Goal: Task Accomplishment & Management: Use online tool/utility

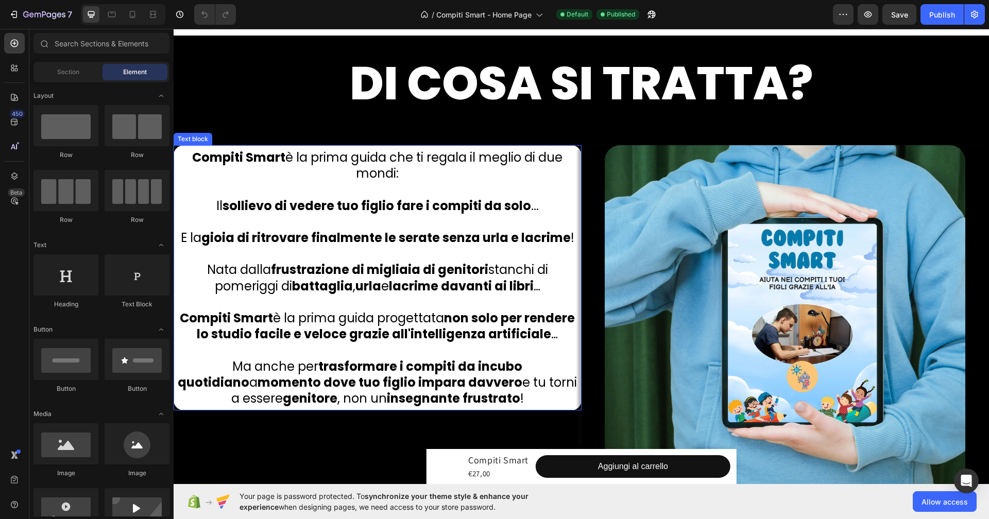
scroll to position [383, 0]
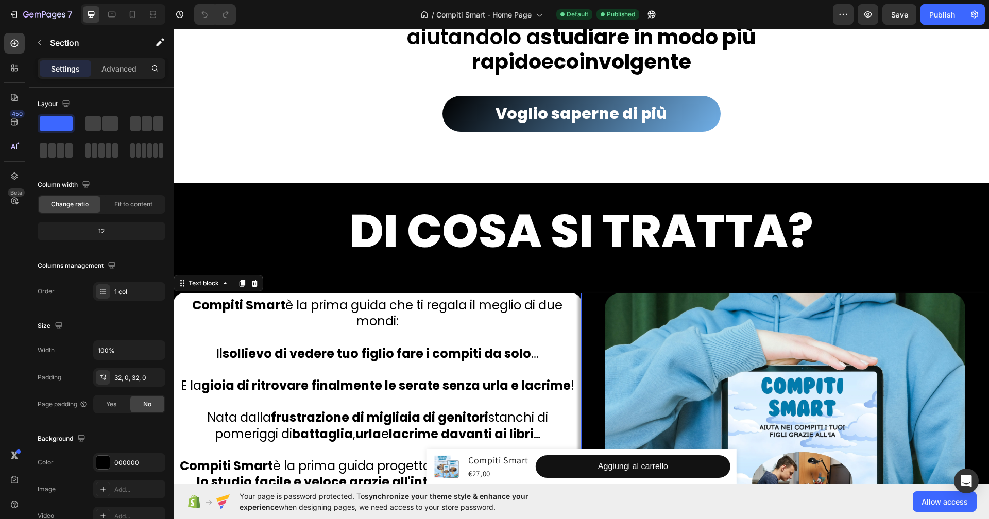
click at [235, 315] on p "Compiti [PERSON_NAME] è la prima guida che ti regala il meglio di due mondi:" at bounding box center [378, 313] width 400 height 32
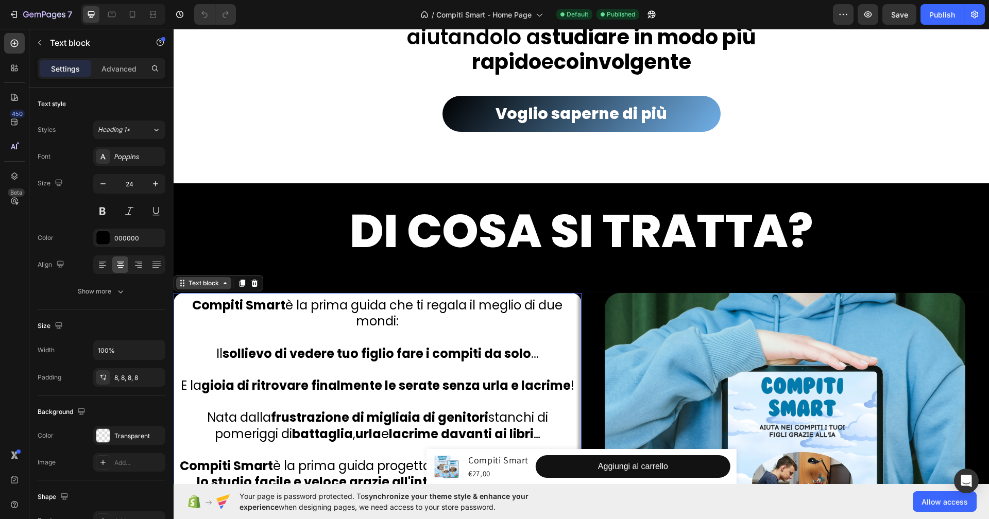
click at [203, 286] on div "Text block" at bounding box center [203, 283] width 35 height 9
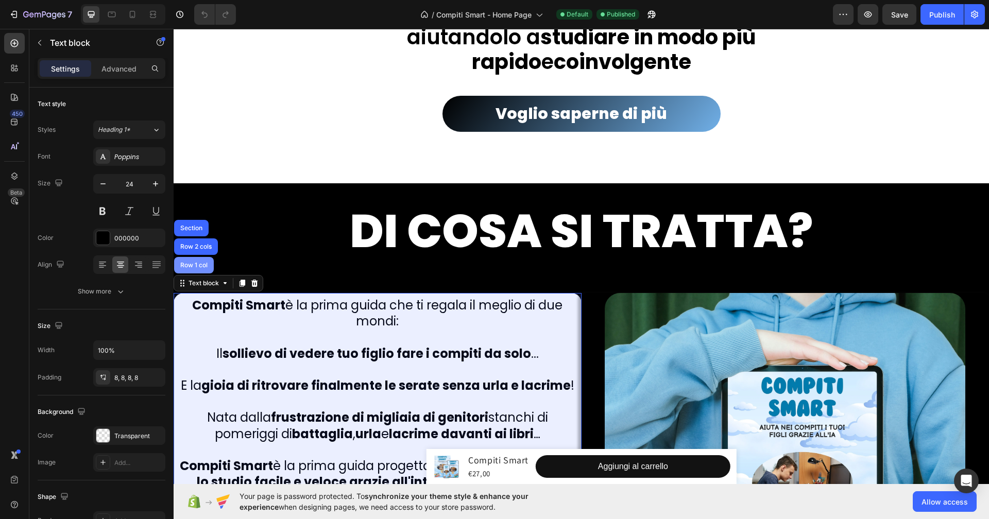
click at [201, 262] on div "Row 1 col" at bounding box center [193, 265] width 31 height 6
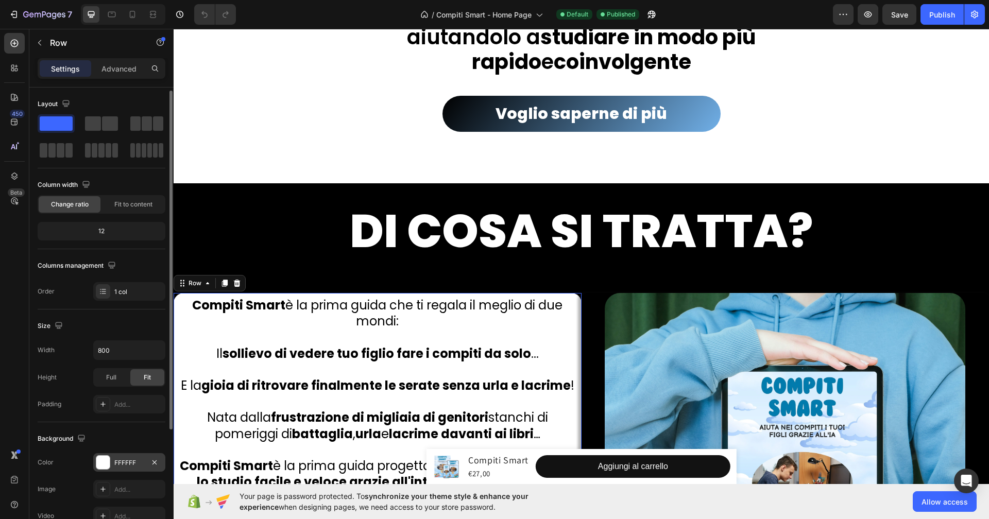
scroll to position [77, 0]
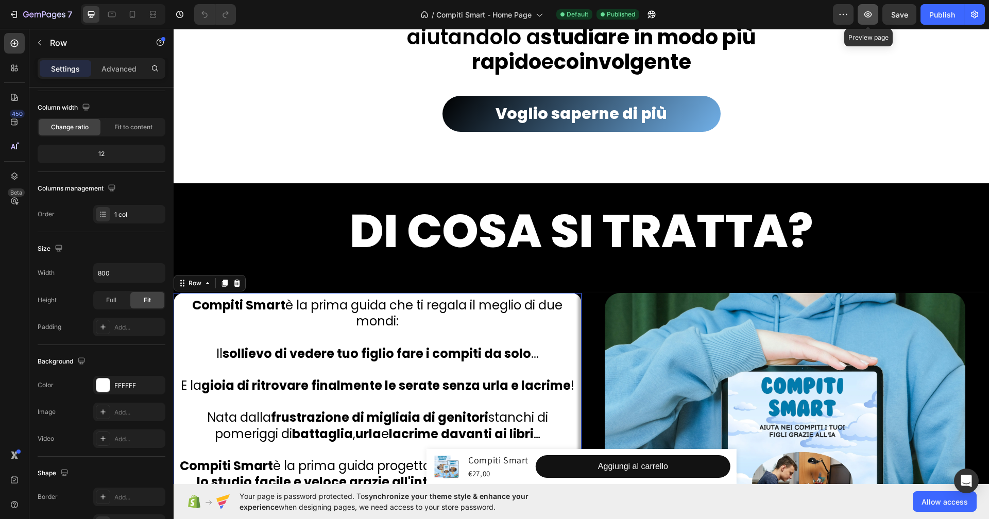
click at [871, 11] on icon "button" at bounding box center [868, 14] width 10 height 10
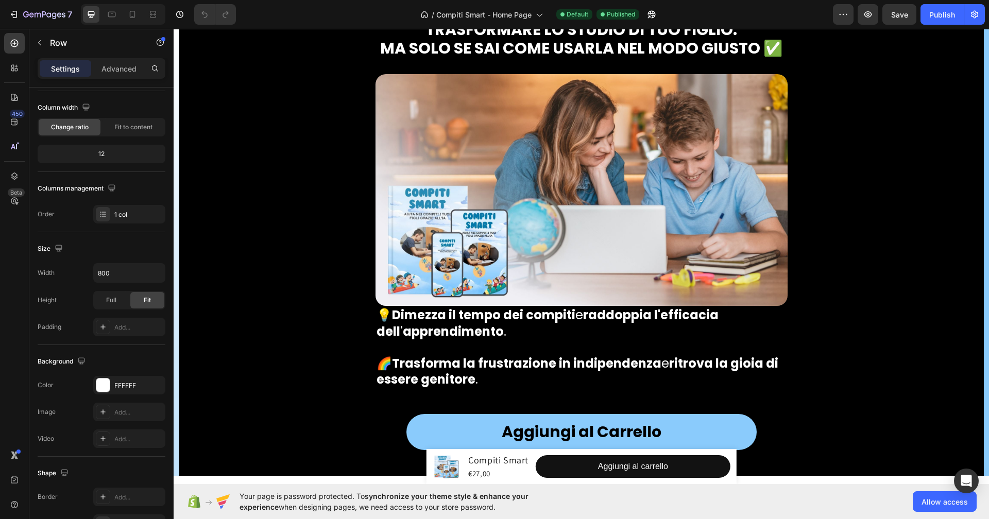
scroll to position [4477, 0]
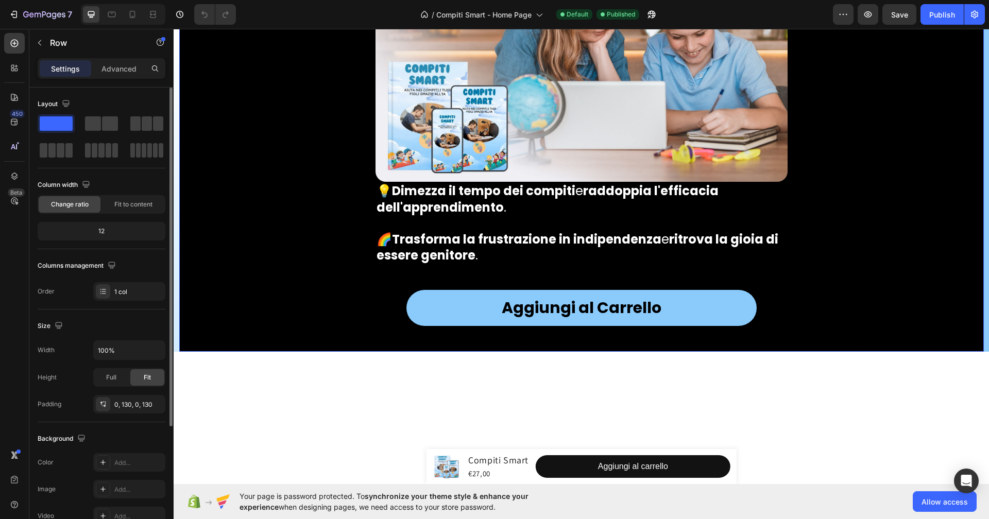
click at [116, 201] on span "Fit to content" at bounding box center [133, 204] width 38 height 9
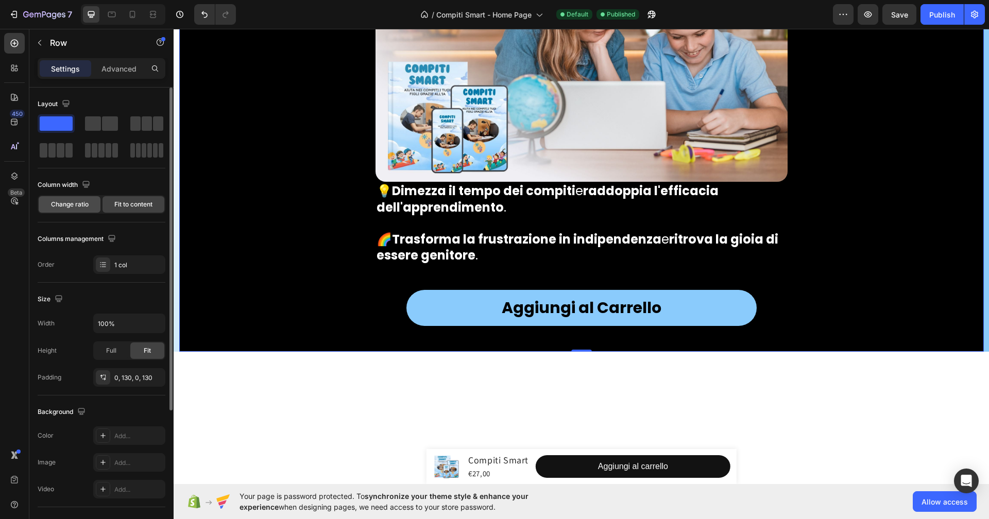
click at [81, 202] on span "Change ratio" at bounding box center [70, 204] width 38 height 9
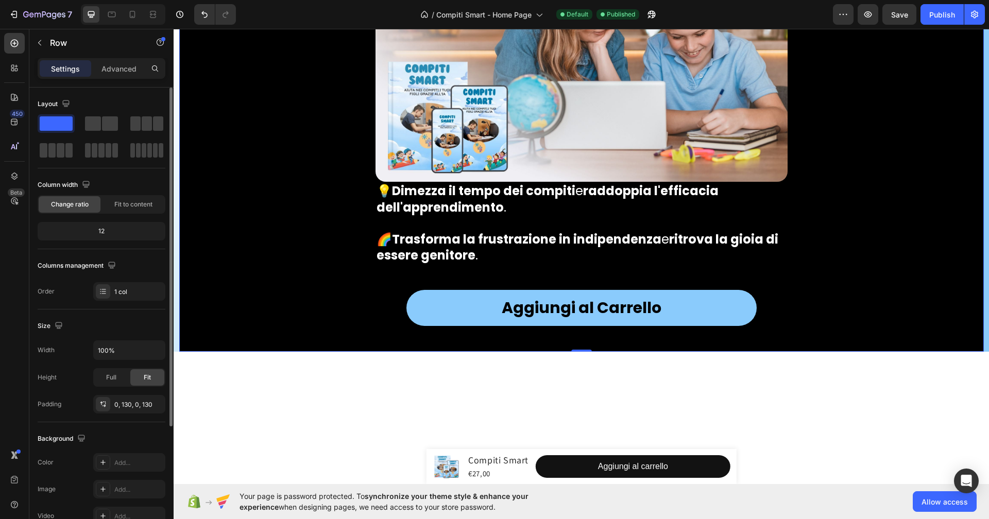
click at [122, 228] on div "12" at bounding box center [102, 231] width 124 height 14
click at [93, 229] on div "12" at bounding box center [102, 231] width 124 height 14
click at [104, 231] on div "12" at bounding box center [102, 231] width 124 height 14
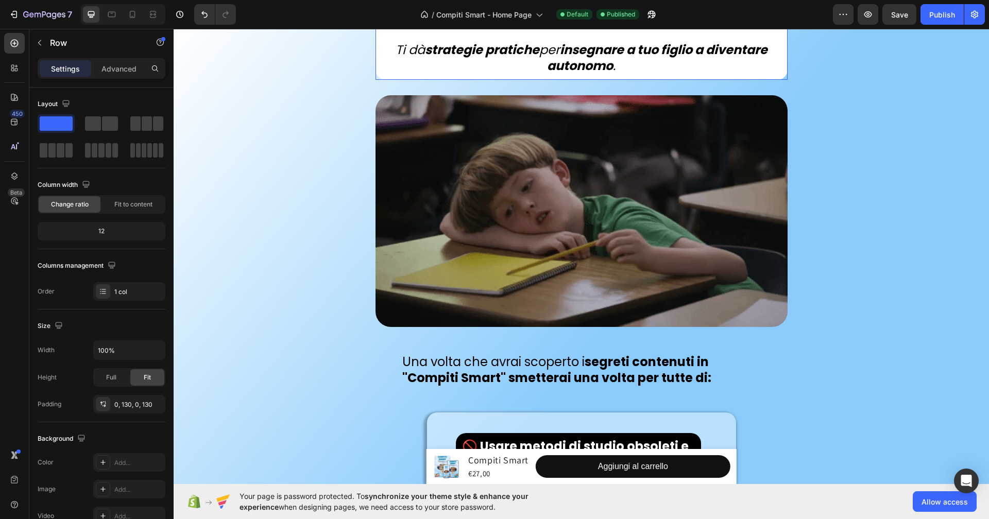
scroll to position [2858, 0]
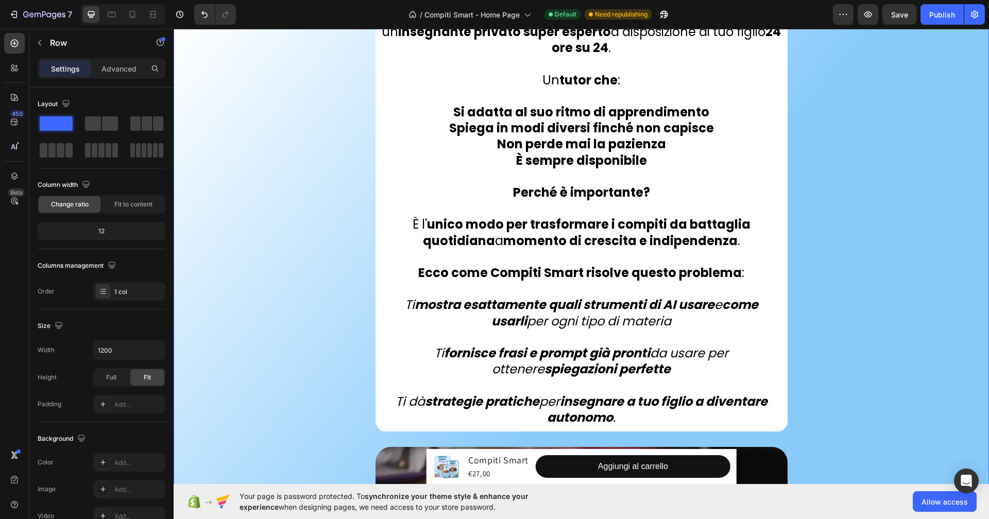
scroll to position [3161, 0]
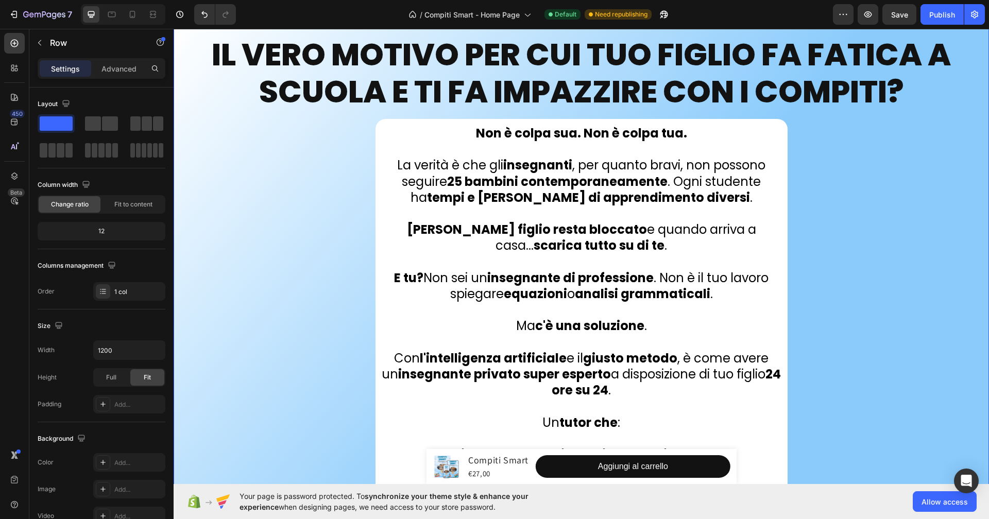
scroll to position [2110, 0]
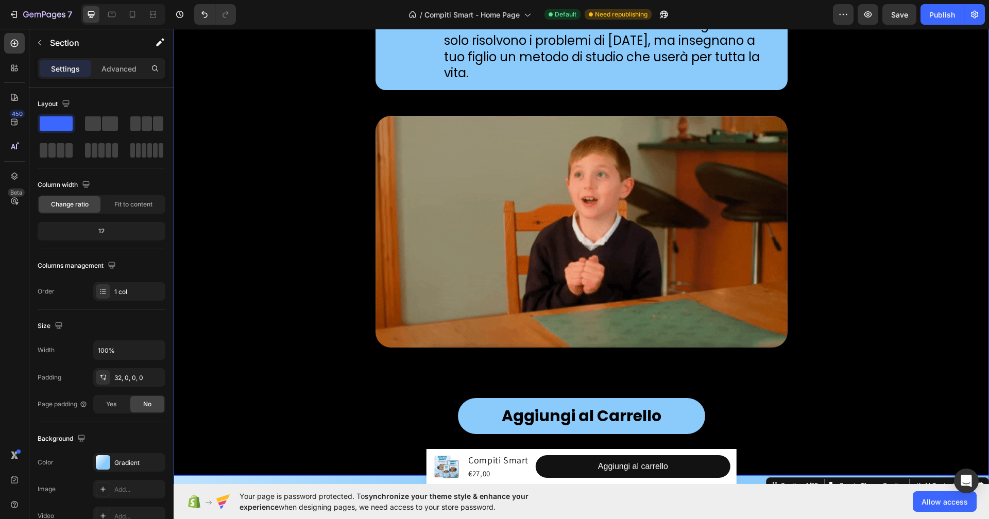
scroll to position [1453, 0]
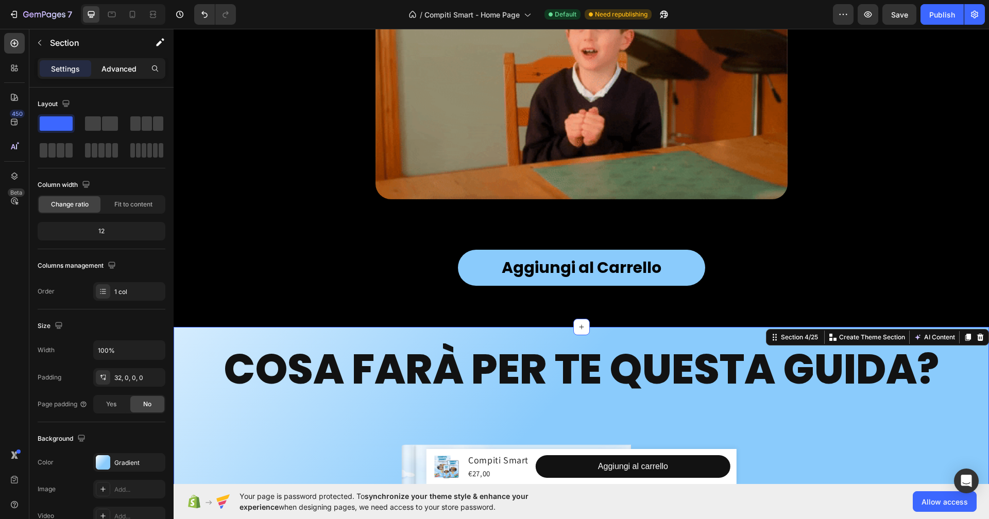
click at [124, 66] on p "Advanced" at bounding box center [118, 68] width 35 height 11
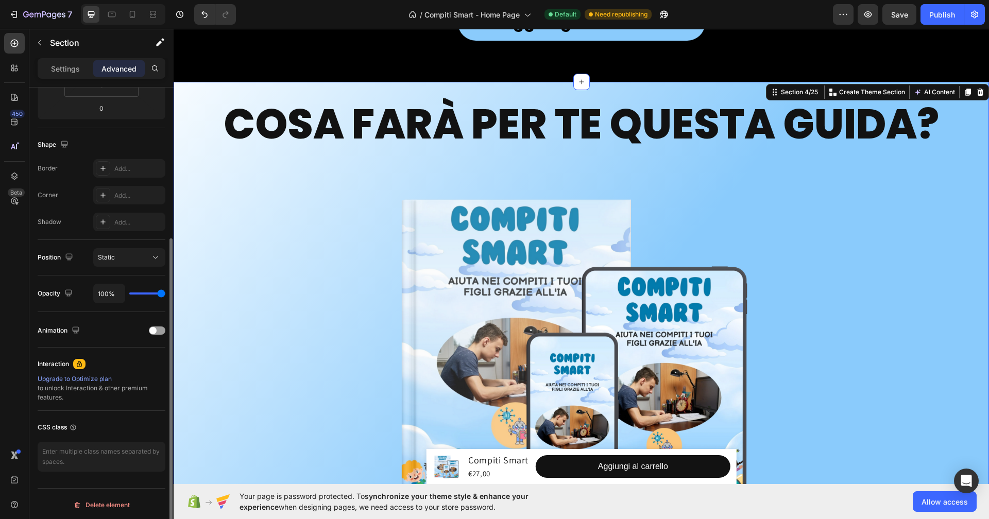
scroll to position [0, 0]
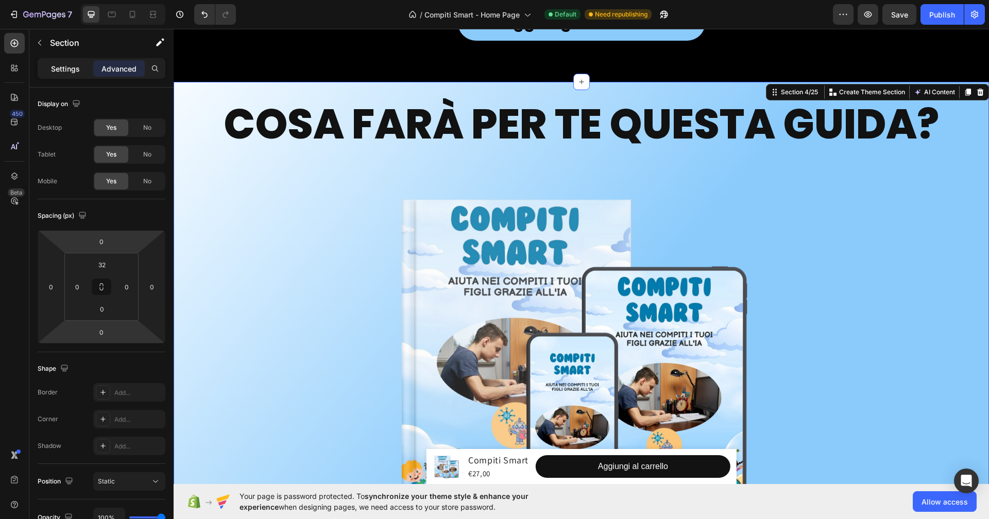
click at [75, 70] on p "Settings" at bounding box center [65, 68] width 29 height 11
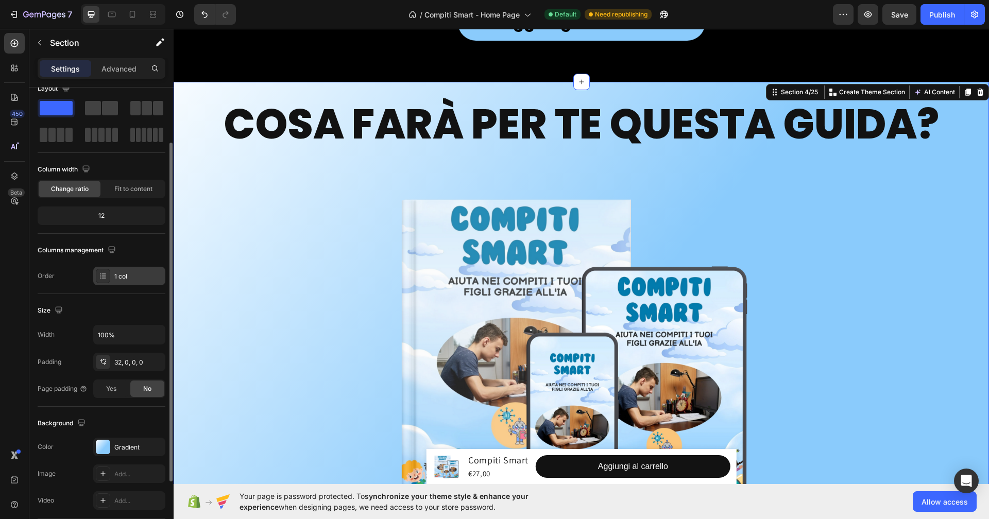
scroll to position [41, 0]
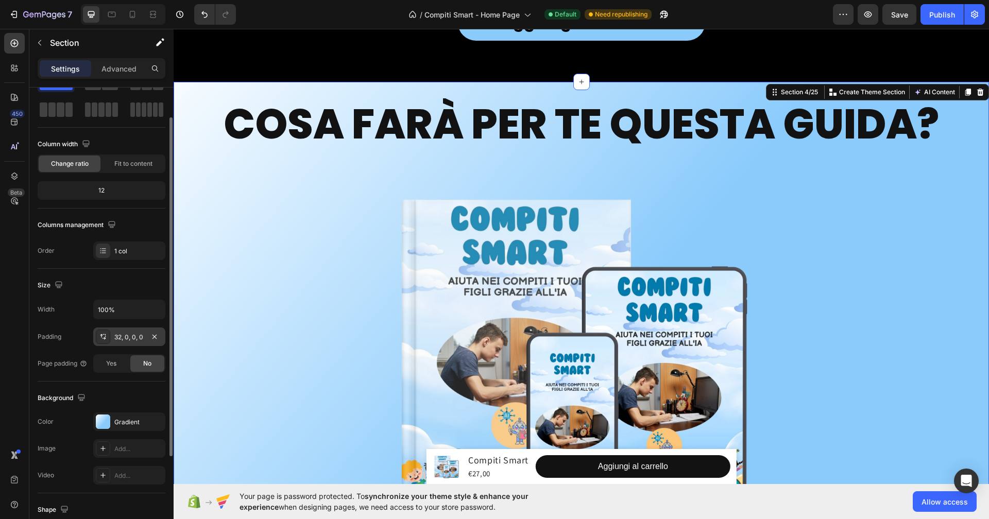
click at [146, 329] on div "32, 0, 0, 0" at bounding box center [129, 337] width 72 height 19
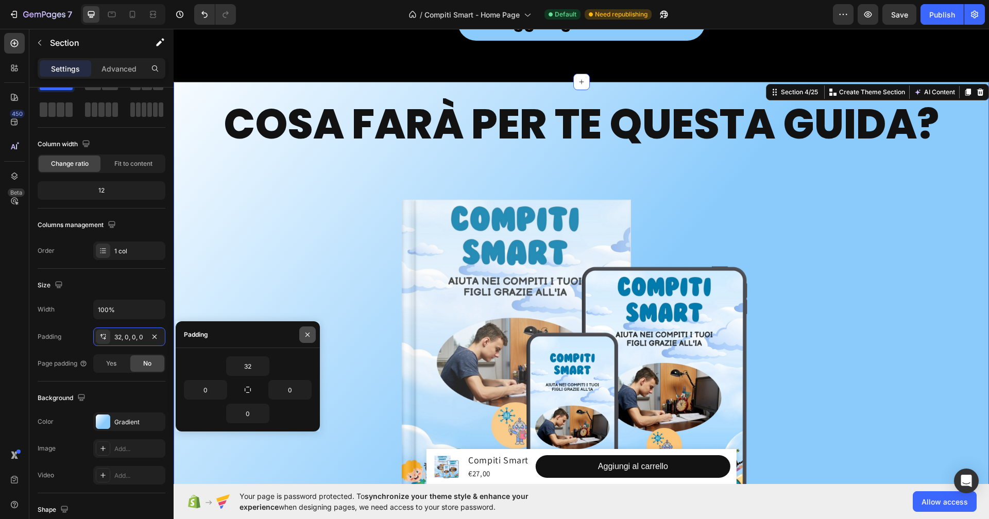
click at [309, 338] on icon "button" at bounding box center [307, 335] width 8 height 8
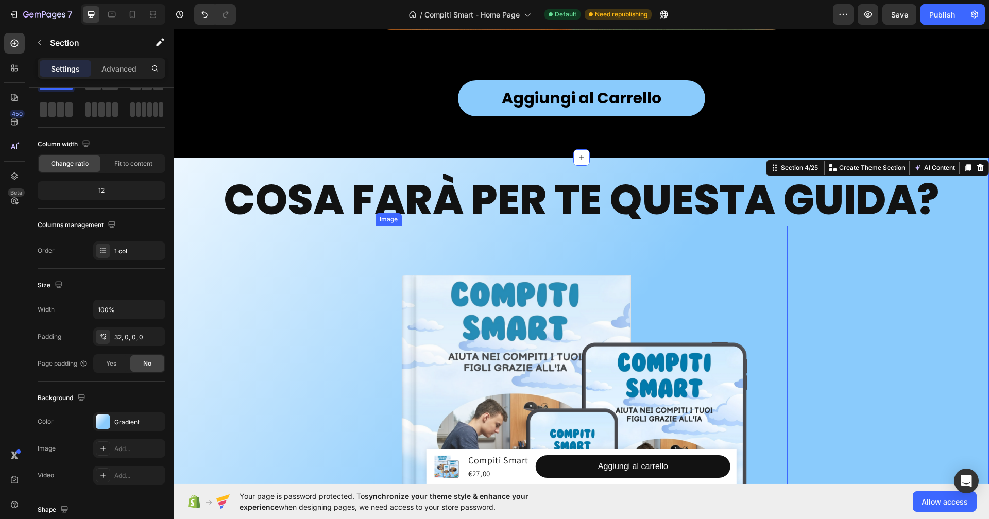
scroll to position [1621, 0]
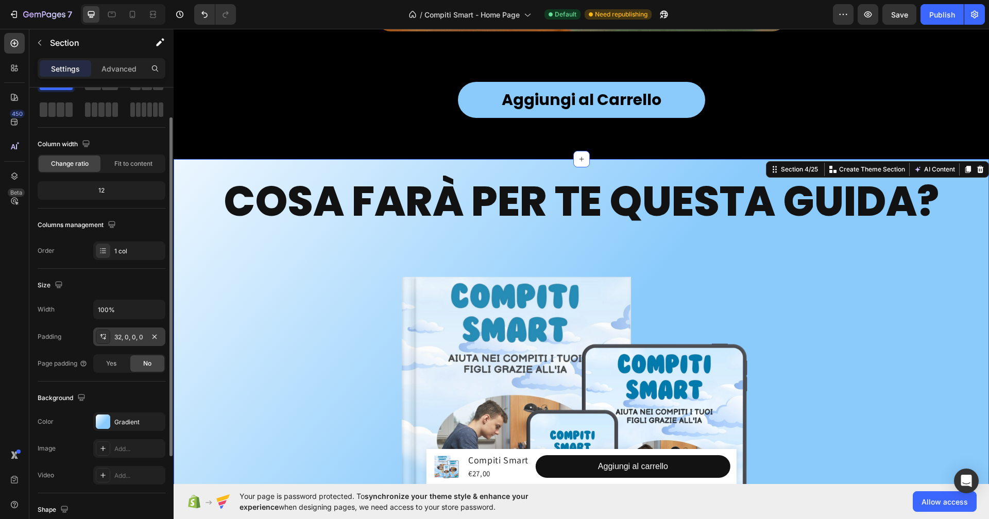
click at [134, 333] on div "32, 0, 0, 0" at bounding box center [129, 337] width 30 height 9
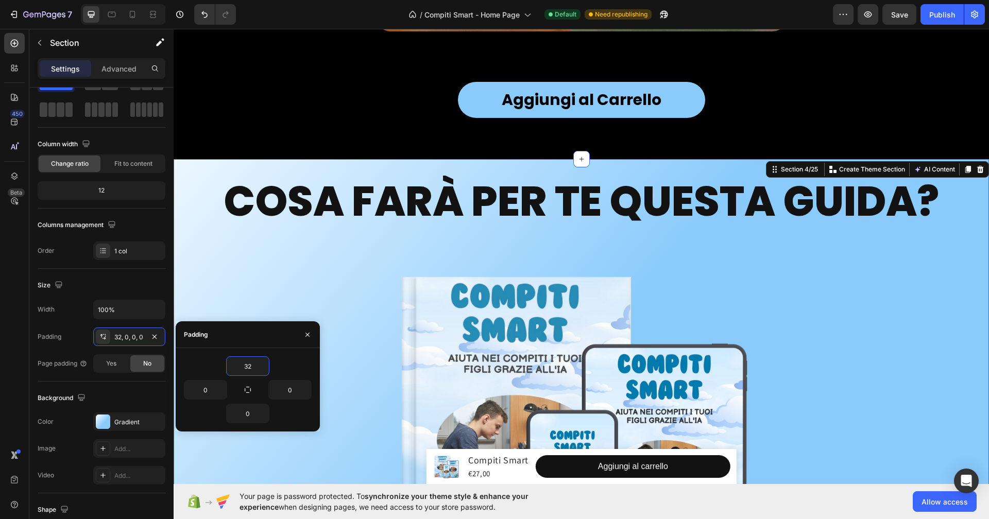
type input "0"
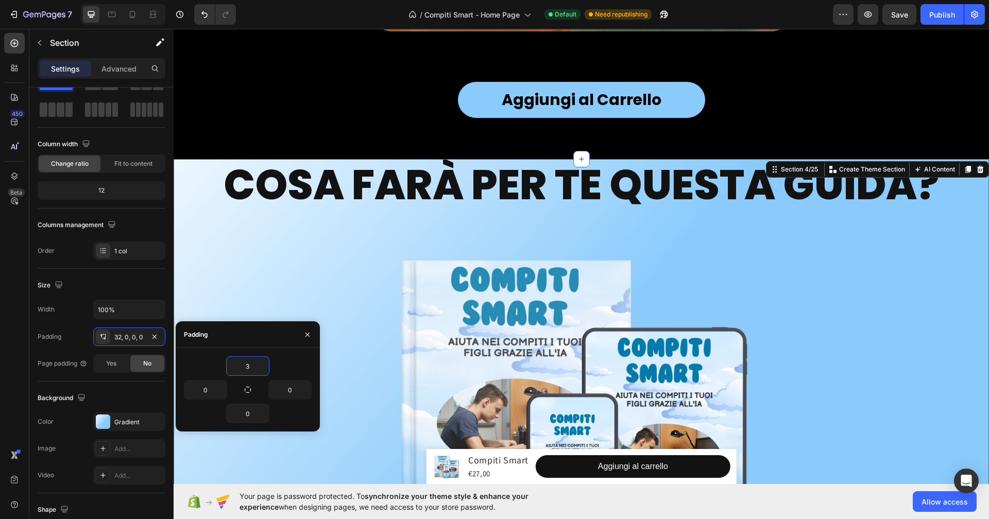
type input "32"
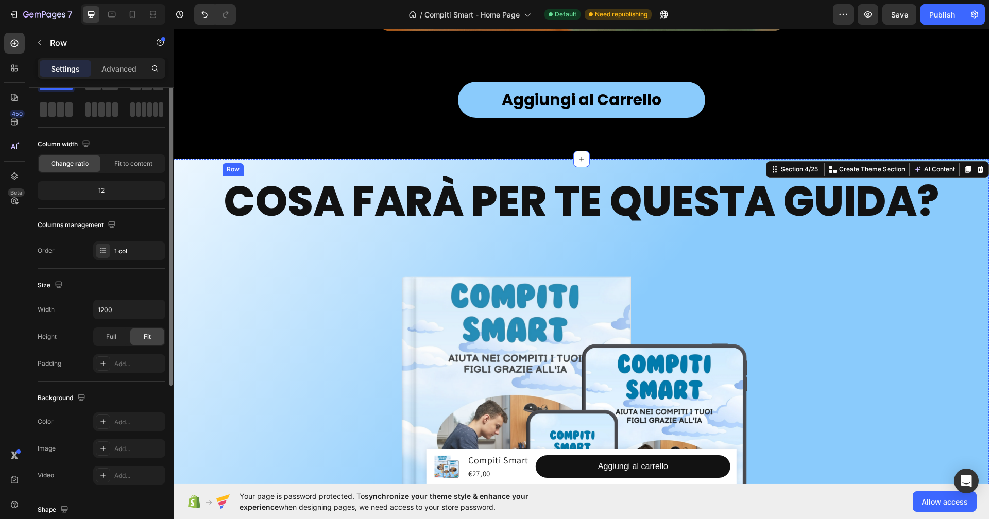
scroll to position [0, 0]
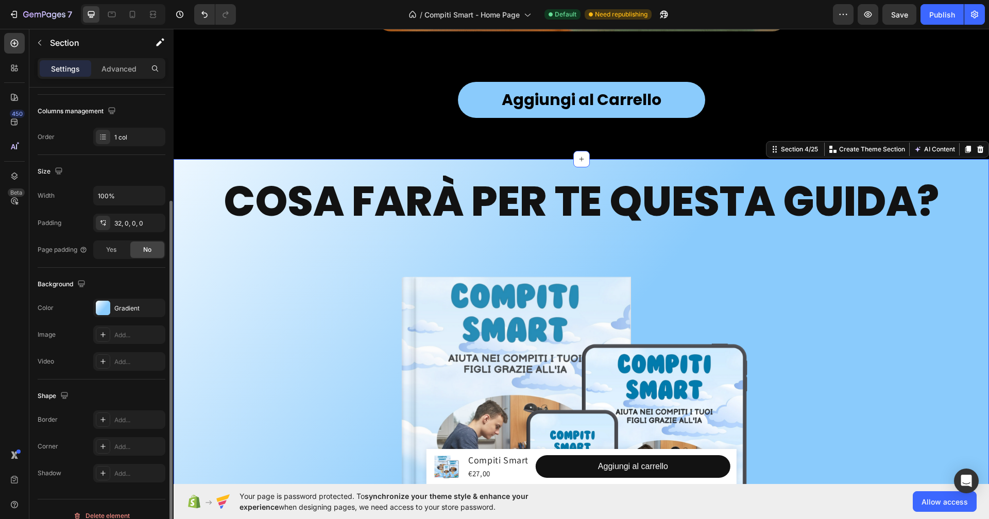
scroll to position [165, 0]
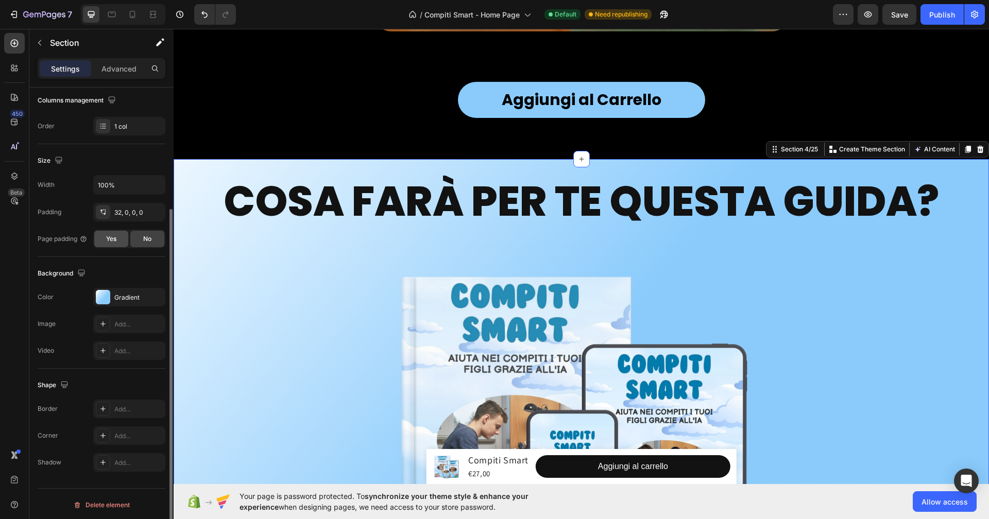
click at [121, 236] on div "Yes" at bounding box center [111, 239] width 34 height 16
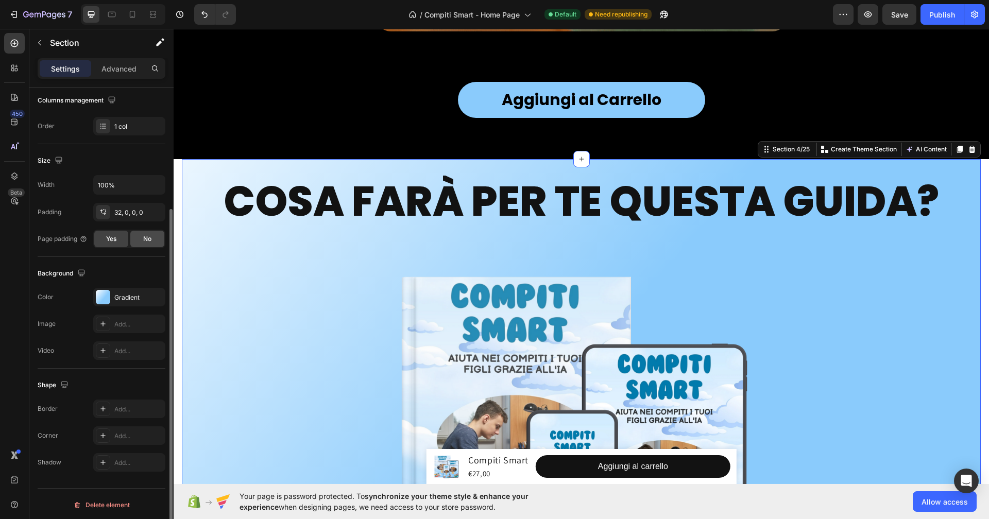
click at [140, 238] on div "No" at bounding box center [147, 239] width 34 height 16
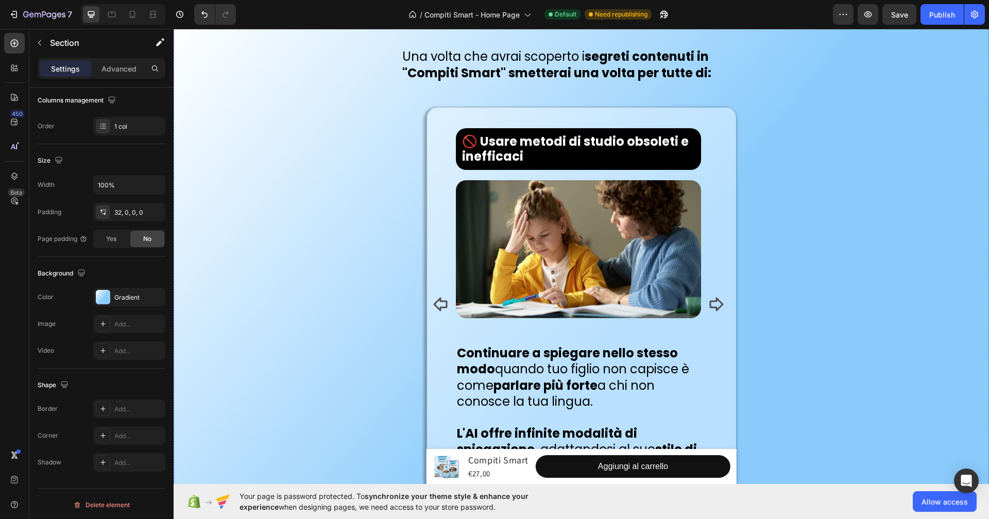
scroll to position [4452, 0]
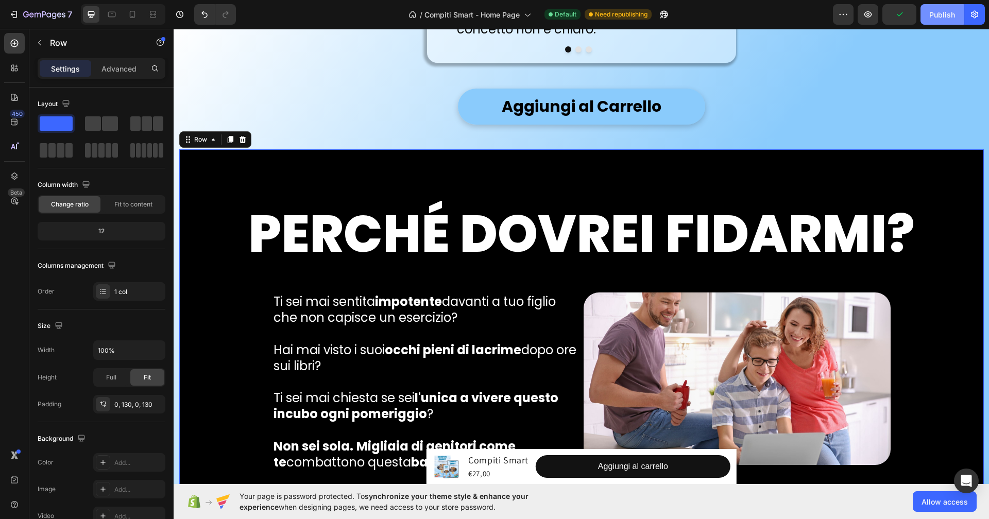
click at [938, 12] on div "Publish" at bounding box center [942, 14] width 26 height 11
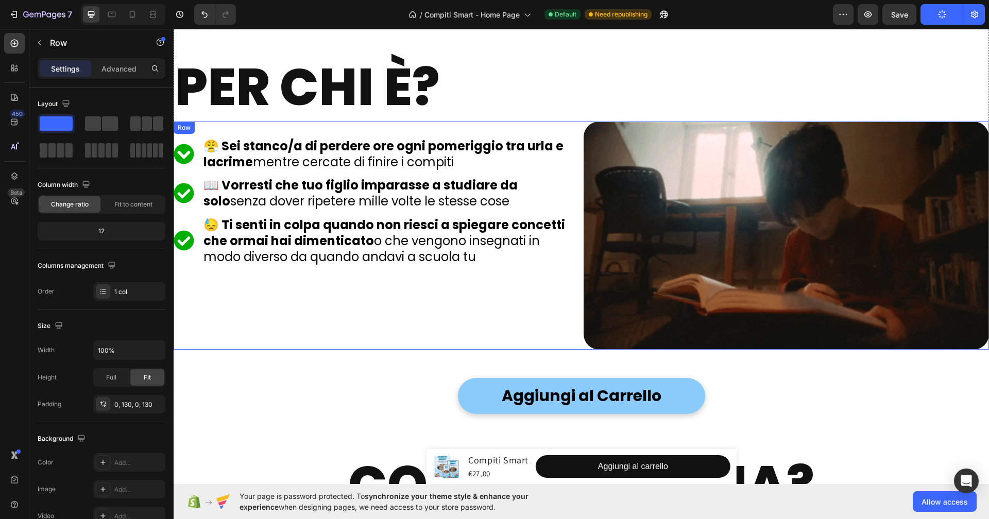
scroll to position [5670, 0]
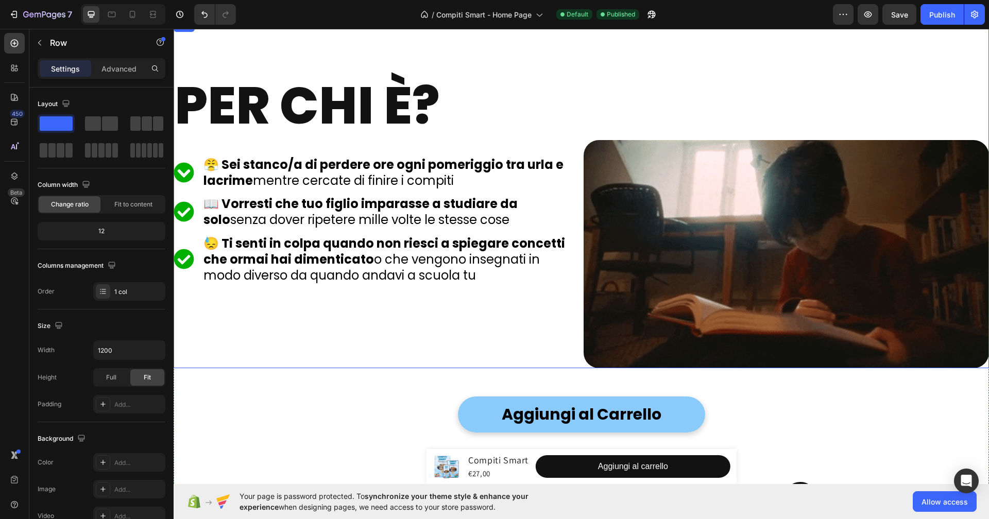
click at [461, 64] on div "Per chi è? Heading Icon 😤 Sei stanco/a di perdere ore ogni pomeriggio tra urla …" at bounding box center [582, 194] width 816 height 349
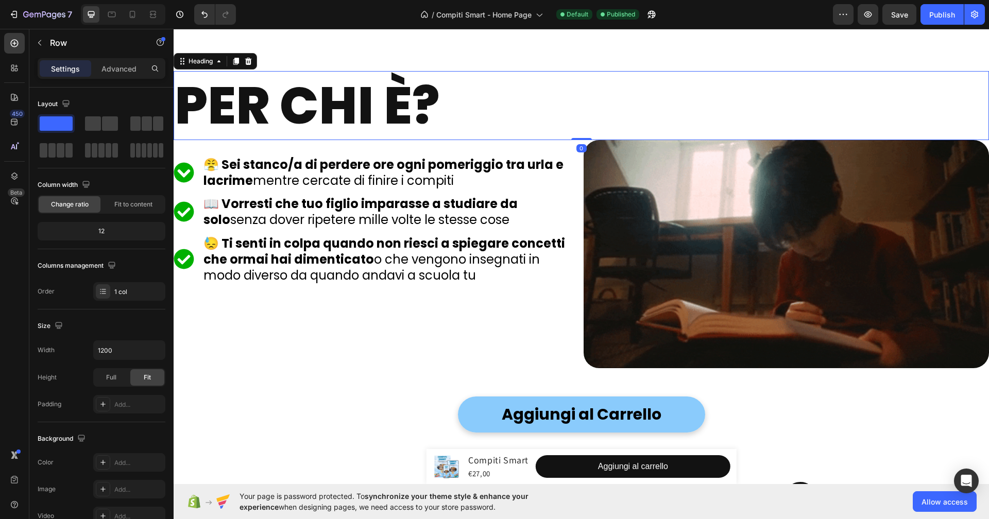
click at [453, 112] on h2 "Per chi è?" at bounding box center [582, 105] width 816 height 69
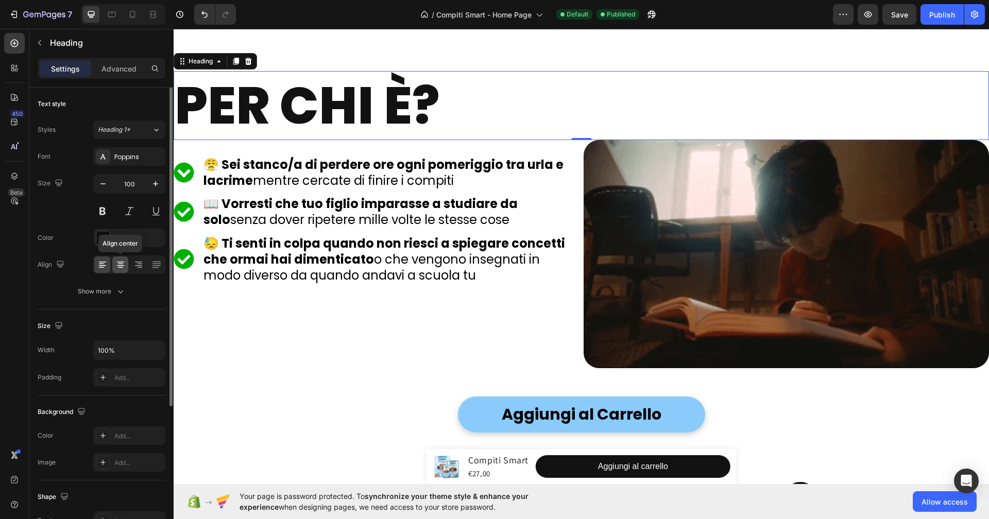
click at [113, 265] on div at bounding box center [120, 265] width 16 height 16
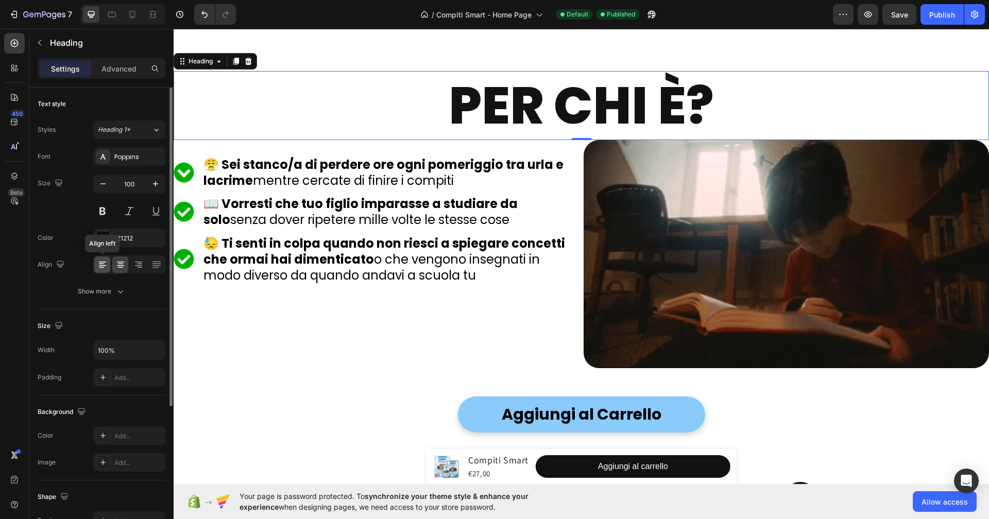
click at [108, 265] on div at bounding box center [102, 265] width 16 height 16
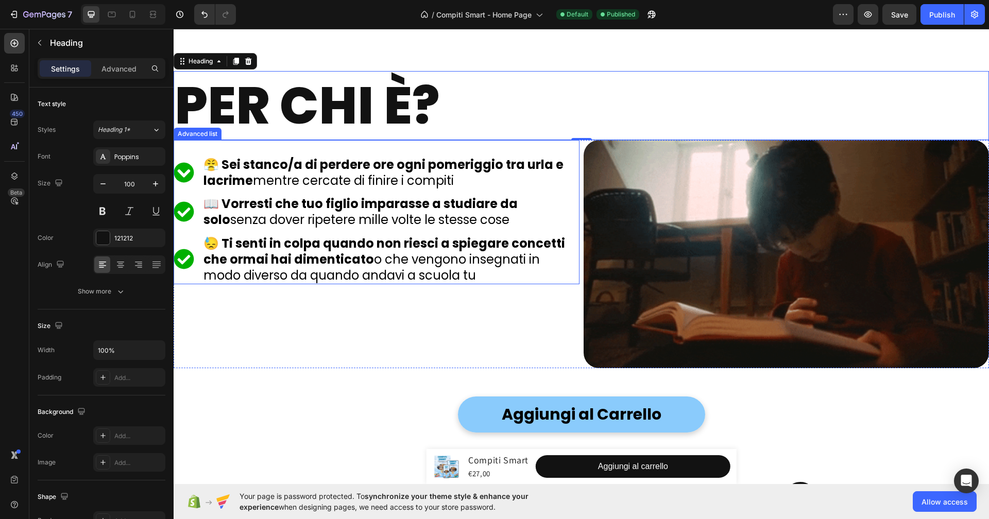
click at [190, 277] on li "Icon 😓 Ti senti in colpa quando non riesci a spiegare concetti che ormai hai di…" at bounding box center [377, 259] width 406 height 50
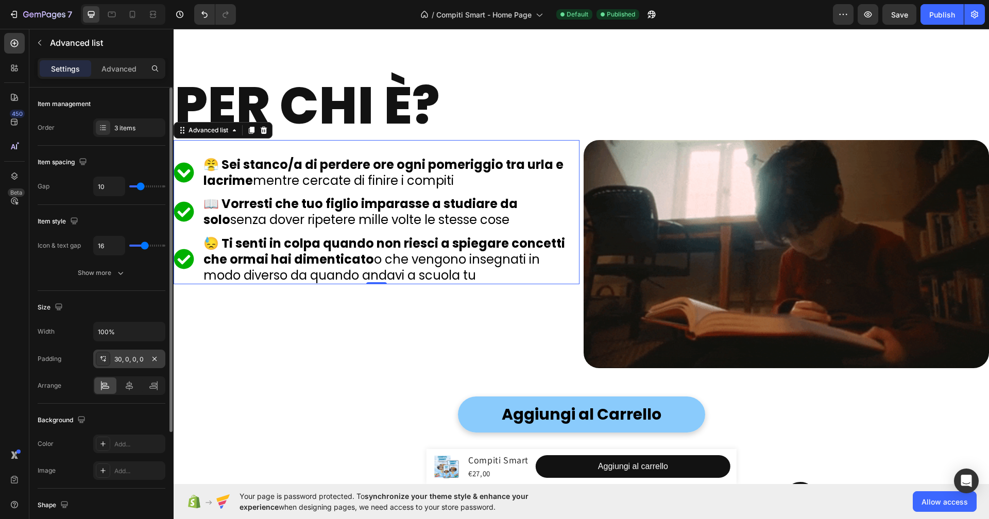
click at [129, 359] on div "30, 0, 0, 0" at bounding box center [129, 359] width 30 height 9
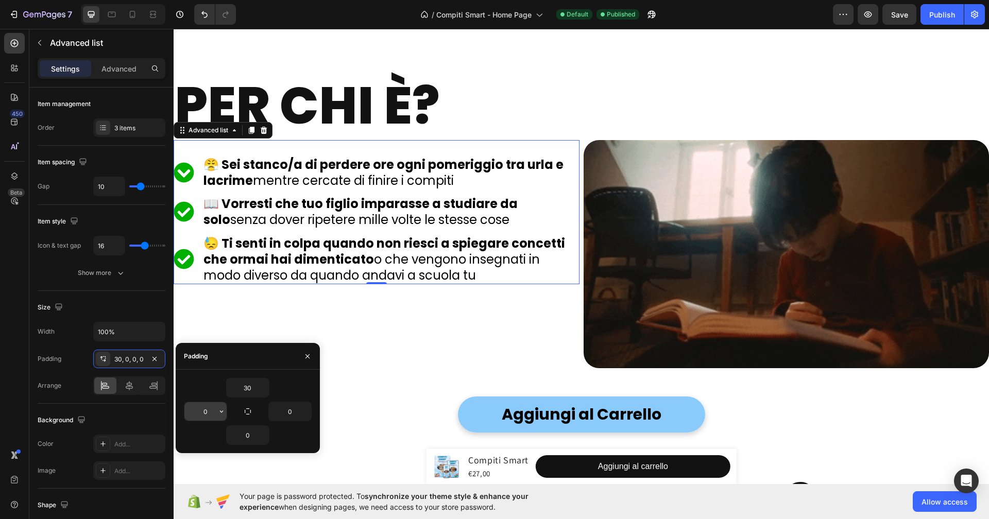
click at [213, 408] on input "0" at bounding box center [205, 411] width 42 height 19
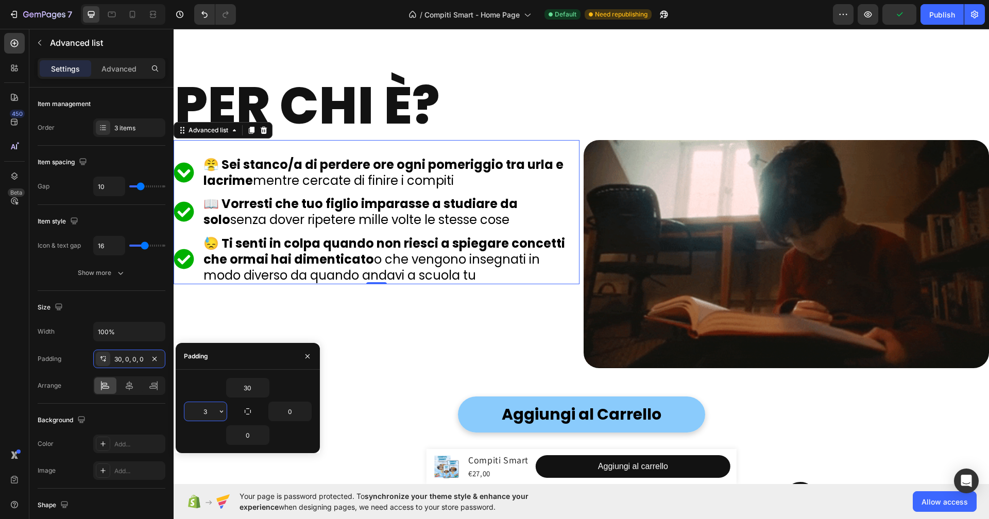
type input "30"
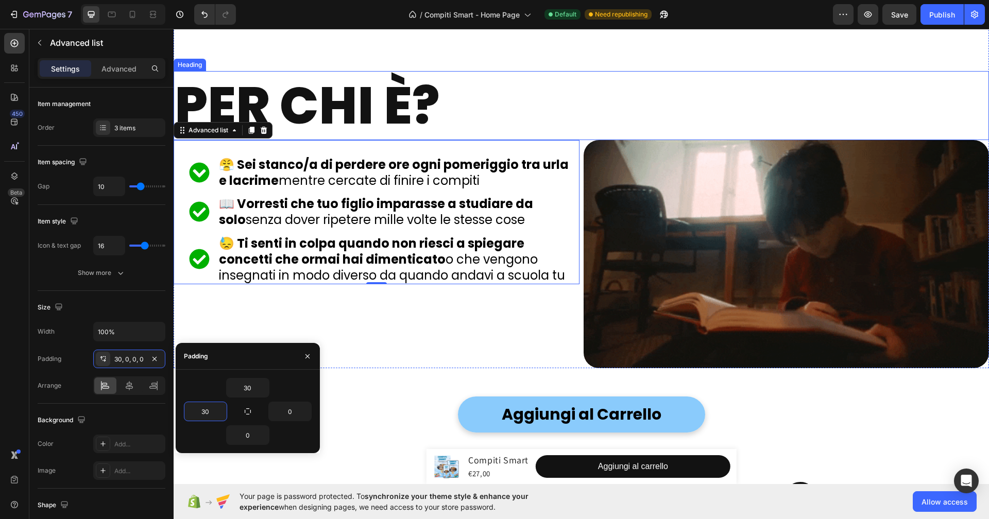
click at [308, 92] on h2 "Per chi è?" at bounding box center [582, 105] width 816 height 69
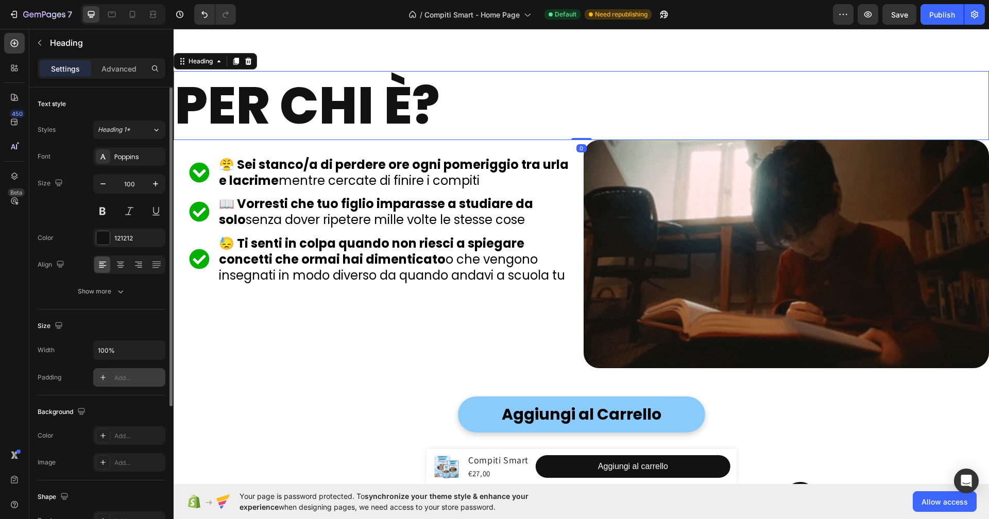
scroll to position [192, 0]
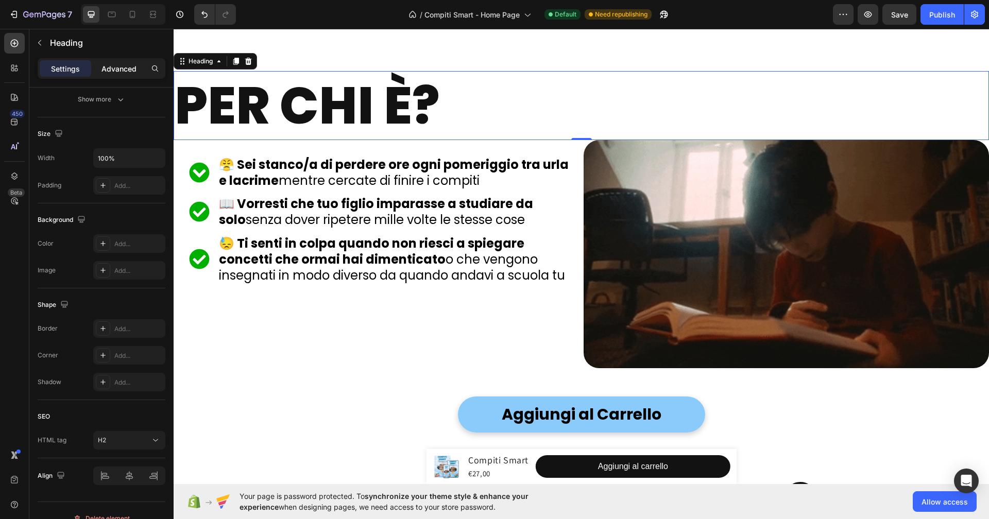
click at [122, 61] on div "Advanced" at bounding box center [119, 68] width 52 height 16
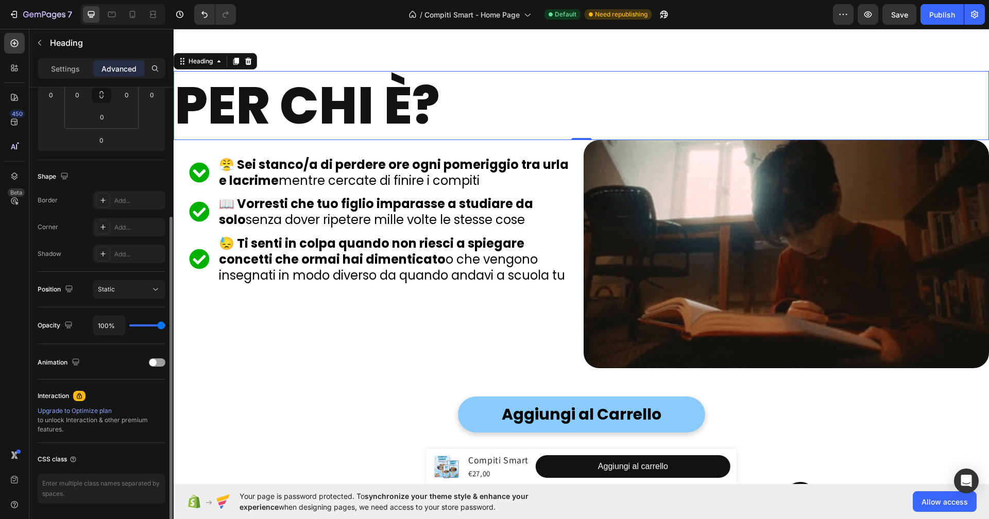
scroll to position [0, 0]
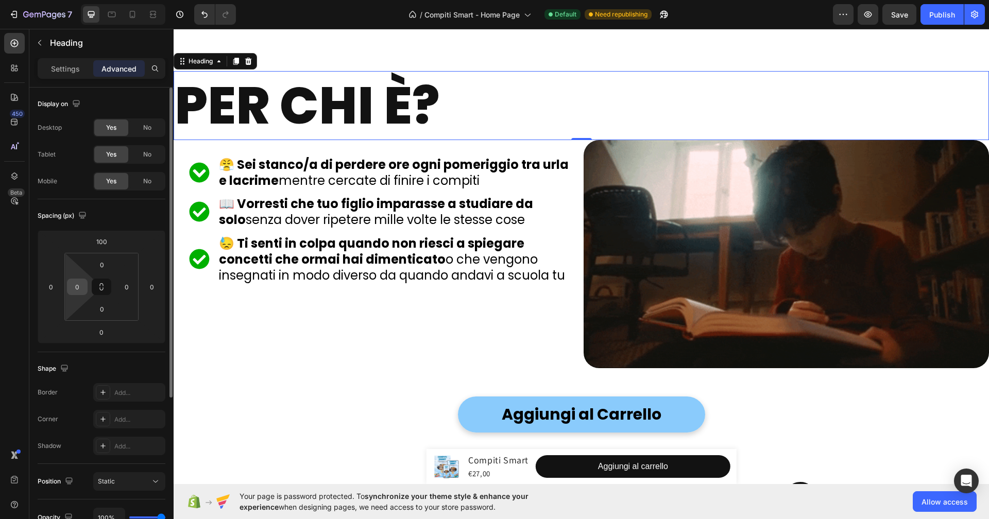
click at [78, 286] on input "0" at bounding box center [77, 286] width 15 height 15
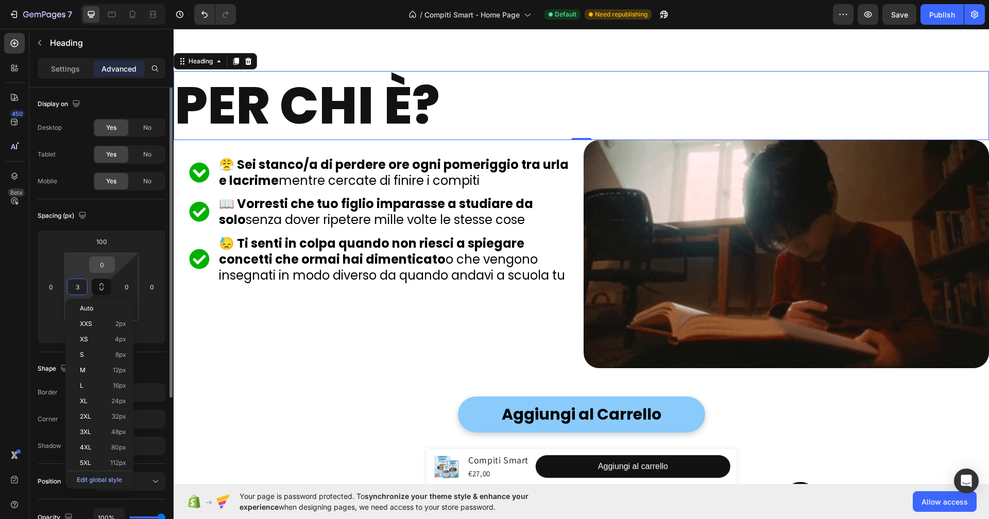
type input "30"
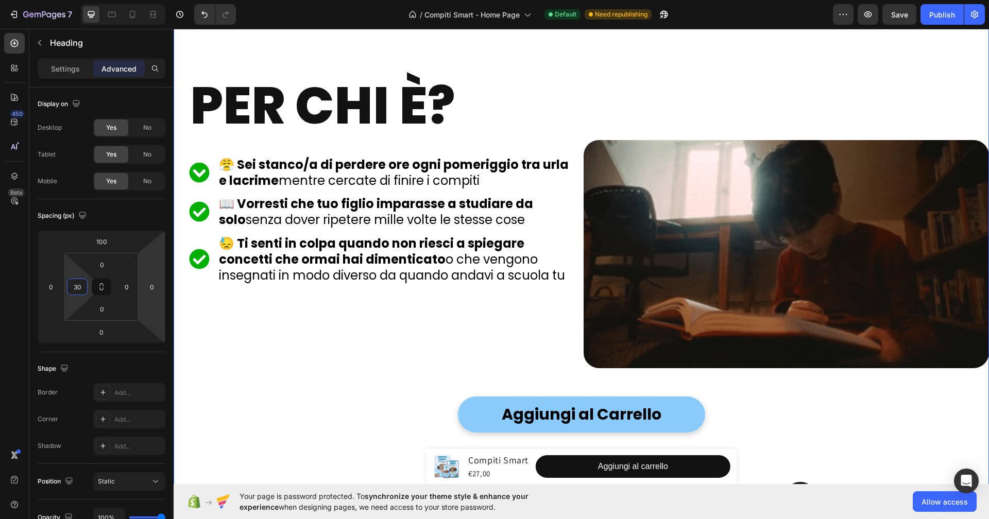
click at [267, 403] on div "Per chi è? Heading Icon 😤 Sei stanco/a di perdere ore ogni pomeriggio tra urla …" at bounding box center [582, 369] width 816 height 698
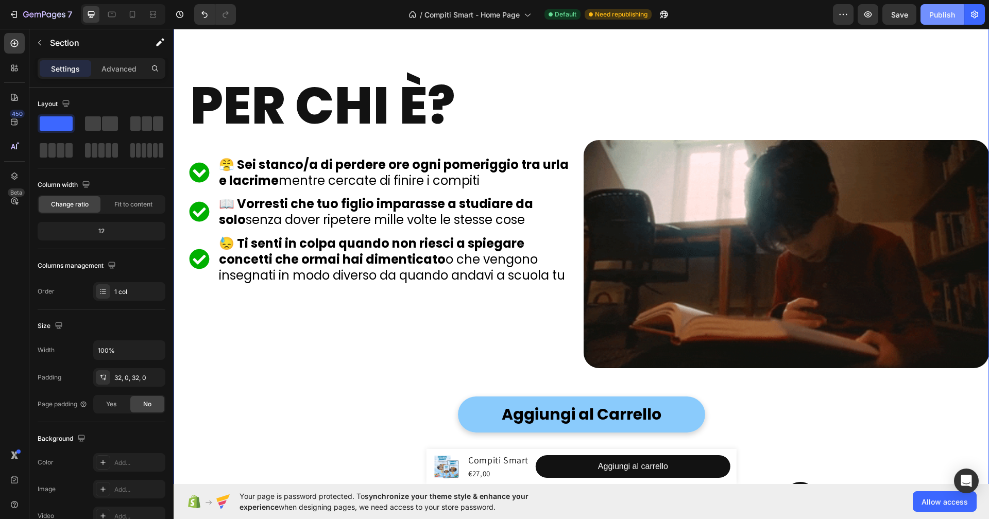
click at [945, 10] on div "Publish" at bounding box center [942, 14] width 26 height 11
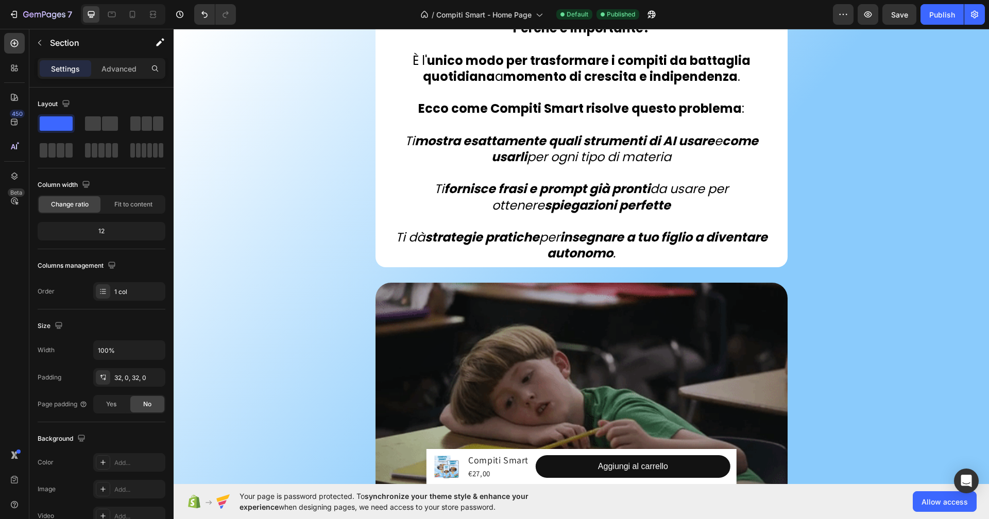
scroll to position [3641, 0]
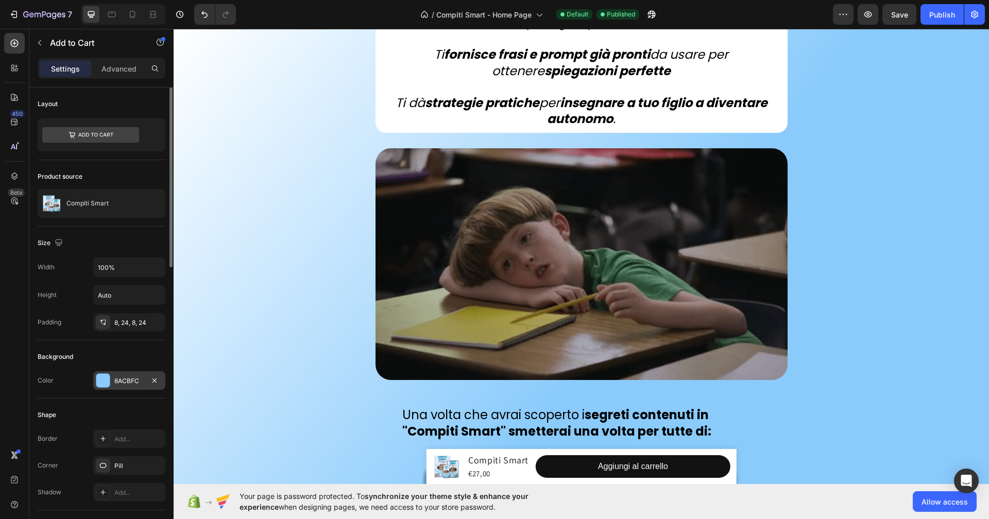
click at [104, 379] on div at bounding box center [102, 380] width 13 height 13
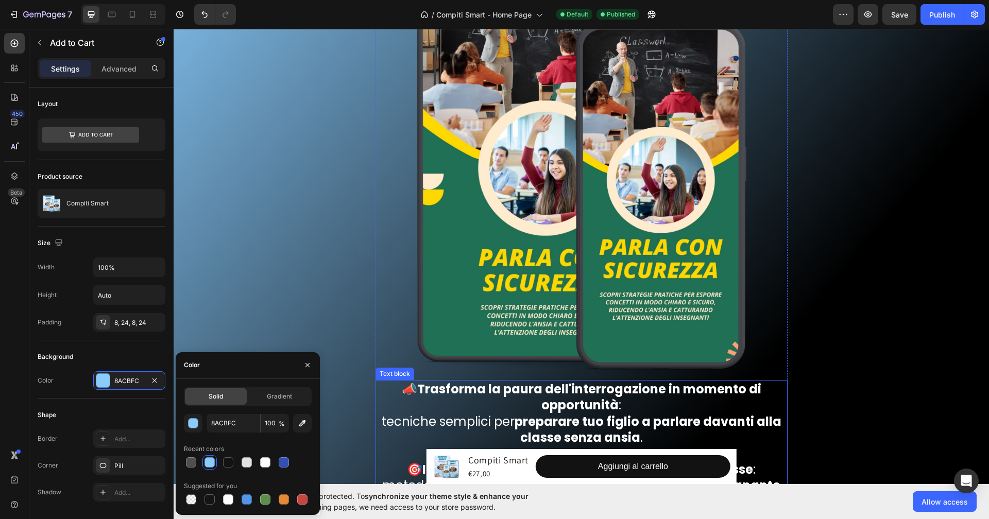
scroll to position [11453, 0]
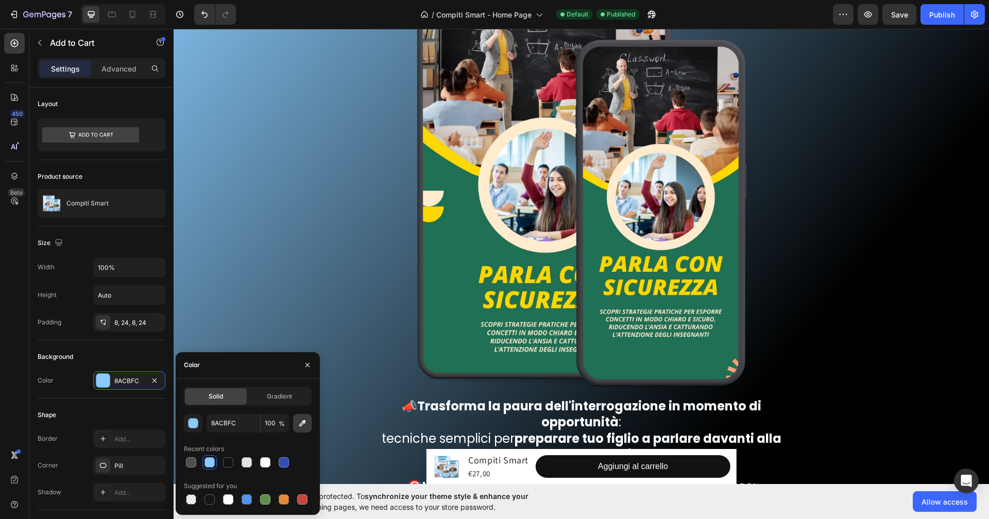
click at [311, 425] on button "button" at bounding box center [302, 423] width 19 height 19
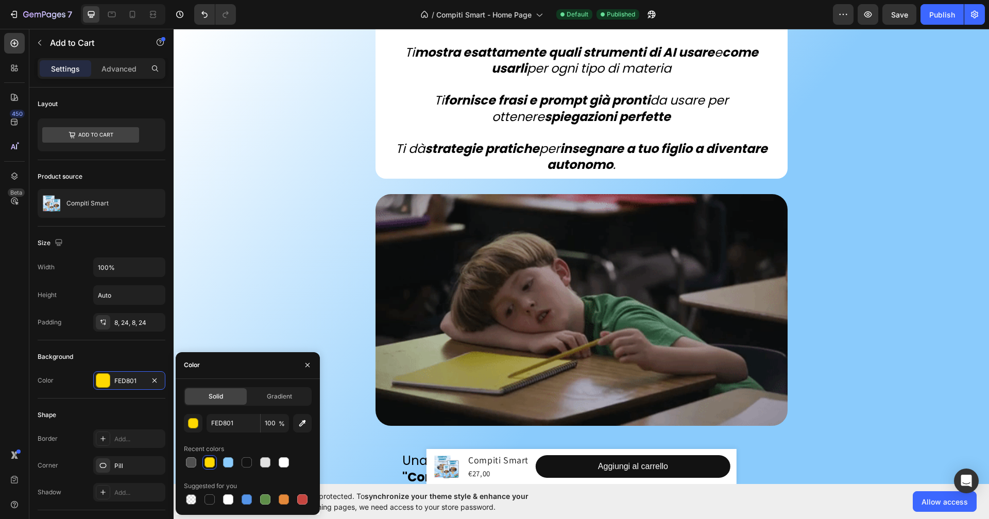
scroll to position [3725, 0]
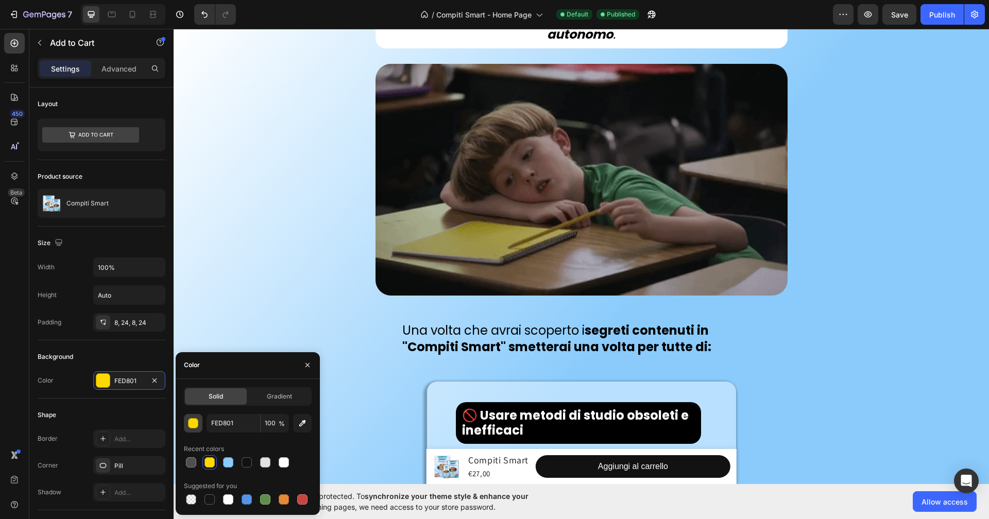
click at [194, 422] on div "button" at bounding box center [194, 424] width 10 height 10
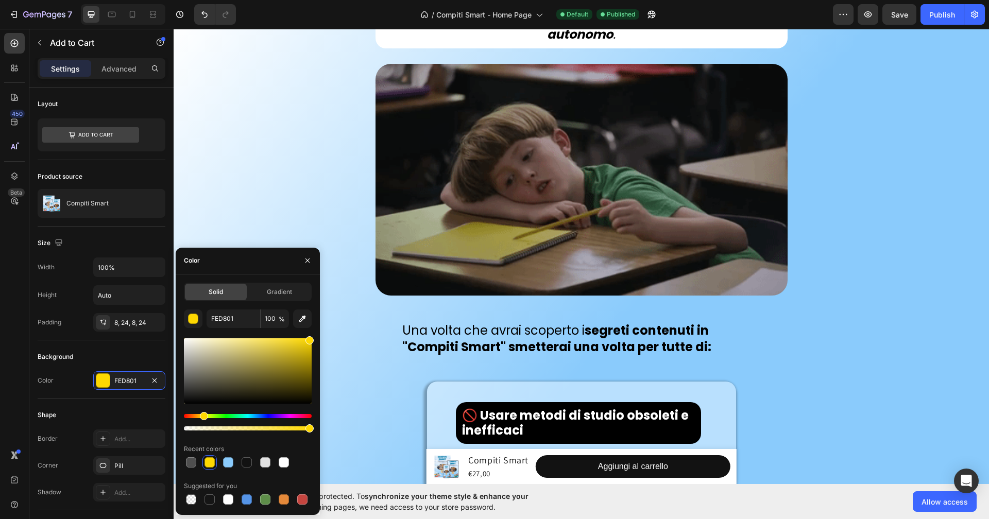
click at [280, 341] on div at bounding box center [248, 370] width 128 height 65
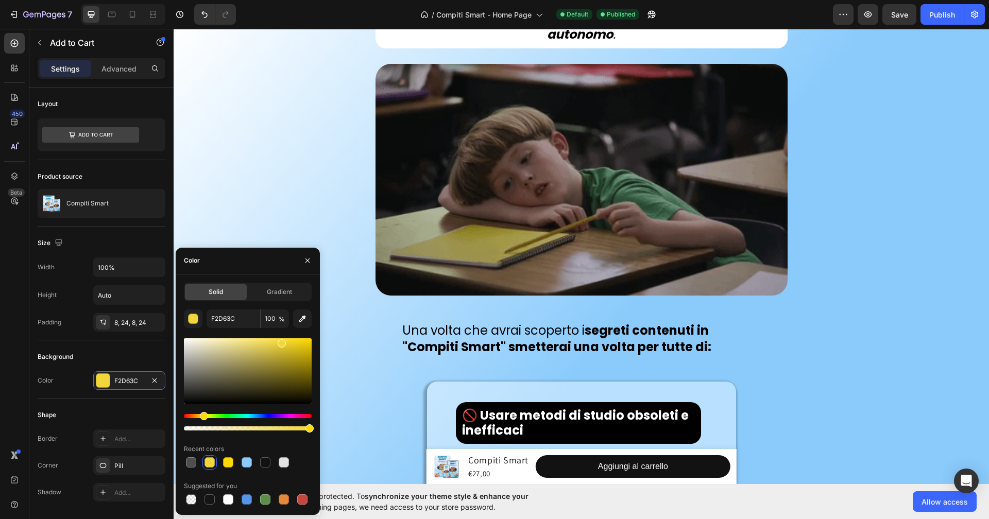
click at [280, 341] on div at bounding box center [282, 344] width 8 height 8
click at [276, 340] on div at bounding box center [248, 370] width 128 height 65
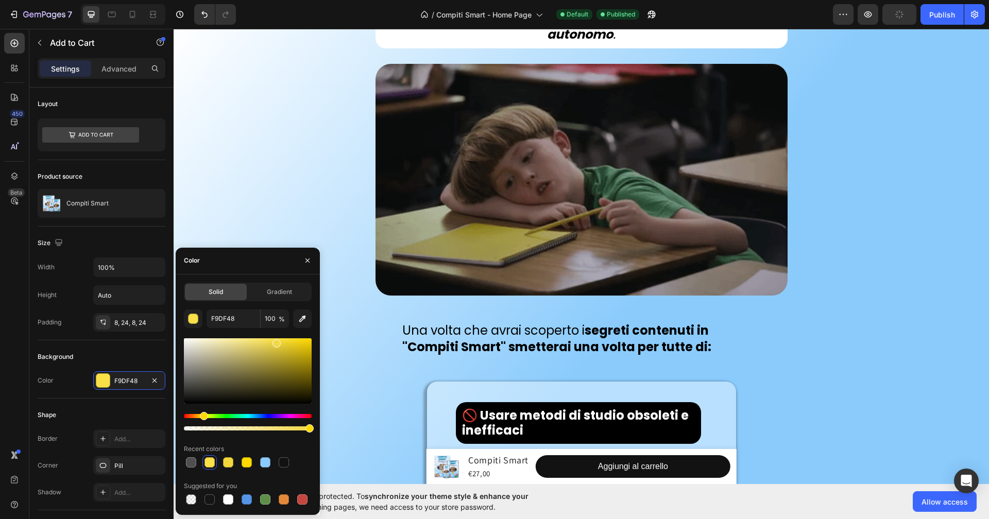
click at [275, 341] on div at bounding box center [277, 344] width 8 height 8
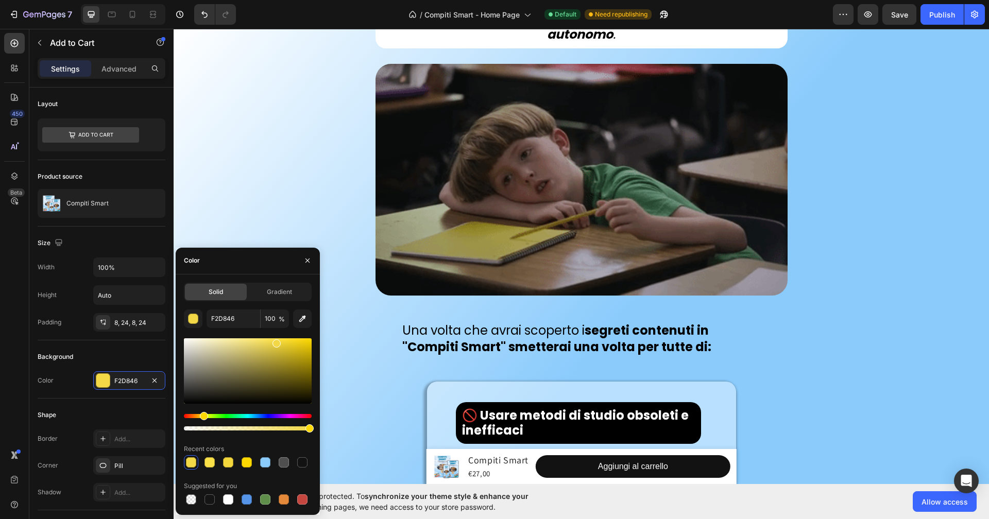
click at [269, 342] on div at bounding box center [248, 370] width 128 height 65
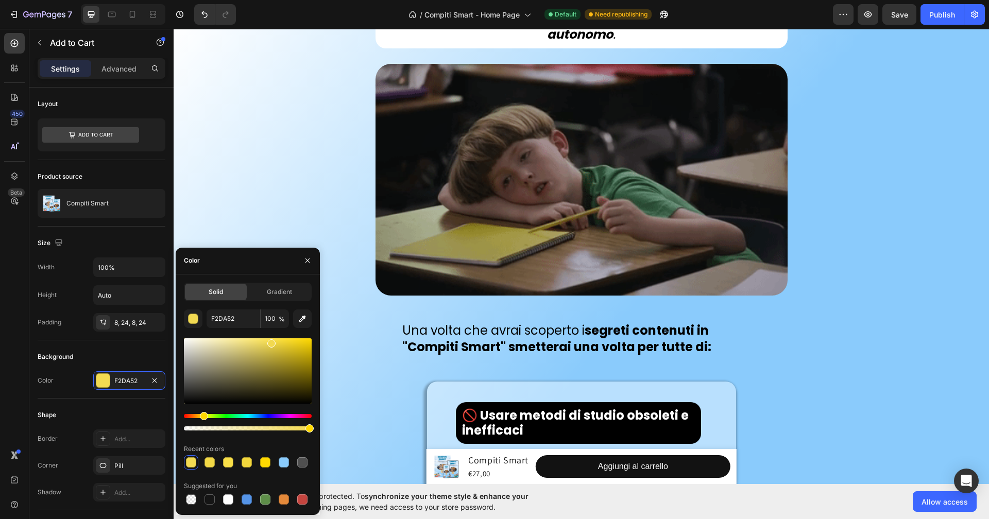
click at [270, 342] on div at bounding box center [271, 344] width 8 height 8
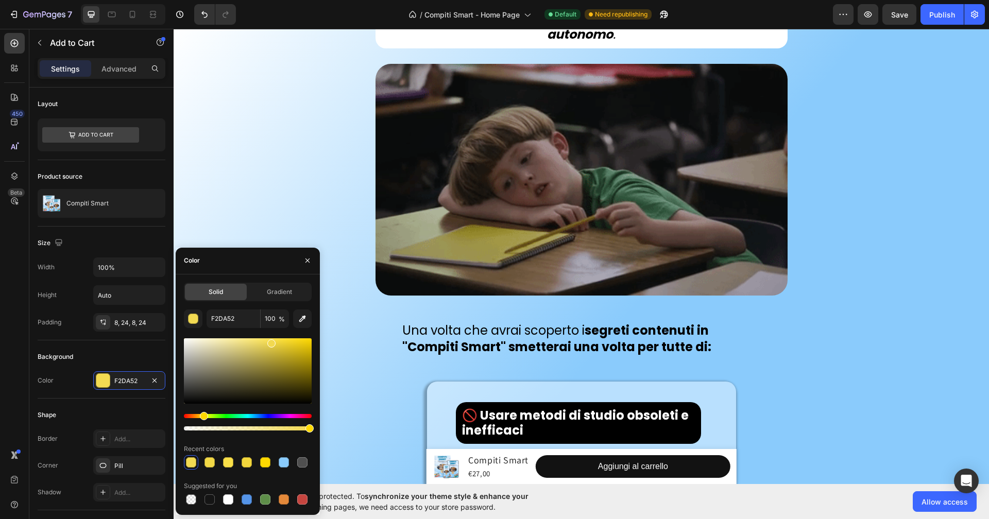
type input "F2D94F"
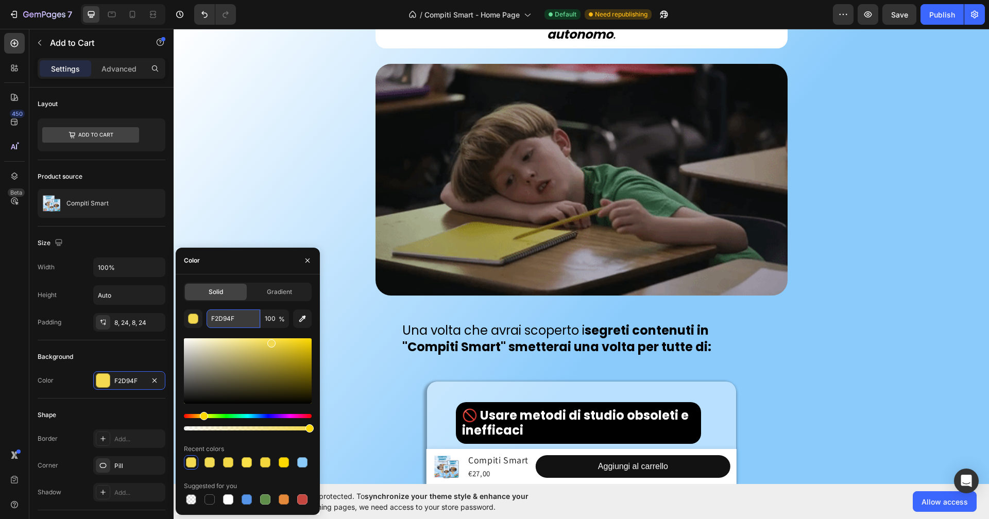
click at [246, 314] on input "F2D94F" at bounding box center [234, 319] width 54 height 19
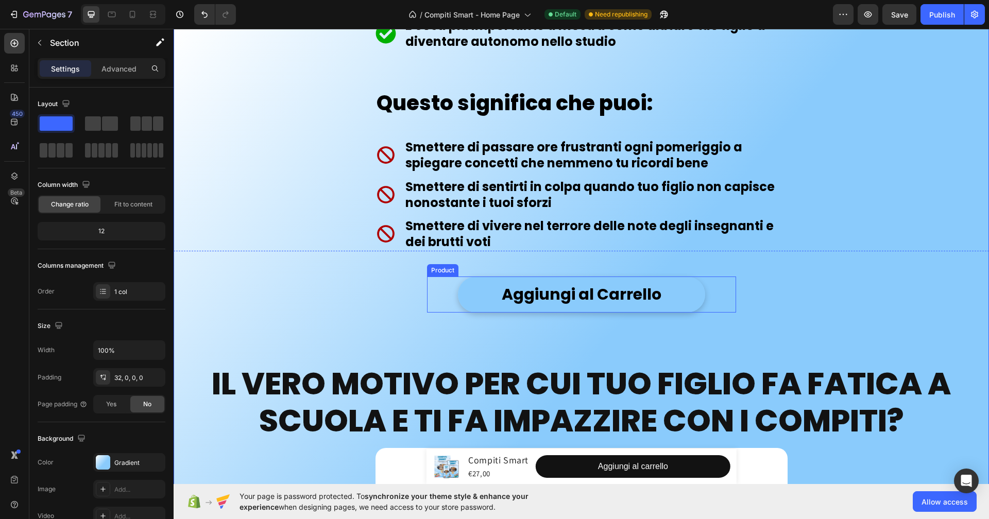
scroll to position [2670, 0]
click at [693, 295] on button "Aggiungi al Carrello" at bounding box center [581, 295] width 247 height 36
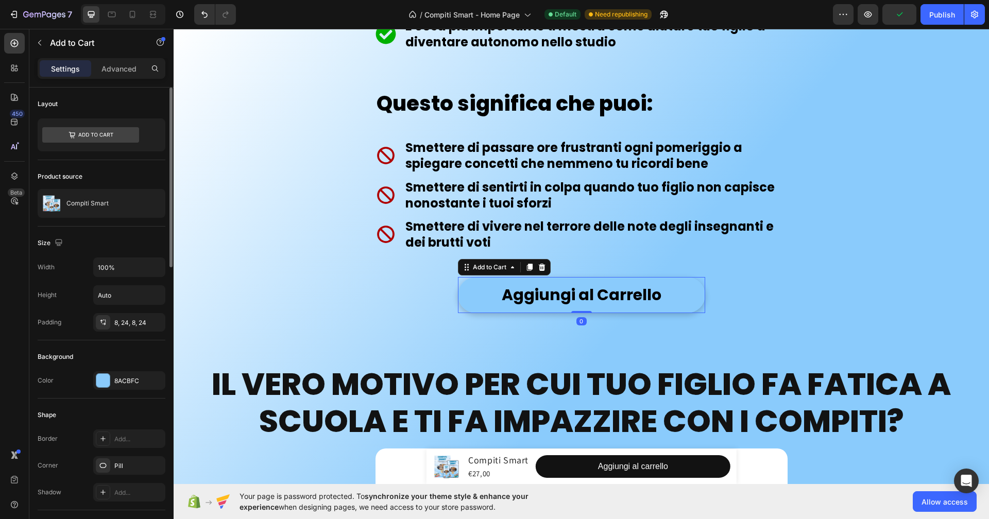
click at [107, 375] on div at bounding box center [102, 380] width 13 height 13
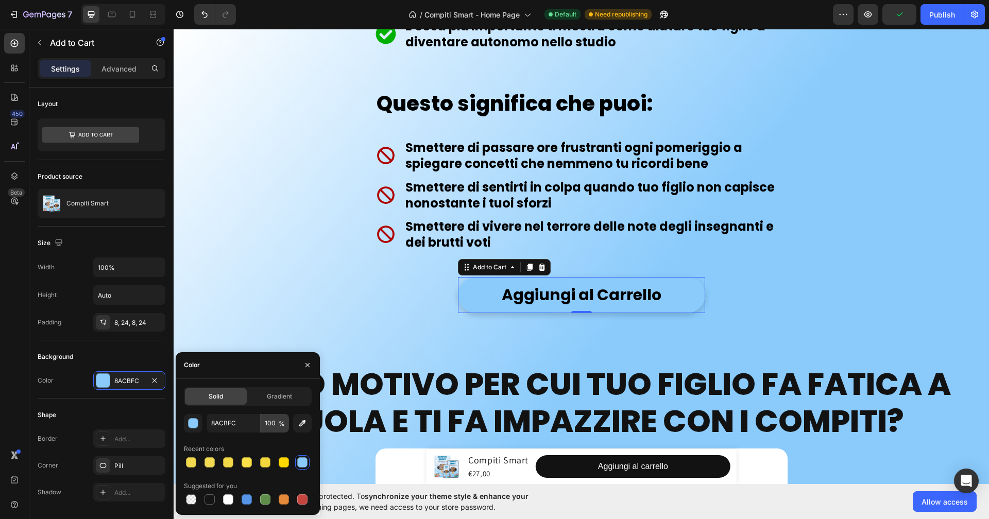
click at [275, 434] on div "8ACBFC 100 % Recent colors Suggested for you" at bounding box center [248, 460] width 128 height 93
click at [251, 424] on input "8ACBFC" at bounding box center [234, 423] width 54 height 19
paste input "F2D94F"
type input "F2D94F"
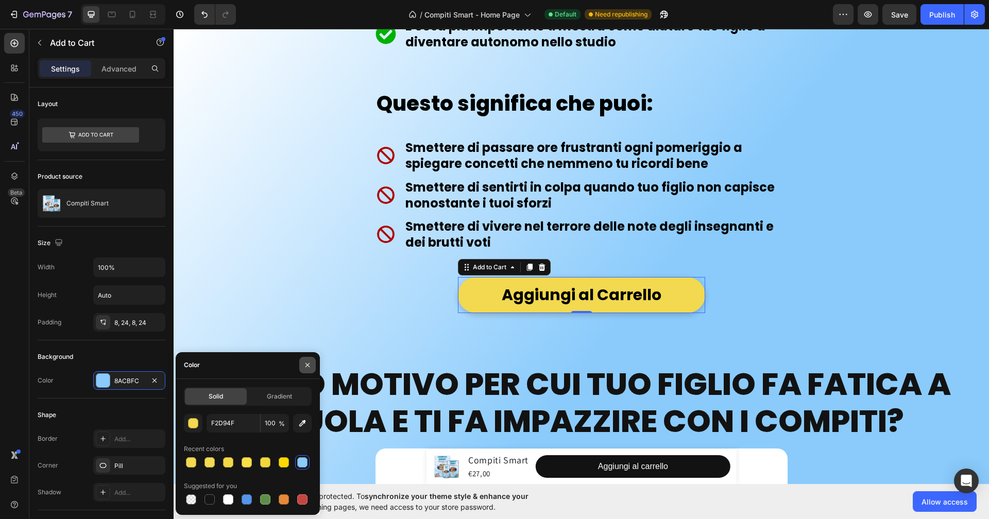
click at [310, 362] on icon "button" at bounding box center [307, 365] width 8 height 8
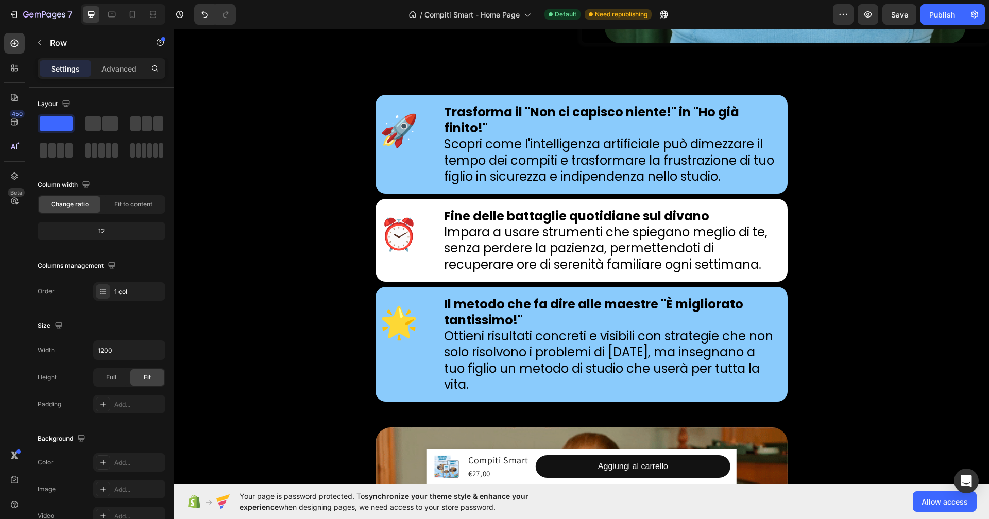
scroll to position [683, 0]
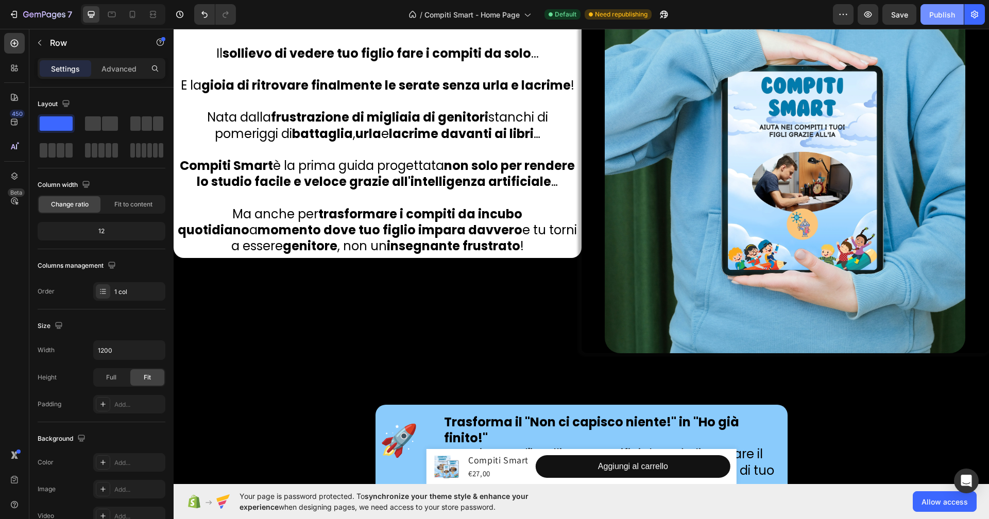
click at [942, 11] on div "Publish" at bounding box center [942, 14] width 26 height 11
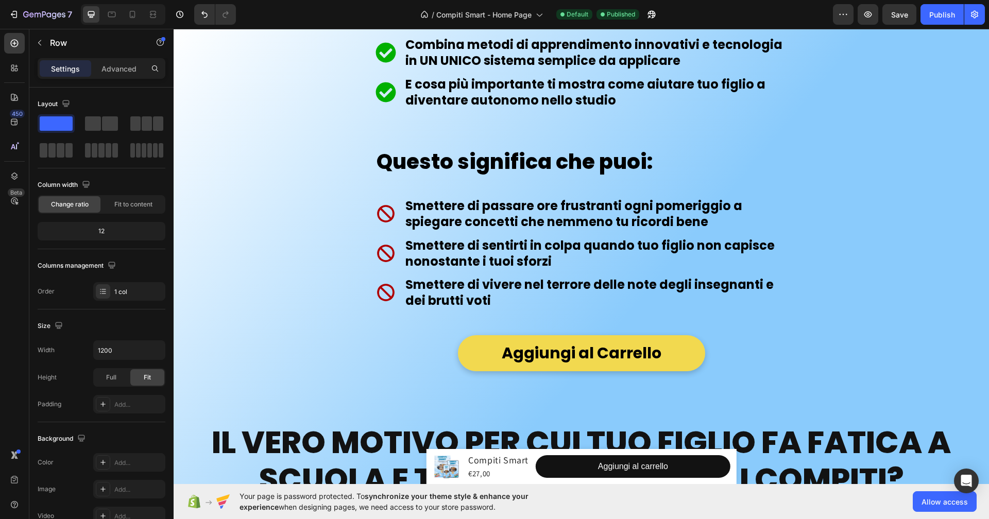
scroll to position [2855, 0]
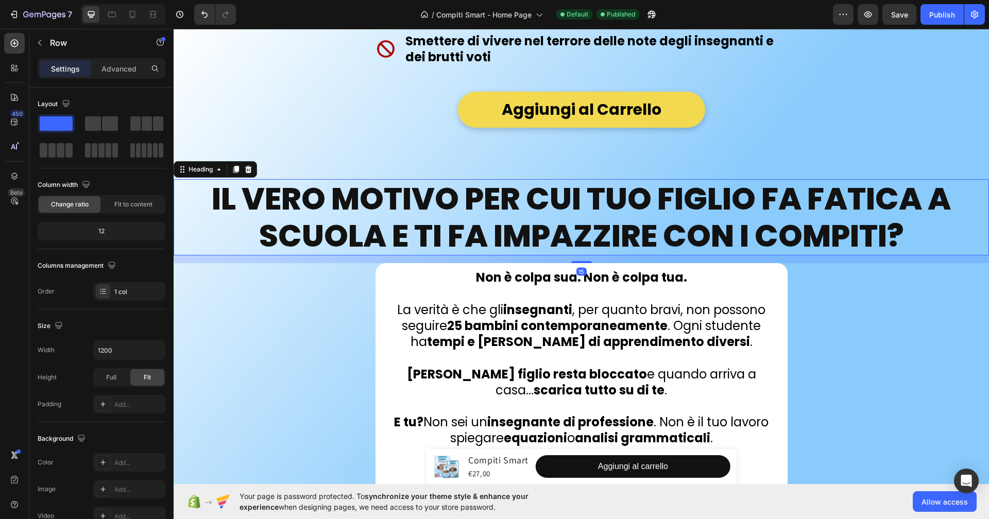
click at [759, 207] on h2 "Il vero motivo per cui tuo figlio fa fatica a scuola e ti fa impazzire con i co…" at bounding box center [582, 217] width 816 height 76
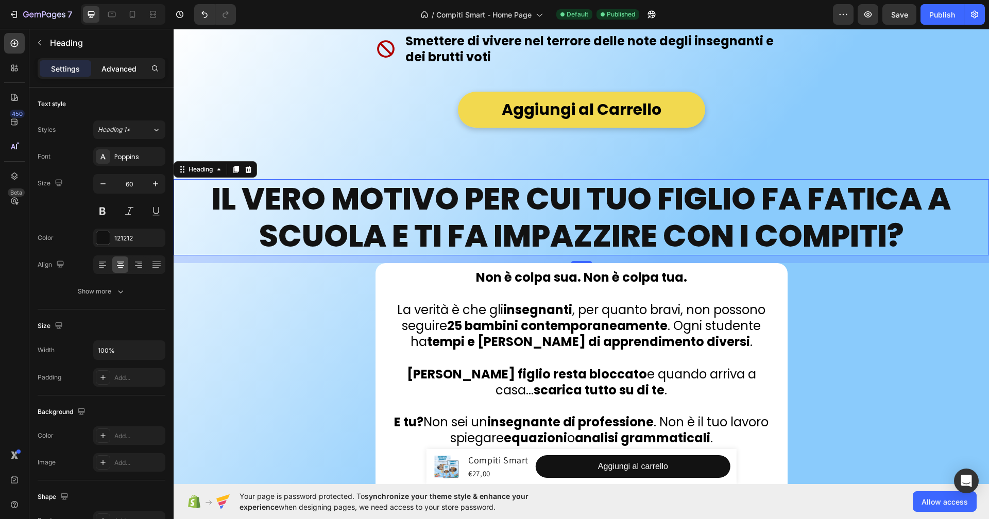
click at [123, 66] on p "Advanced" at bounding box center [118, 68] width 35 height 11
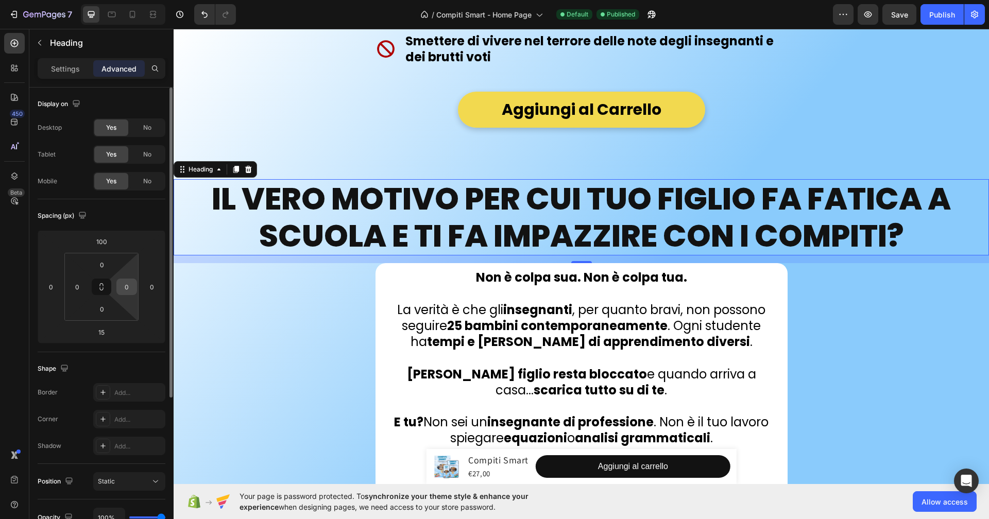
click at [133, 283] on input "0" at bounding box center [126, 286] width 15 height 15
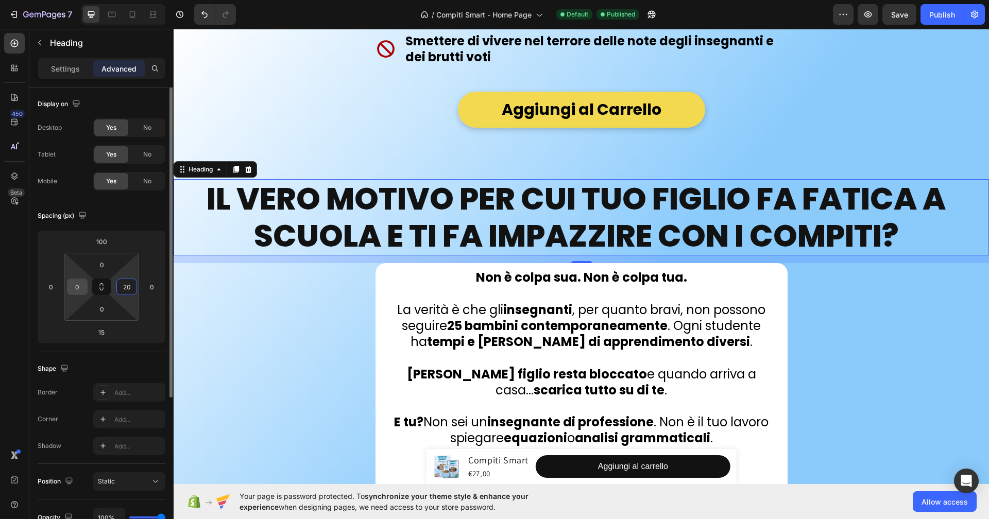
type input "20"
click at [83, 285] on input "0" at bounding box center [77, 286] width 15 height 15
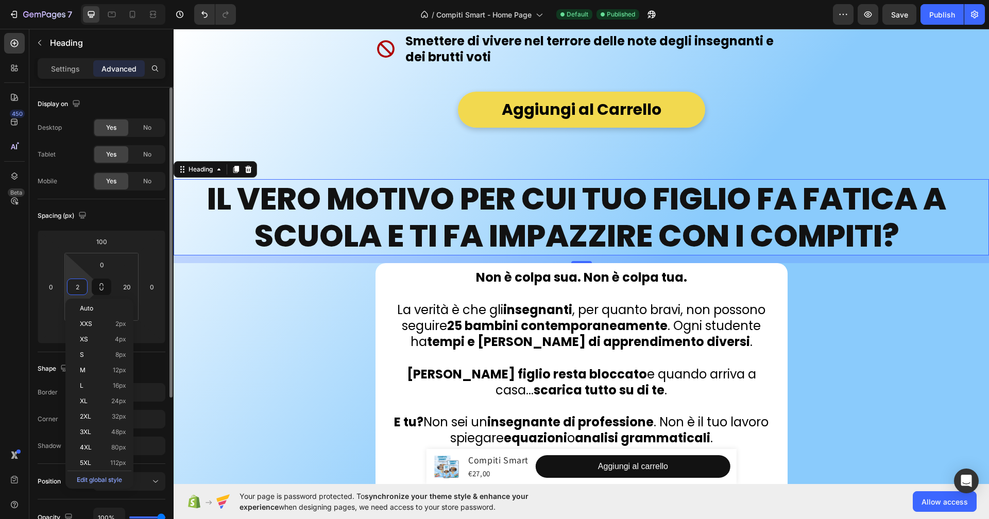
type input "20"
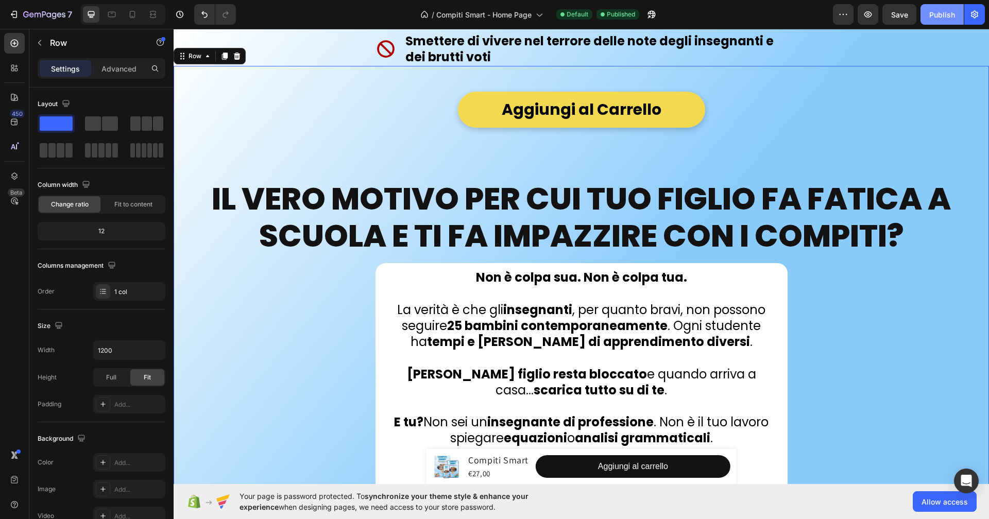
click at [941, 14] on div "Publish" at bounding box center [942, 14] width 26 height 11
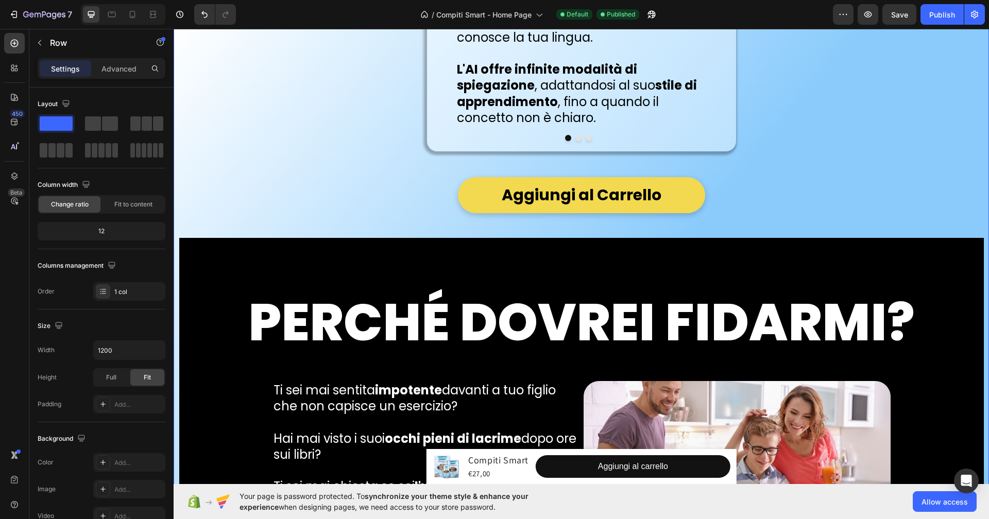
scroll to position [4477, 0]
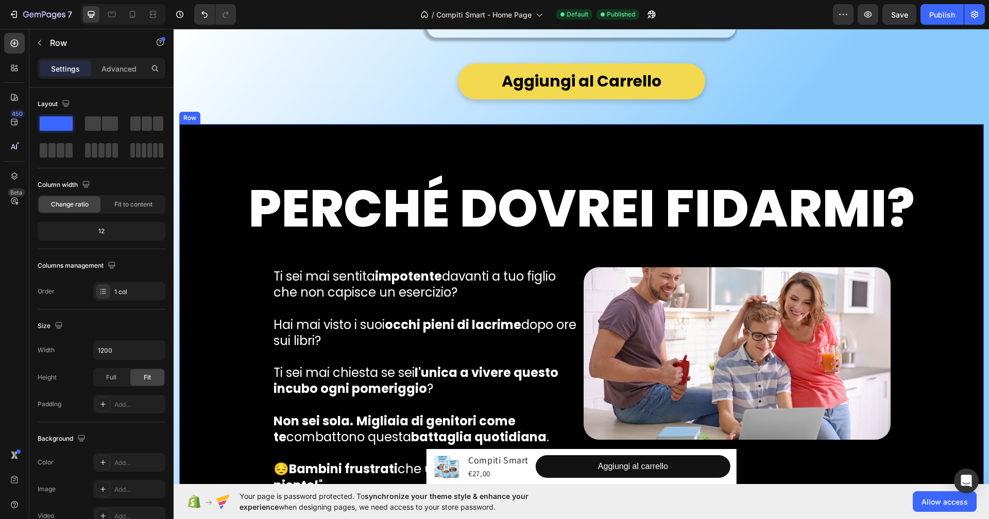
click at [314, 242] on h2 "Perché dovrei fidarmi?" at bounding box center [581, 209] width 671 height 66
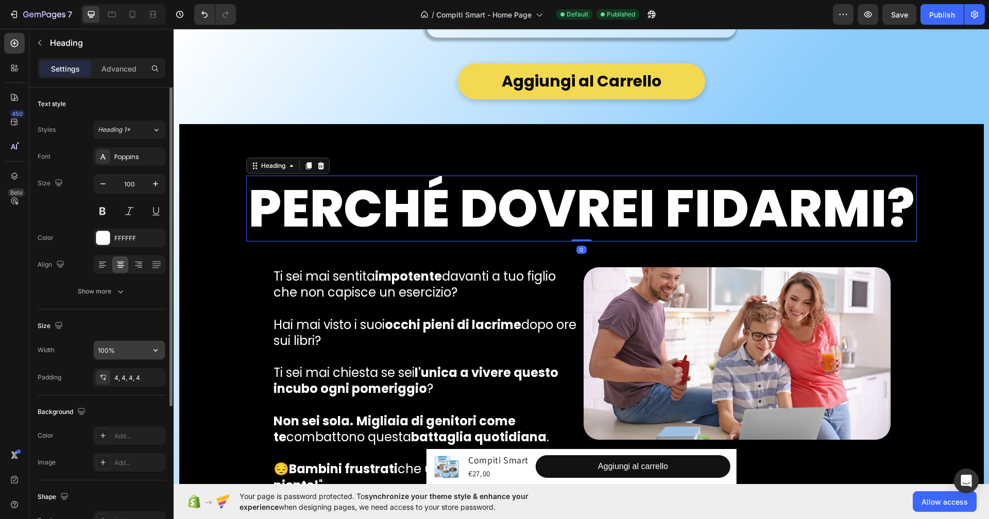
click at [155, 347] on icon "button" at bounding box center [155, 350] width 10 height 10
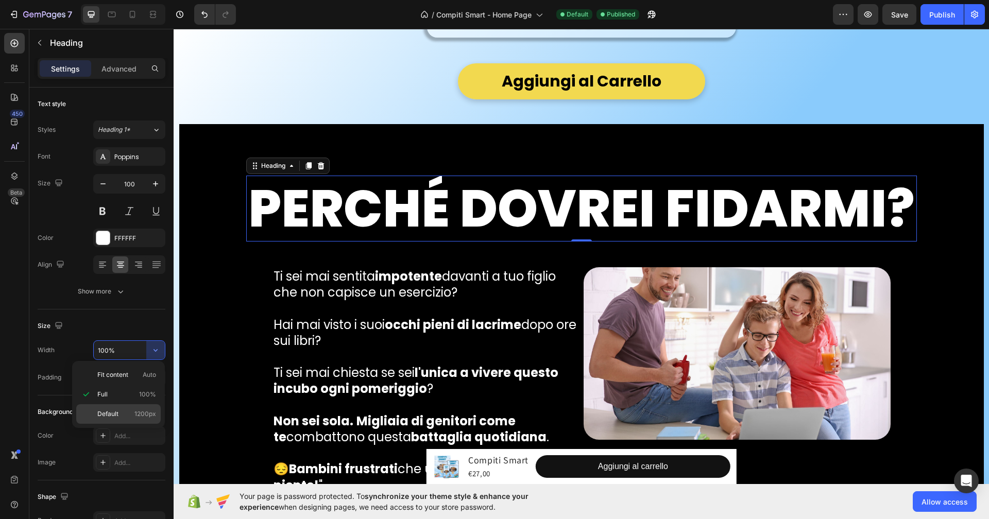
click at [129, 413] on p "Default 1200px" at bounding box center [126, 414] width 59 height 9
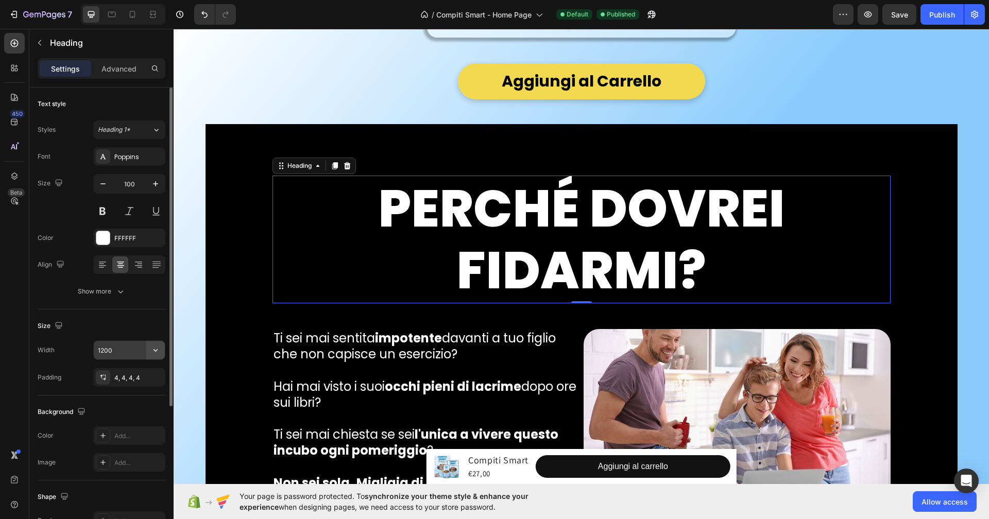
click at [151, 347] on icon "button" at bounding box center [155, 350] width 10 height 10
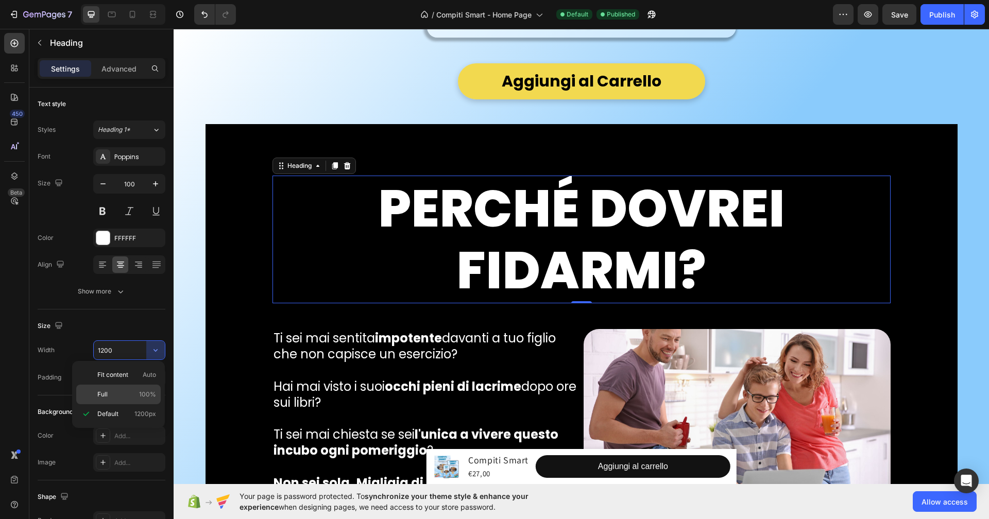
click at [127, 394] on p "Full 100%" at bounding box center [126, 394] width 59 height 9
type input "100%"
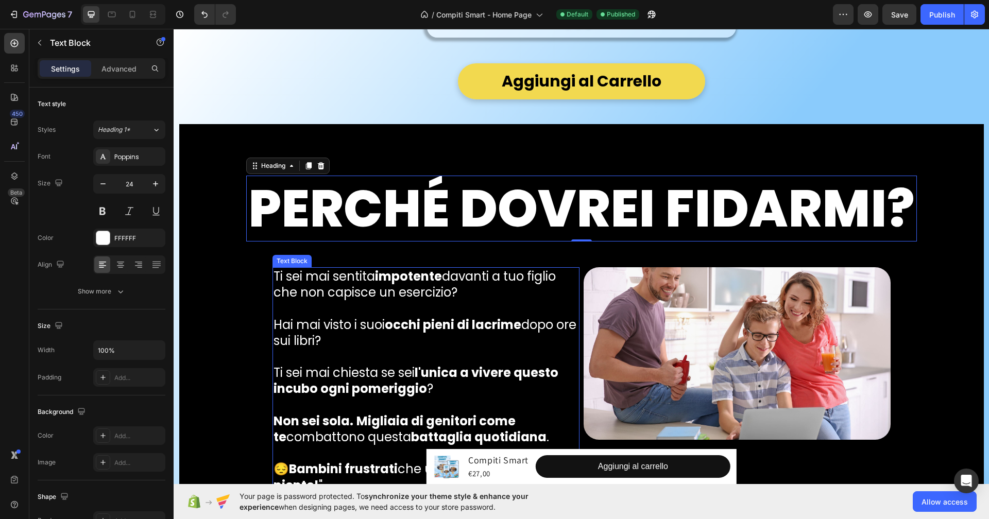
click at [295, 300] on p "Ti sei mai sentita impotente davanti a tuo figlio che non capisce un esercizio?" at bounding box center [426, 284] width 305 height 32
click at [294, 262] on div "Text Block" at bounding box center [302, 257] width 35 height 9
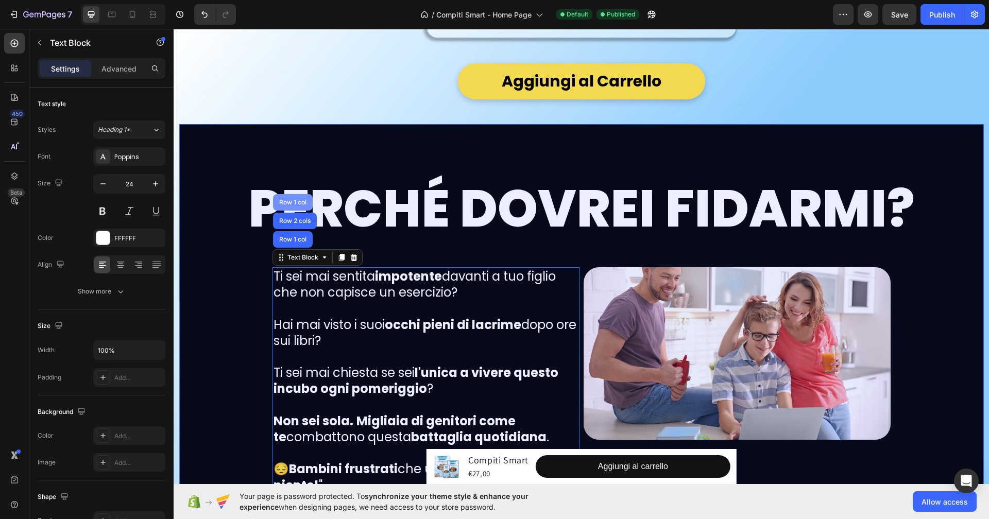
click at [289, 206] on div "Row 1 col" at bounding box center [292, 202] width 31 height 6
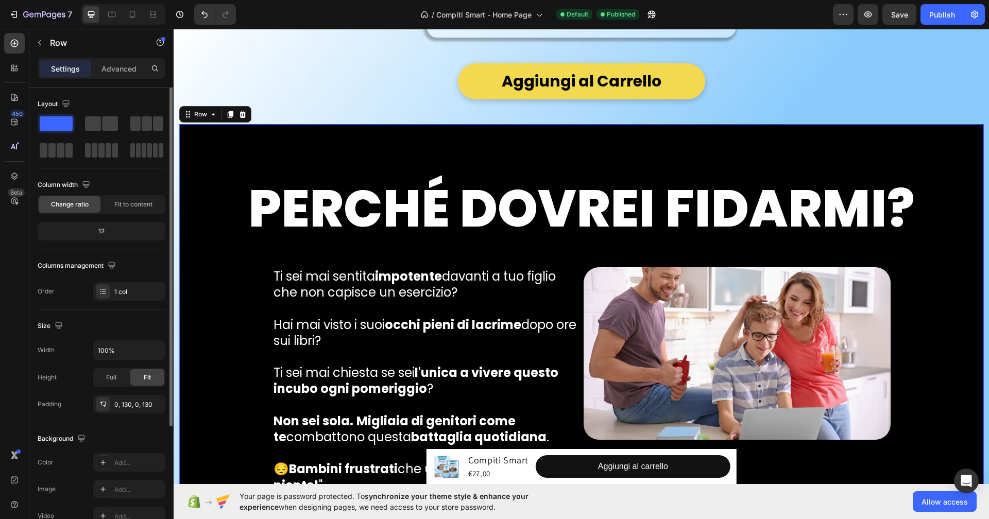
click at [158, 336] on div "Size Width 100% Height Full Fit Padding 0, 130, 0, 130" at bounding box center [102, 366] width 128 height 113
click at [158, 343] on button "button" at bounding box center [155, 350] width 19 height 19
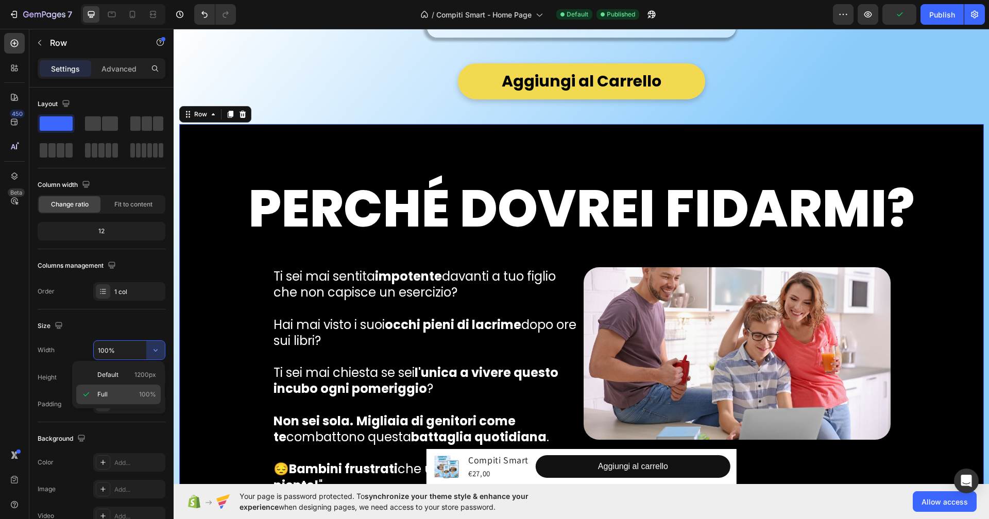
click at [125, 399] on div "Full 100%" at bounding box center [118, 395] width 84 height 20
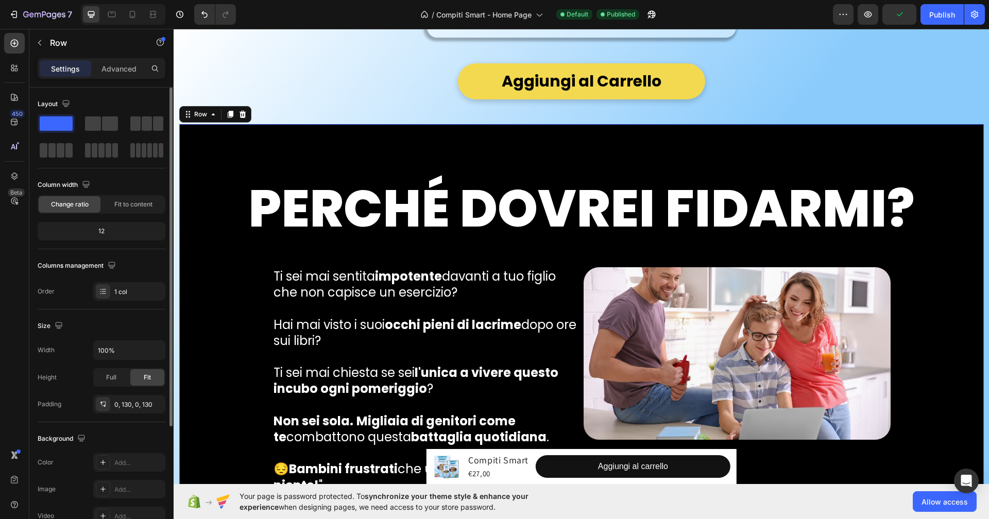
click at [157, 338] on div "Size Width 100% Height Full Fit Padding 0, 130, 0, 130" at bounding box center [102, 366] width 128 height 113
click at [152, 347] on icon "button" at bounding box center [155, 350] width 10 height 10
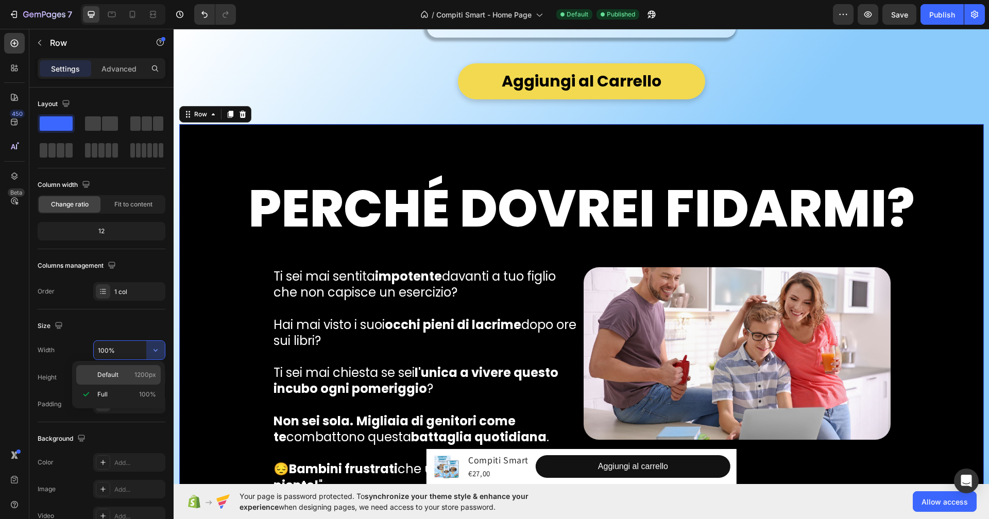
click at [140, 370] on span "1200px" at bounding box center [145, 374] width 22 height 9
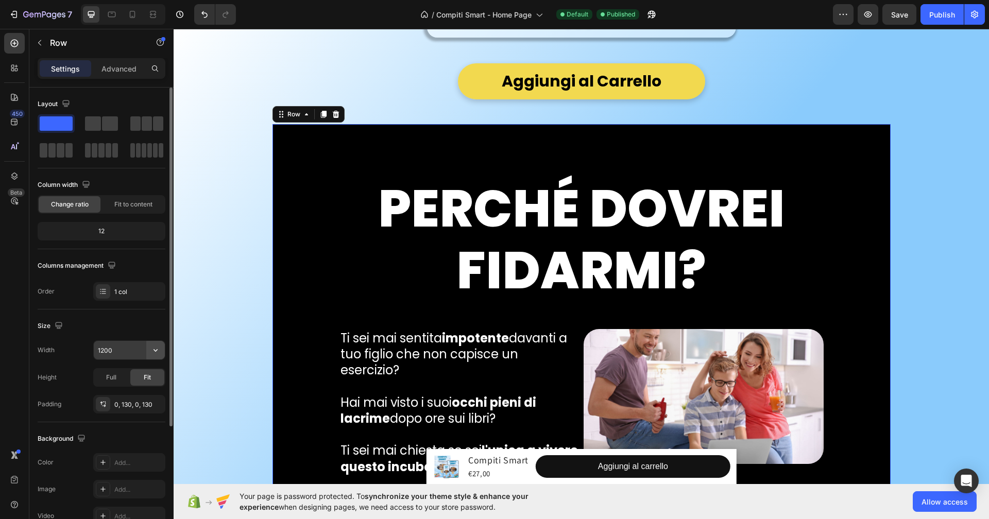
click at [152, 357] on button "button" at bounding box center [155, 350] width 19 height 19
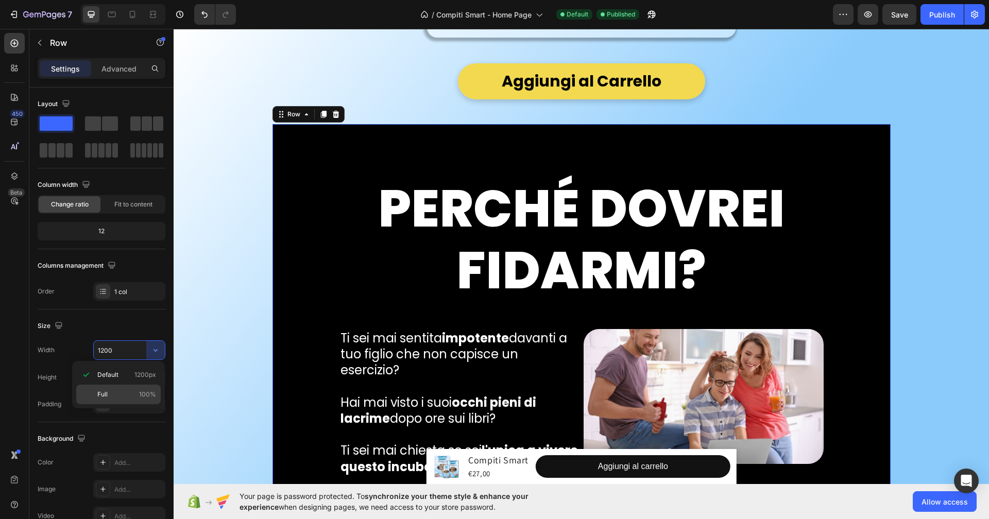
click at [124, 395] on p "Full 100%" at bounding box center [126, 394] width 59 height 9
type input "100%"
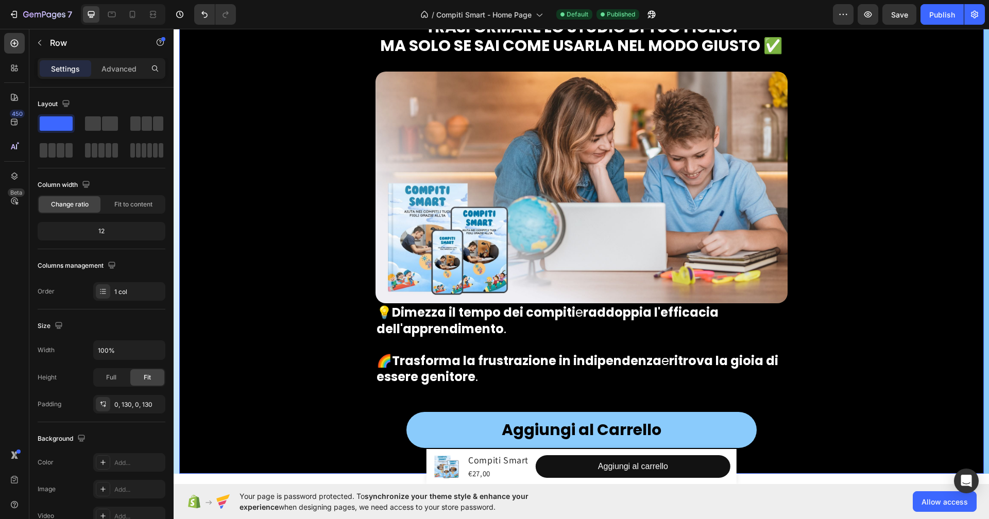
scroll to position [5237, 0]
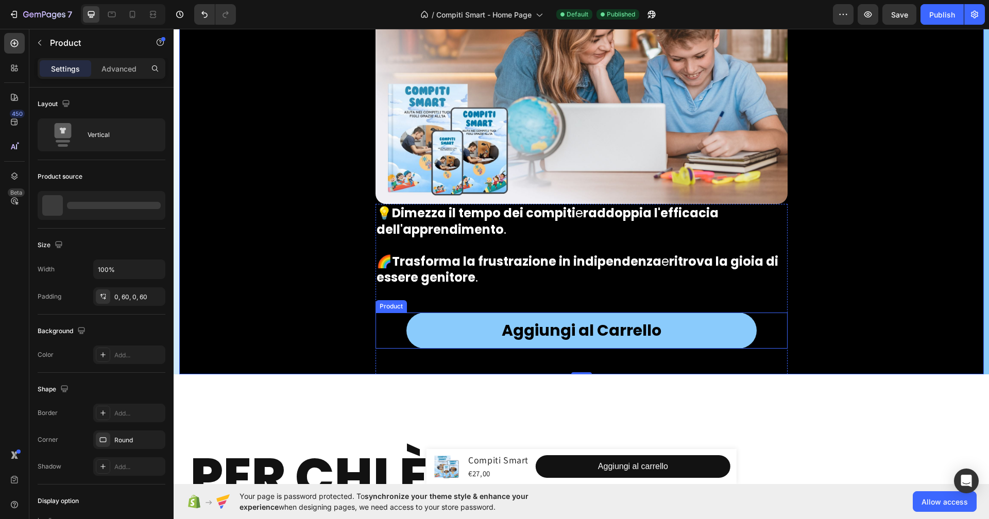
click at [386, 349] on div "Aggiungi al Carrello Add to Cart Product" at bounding box center [582, 331] width 412 height 36
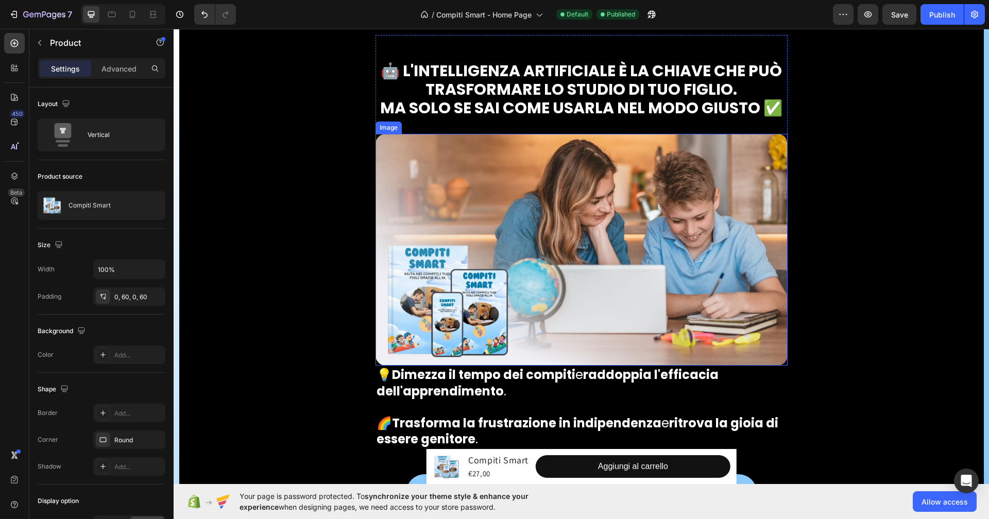
scroll to position [5170, 0]
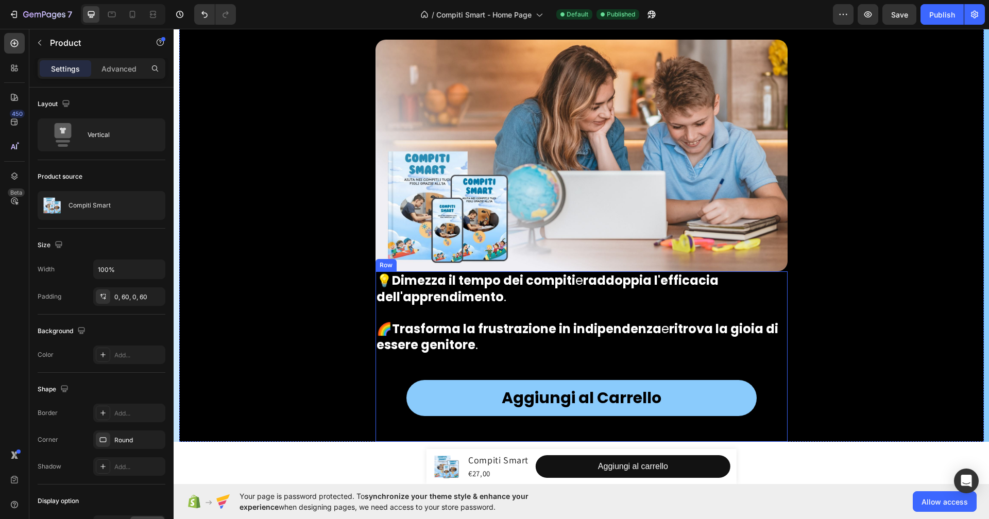
click at [383, 420] on div "💡 Dimezza il tempo dei compiti e raddoppia l'efficacia dell'apprendimento . 🌈 T…" at bounding box center [582, 356] width 412 height 170
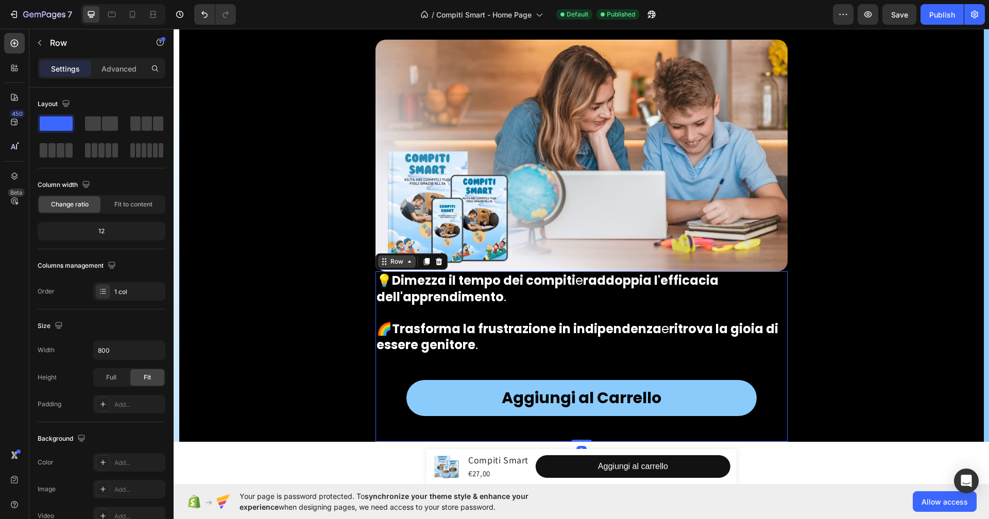
click at [388, 266] on div "Row" at bounding box center [396, 261] width 17 height 9
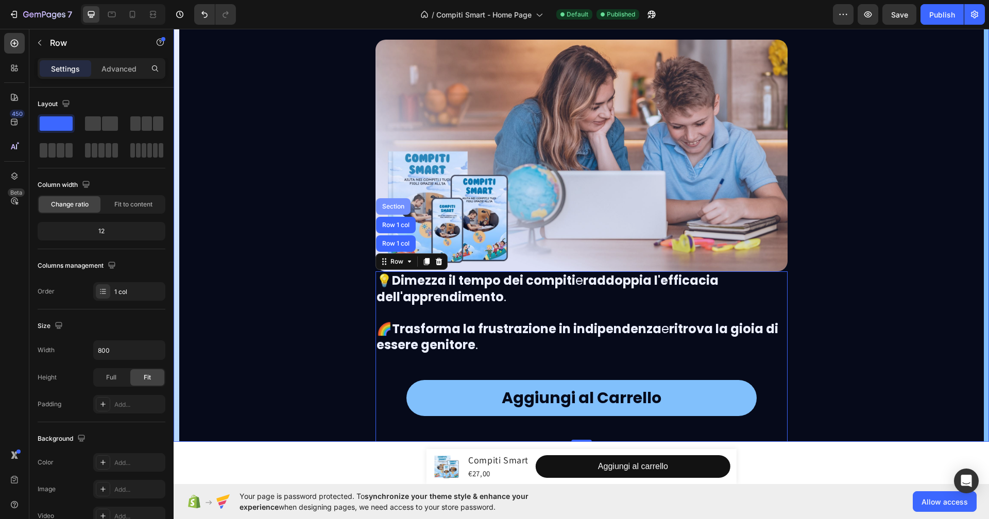
click at [396, 215] on div "Section" at bounding box center [393, 206] width 35 height 16
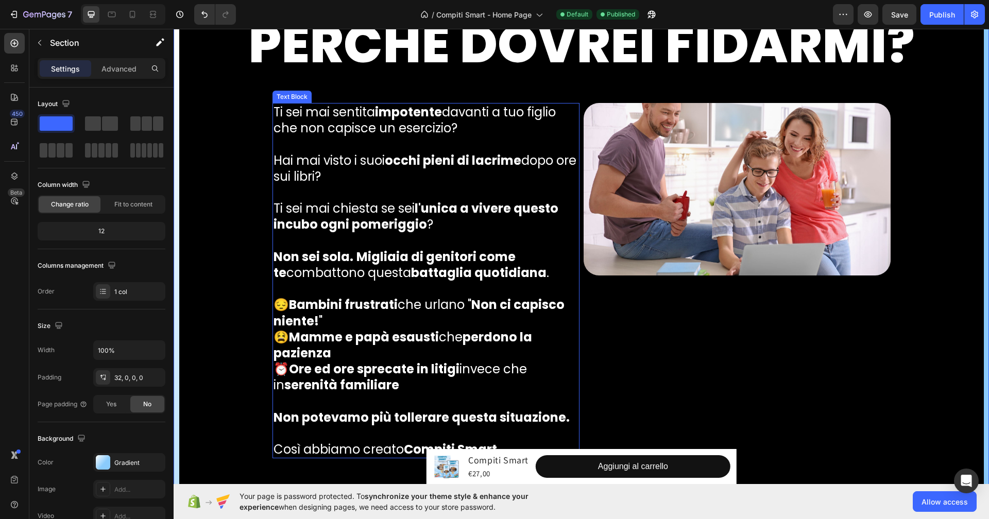
scroll to position [4519, 0]
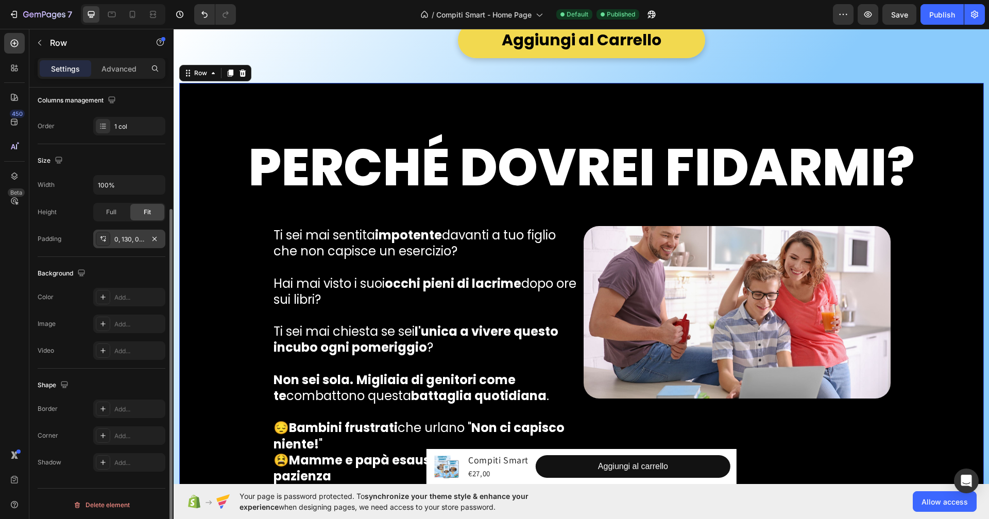
click at [131, 238] on div "0, 130, 0, 130" at bounding box center [129, 239] width 30 height 9
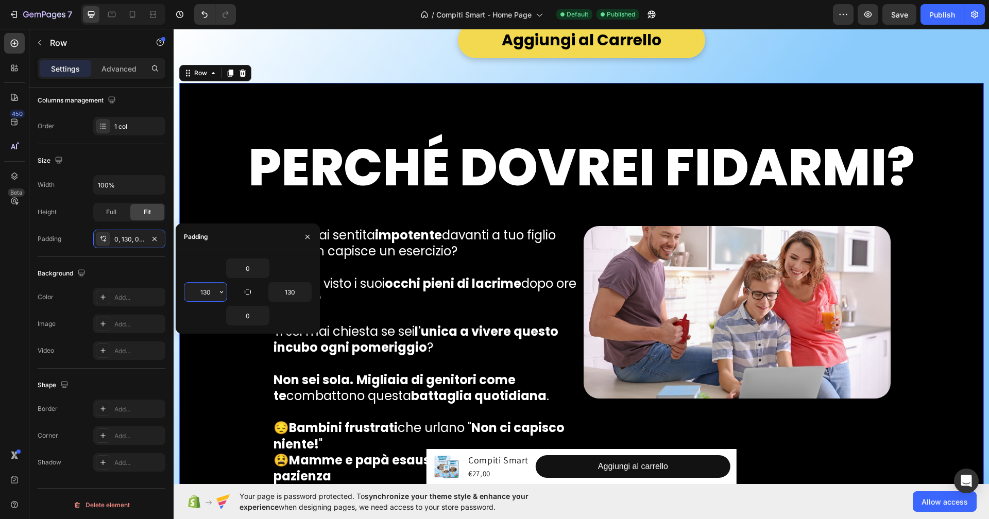
click at [212, 290] on input "130" at bounding box center [205, 292] width 42 height 19
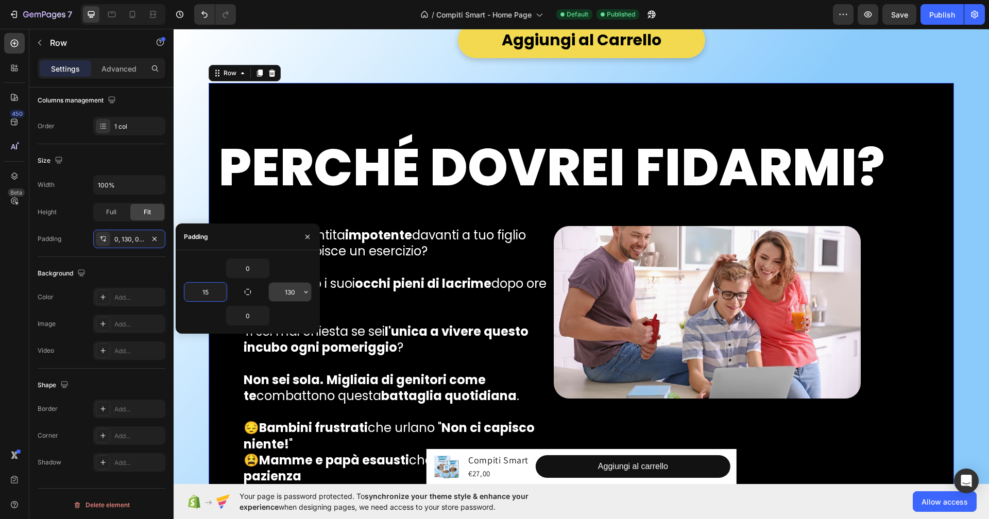
type input "1"
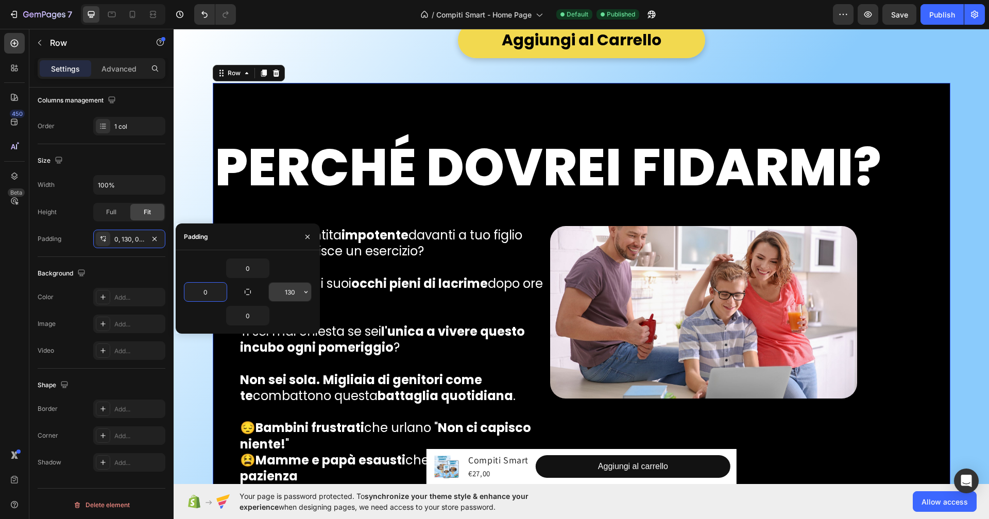
type input "0"
click at [294, 293] on input "130" at bounding box center [290, 292] width 42 height 19
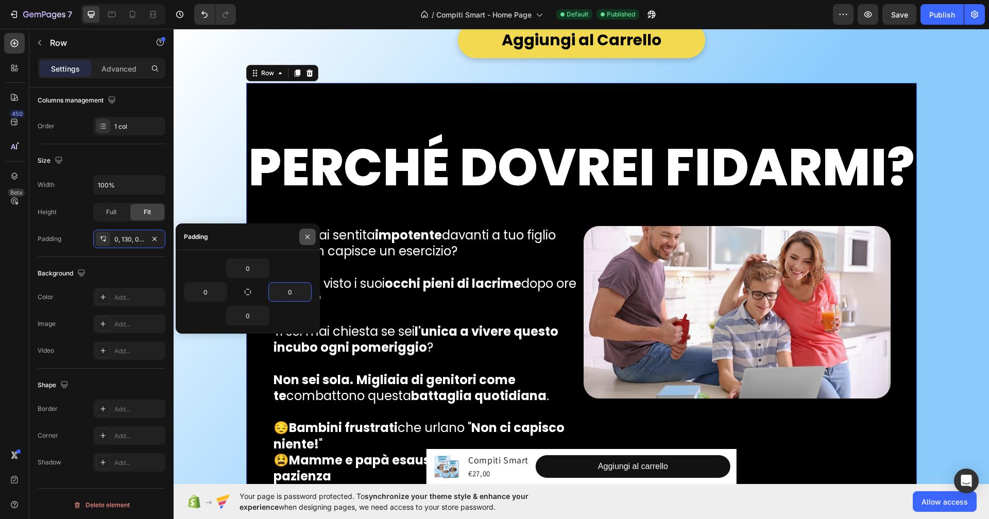
type input "0"
click at [306, 238] on icon "button" at bounding box center [307, 236] width 4 height 4
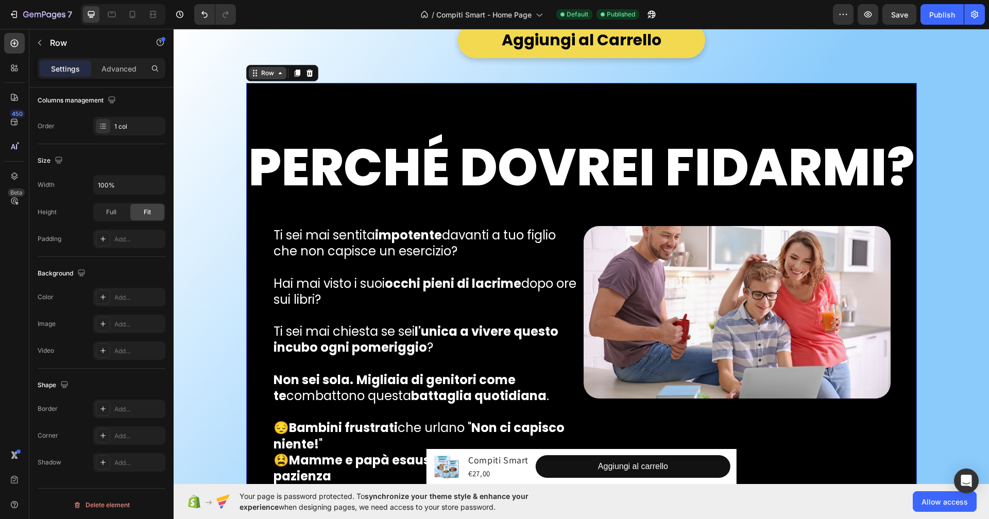
click at [259, 76] on div "Row" at bounding box center [267, 73] width 17 height 9
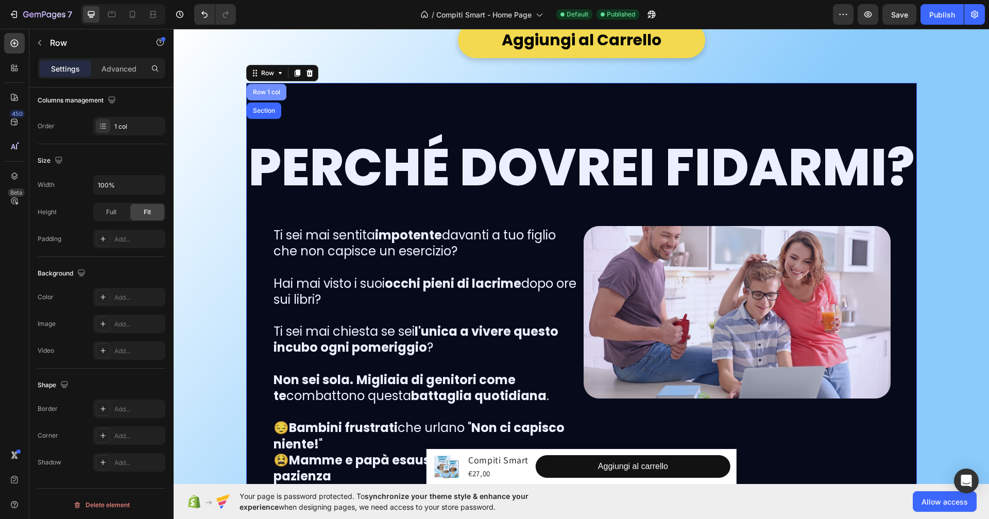
click at [262, 96] on div "Row 1 col" at bounding box center [267, 92] width 40 height 16
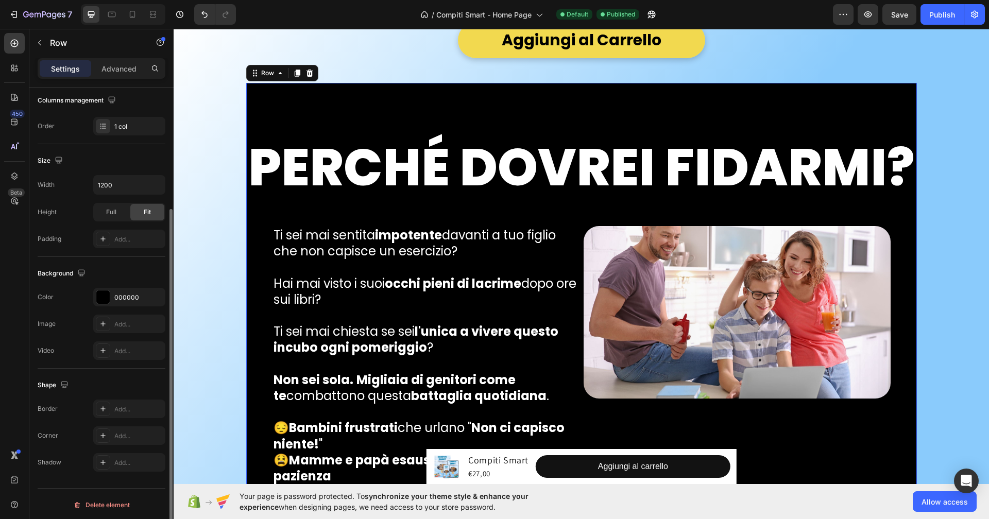
click at [158, 171] on div "Size Width 1200 Height Full Fit Padding Add..." at bounding box center [102, 200] width 128 height 113
click at [157, 176] on button "button" at bounding box center [155, 185] width 19 height 19
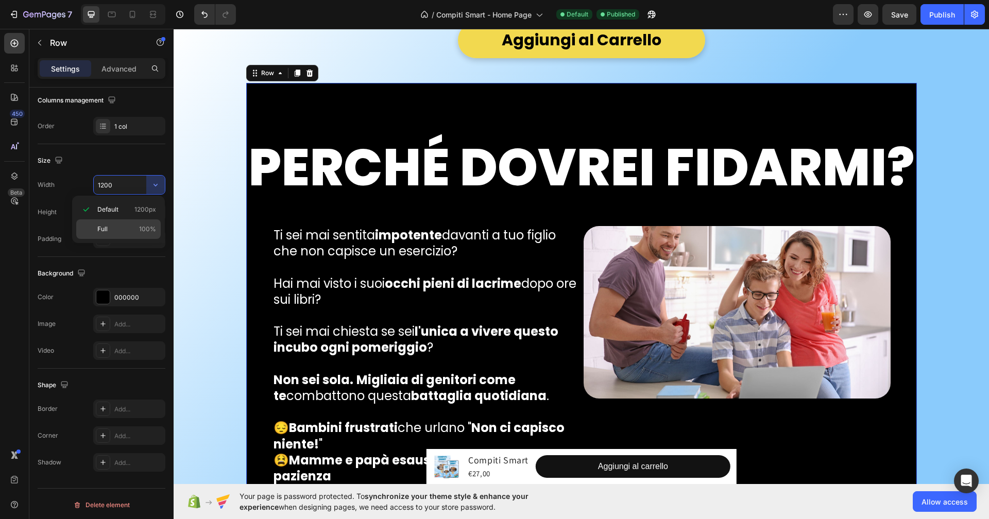
click at [139, 229] on p "Full 100%" at bounding box center [126, 229] width 59 height 9
type input "100%"
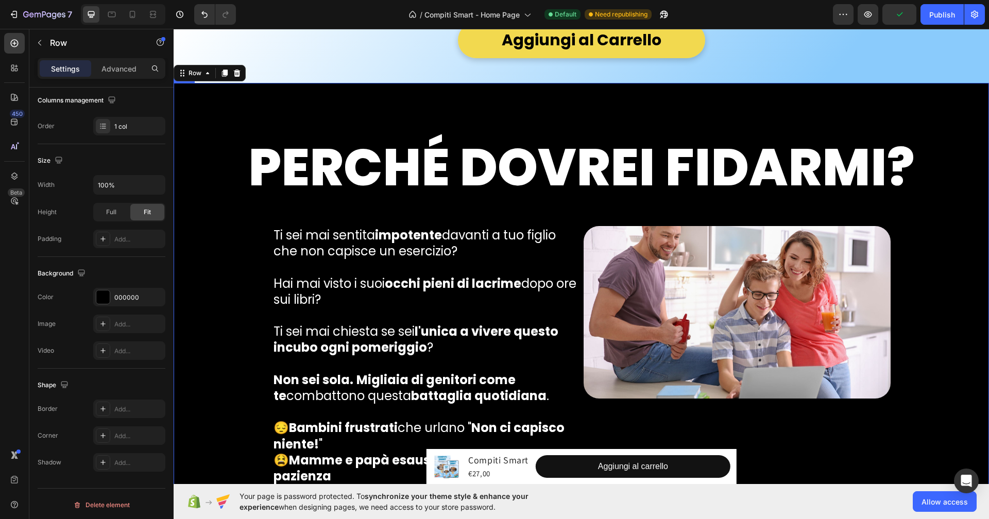
click at [933, 14] on div "Publish" at bounding box center [942, 14] width 26 height 11
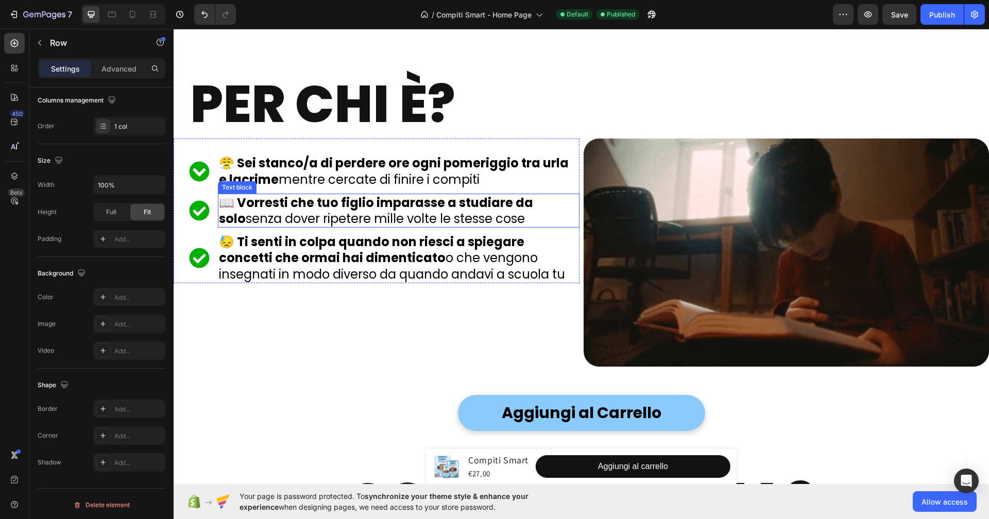
scroll to position [5332, 0]
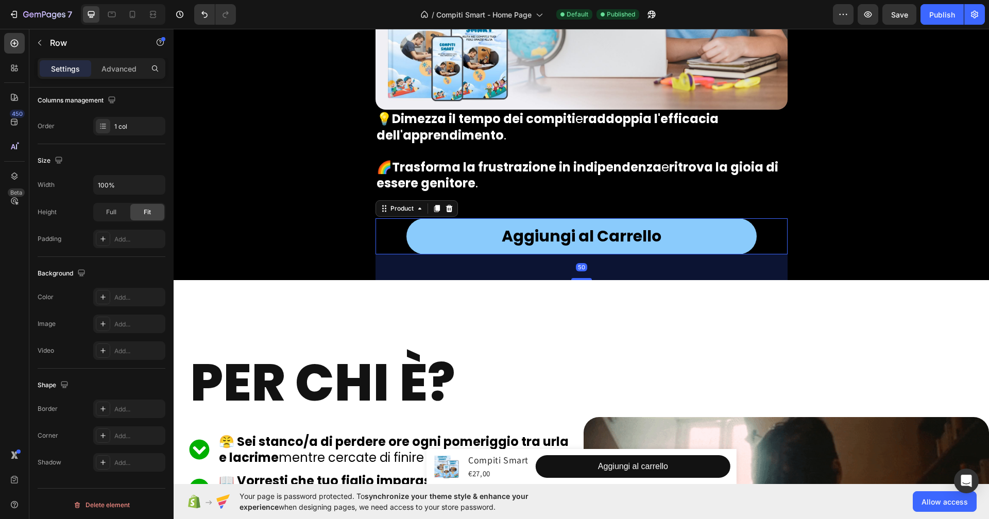
click at [393, 251] on div "Aggiungi al Carrello Add to Cart Product 50" at bounding box center [582, 236] width 412 height 36
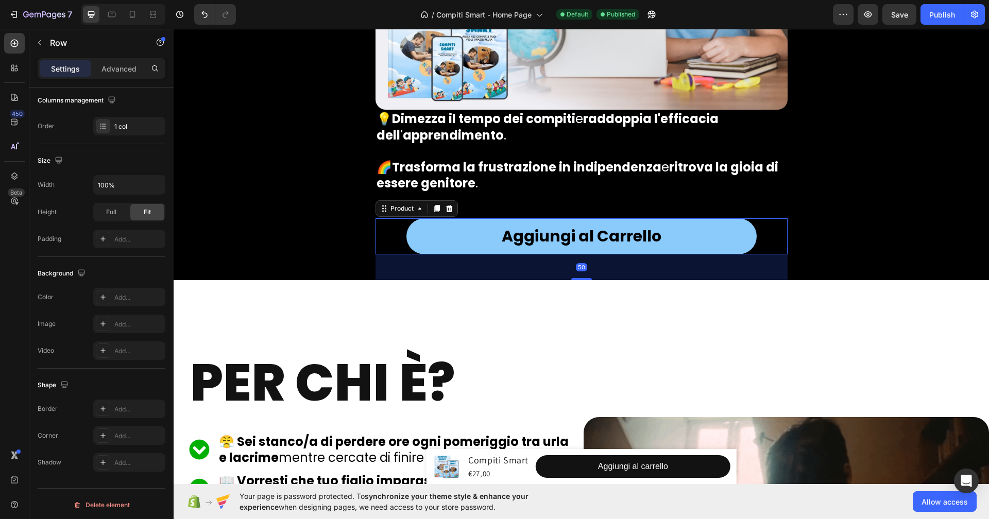
scroll to position [0, 0]
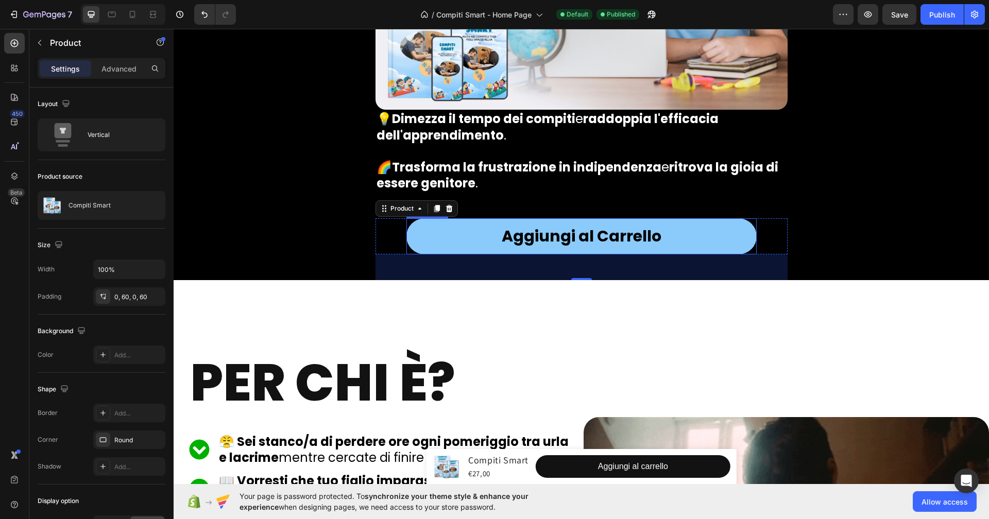
click at [425, 235] on button "Aggiungi al Carrello" at bounding box center [581, 236] width 350 height 36
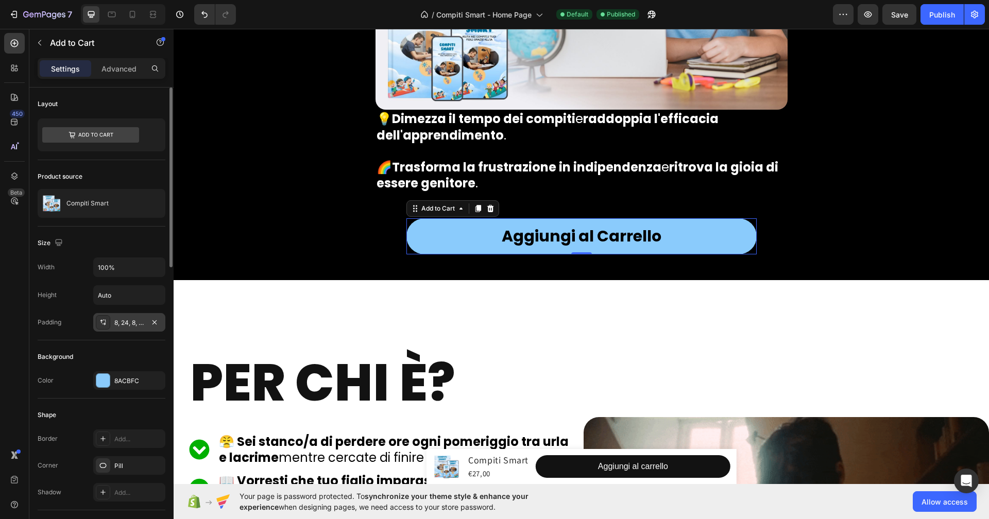
click at [128, 314] on div "8, 24, 8, 24" at bounding box center [129, 322] width 72 height 19
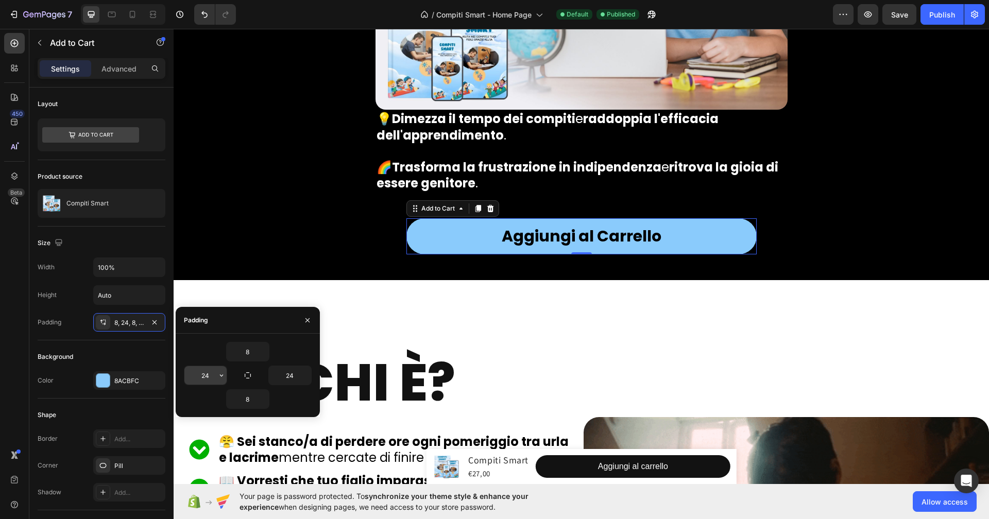
click at [211, 370] on input "24" at bounding box center [205, 375] width 42 height 19
type input "4"
type input "24"
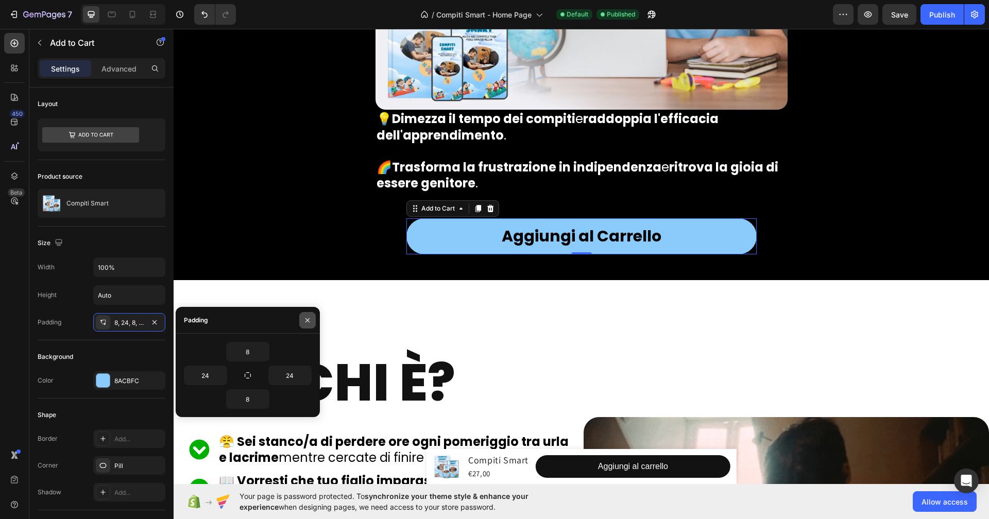
drag, startPoint x: 308, startPoint y: 325, endPoint x: 255, endPoint y: 224, distance: 113.6
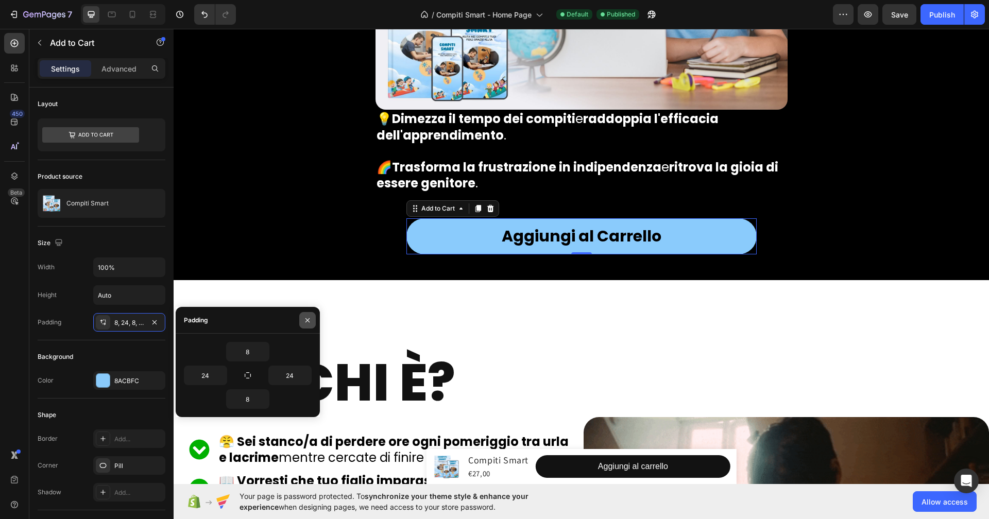
click at [308, 325] on button "button" at bounding box center [307, 320] width 16 height 16
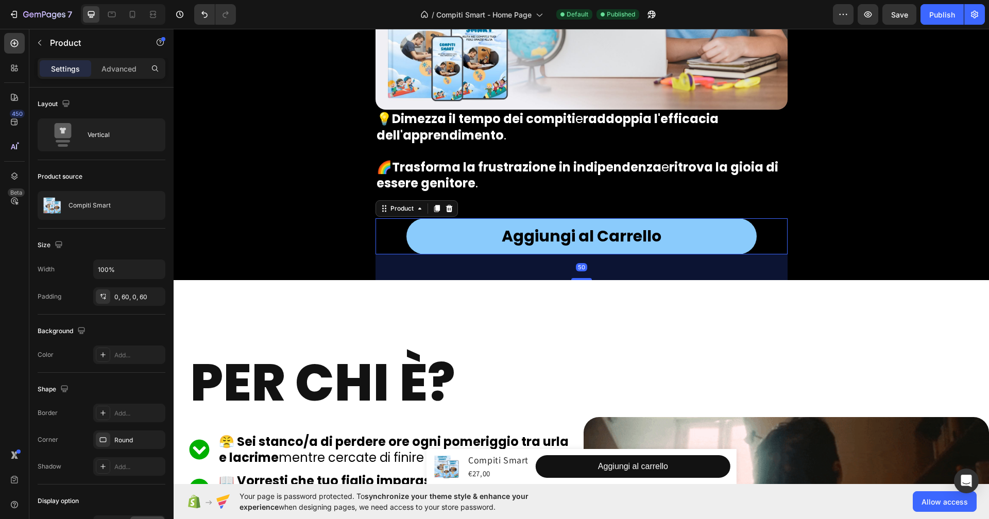
click at [385, 243] on div "Aggiungi al Carrello Add to Cart Product 50" at bounding box center [582, 236] width 412 height 36
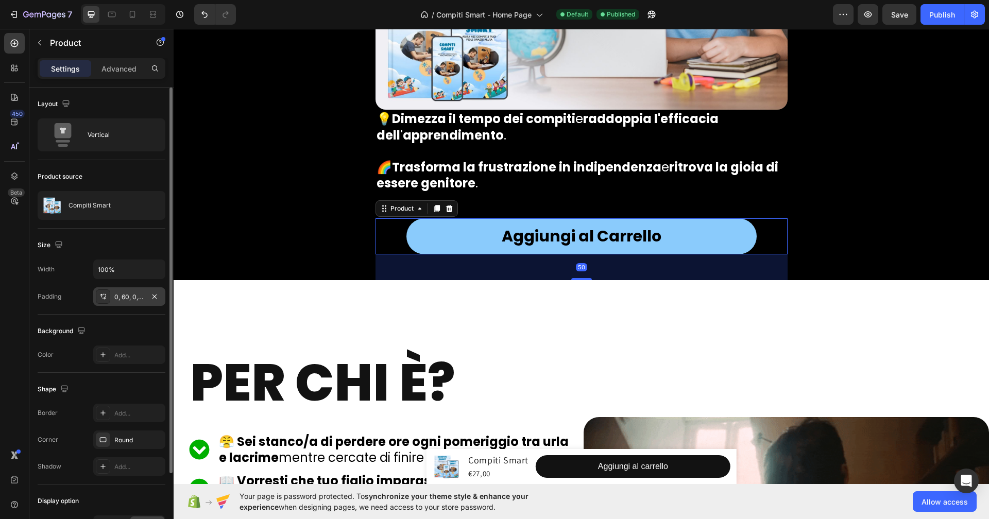
click at [123, 297] on div "0, 60, 0, 60" at bounding box center [129, 297] width 30 height 9
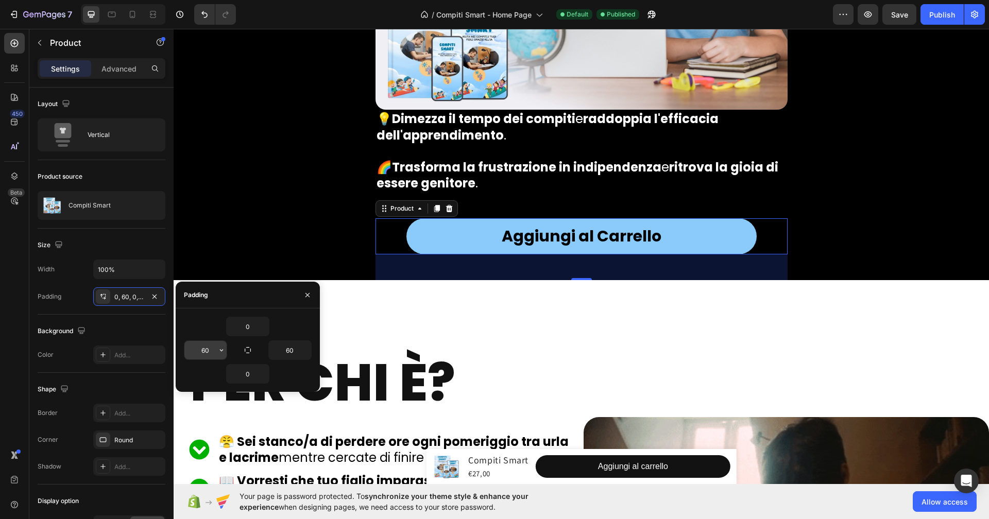
click at [208, 349] on input "60" at bounding box center [205, 350] width 42 height 19
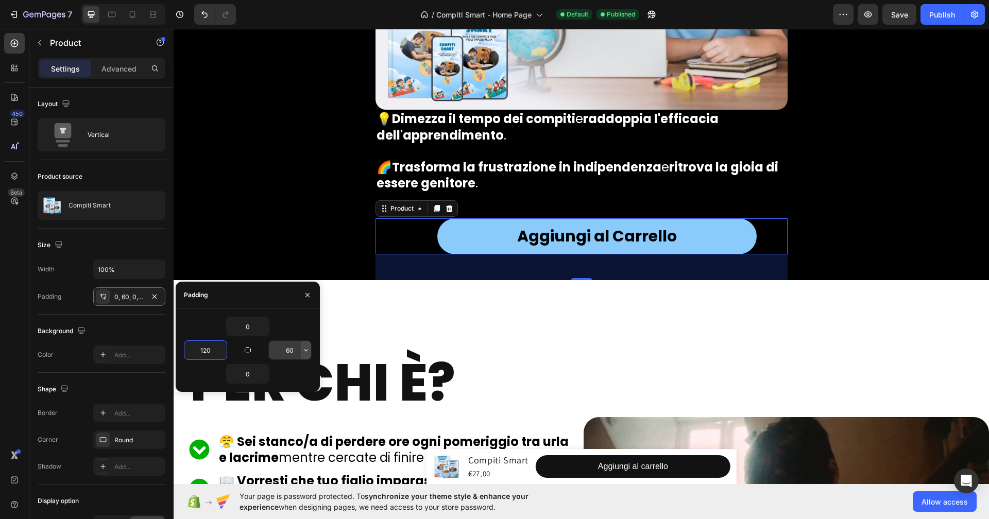
type input "120"
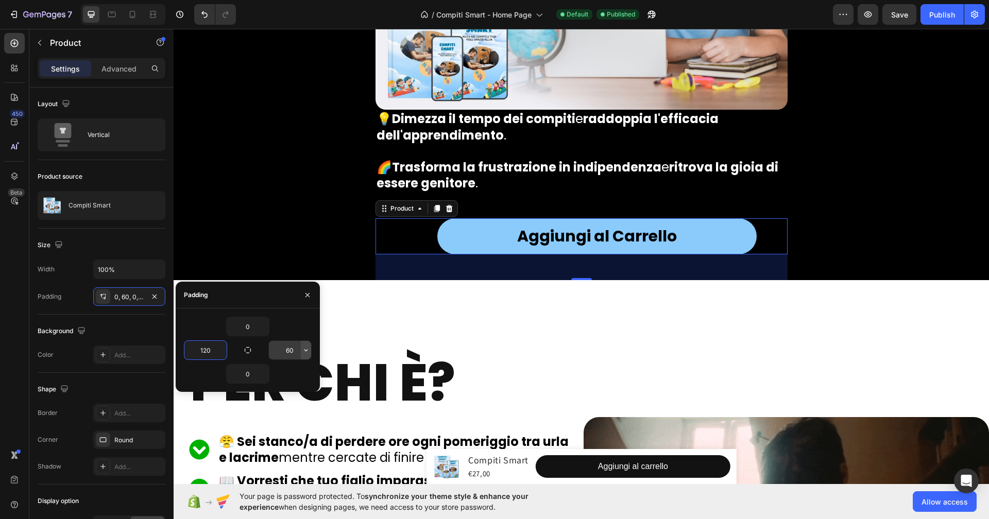
click at [301, 352] on button "button" at bounding box center [306, 350] width 10 height 19
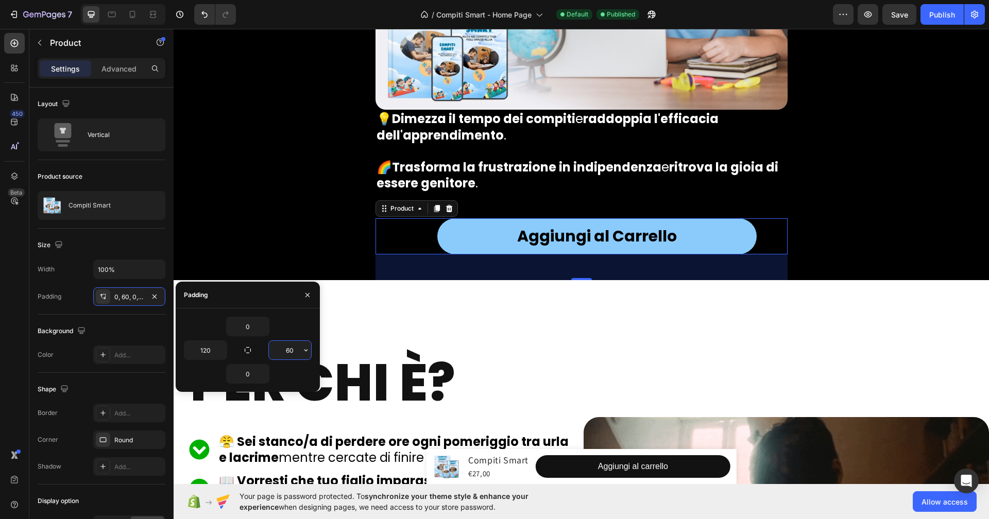
click at [291, 351] on input "60" at bounding box center [290, 350] width 42 height 19
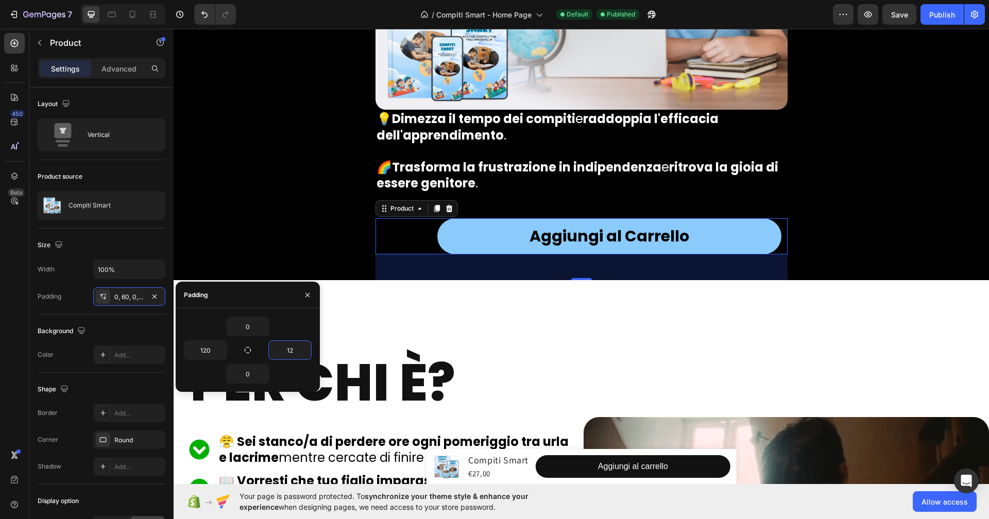
type input "120"
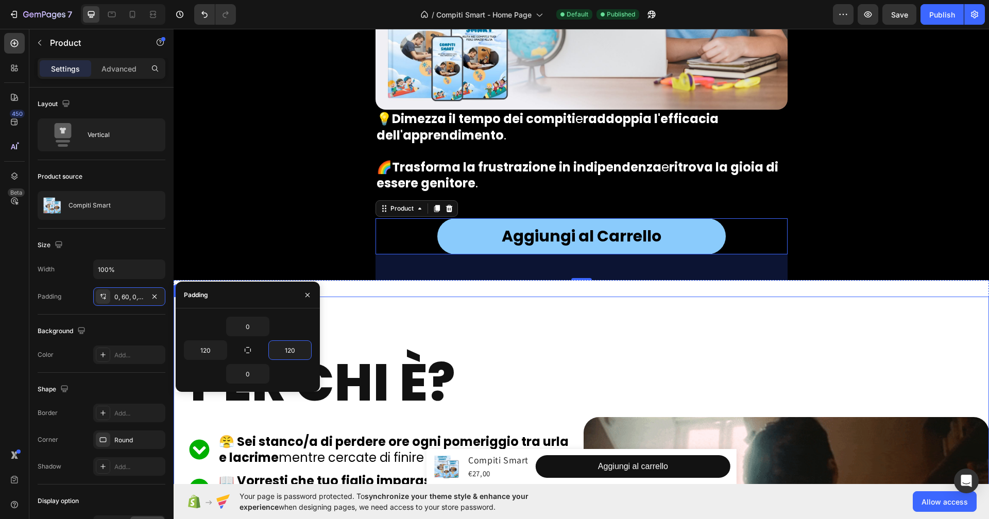
click at [852, 358] on h2 "Per chi è?" at bounding box center [589, 382] width 800 height 69
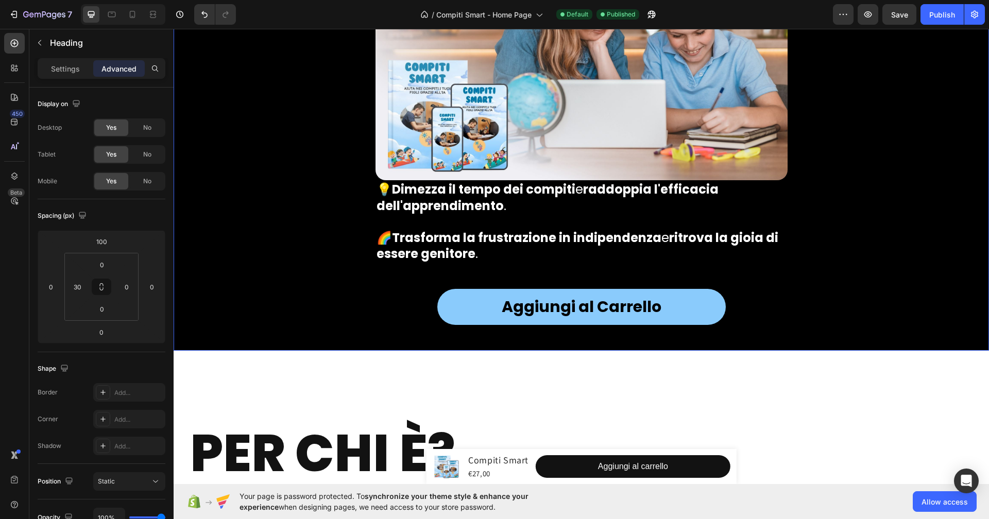
scroll to position [5411, 0]
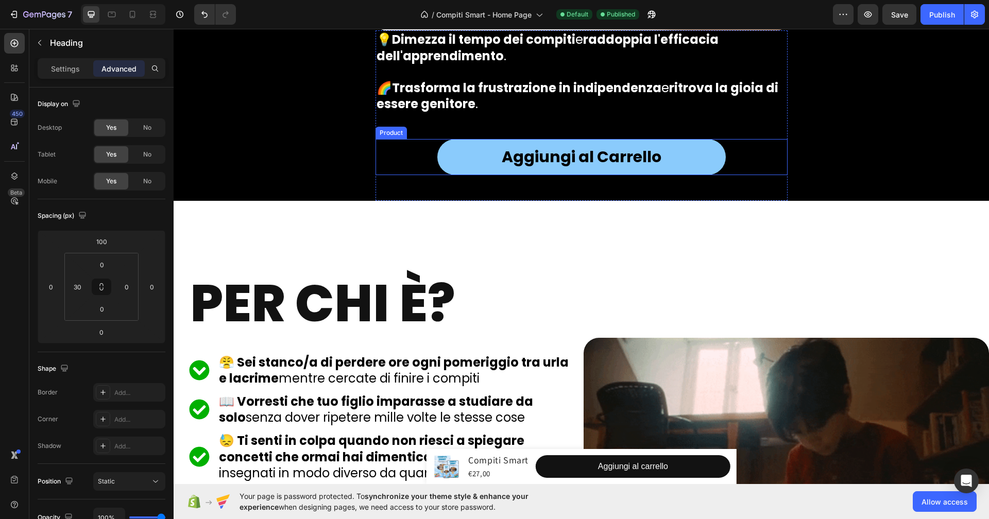
click at [733, 160] on div "Aggiungi al Carrello Add to Cart Product" at bounding box center [582, 157] width 412 height 36
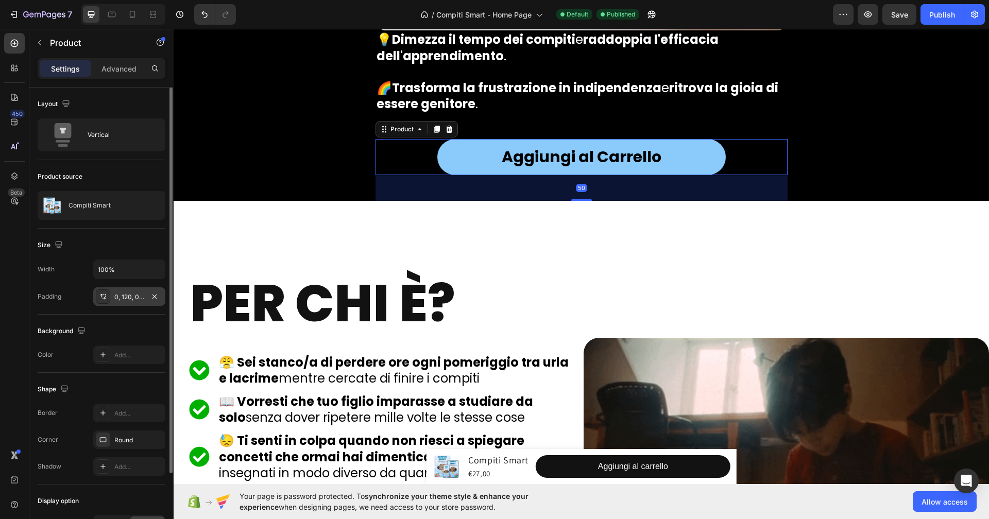
click at [128, 294] on div "0, 120, 0, 120" at bounding box center [129, 297] width 30 height 9
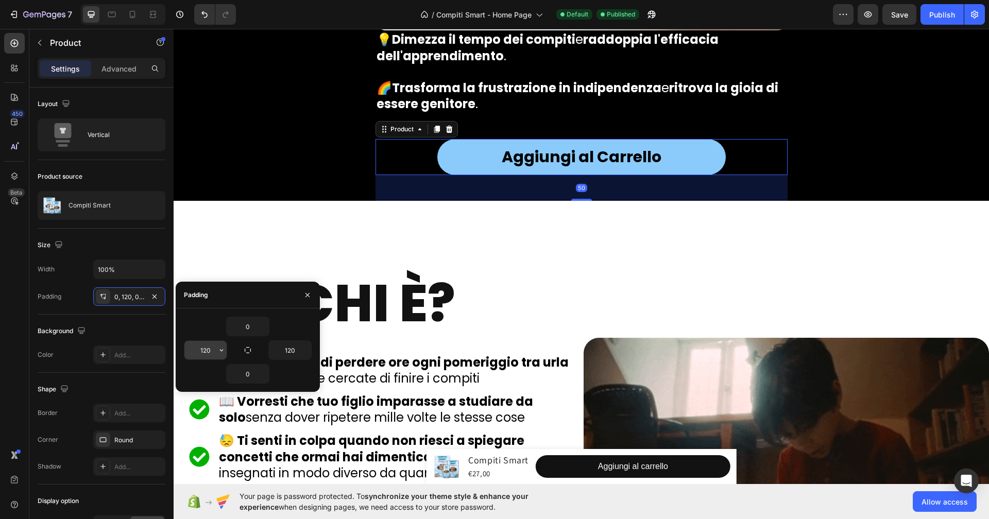
click at [206, 348] on input "120" at bounding box center [205, 350] width 42 height 19
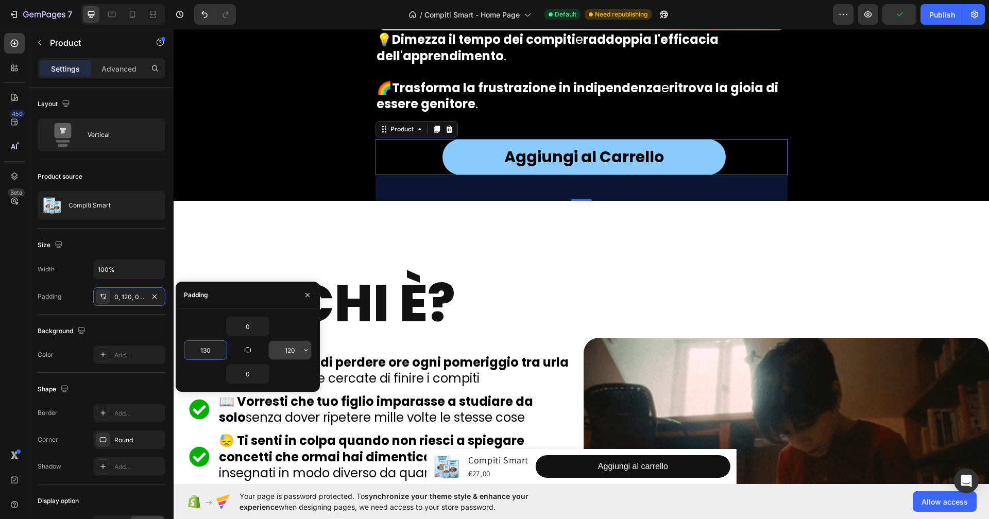
type input "130"
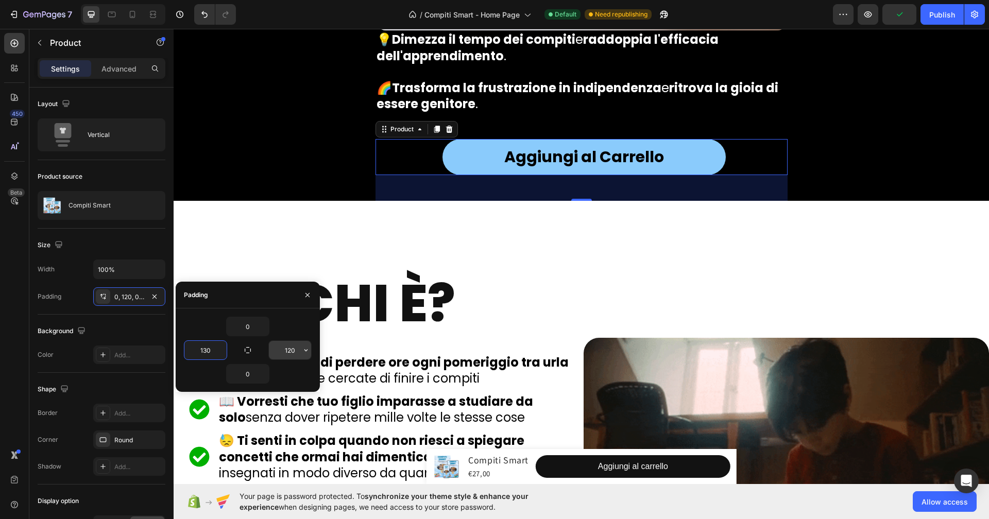
click at [294, 350] on input "120" at bounding box center [290, 350] width 42 height 19
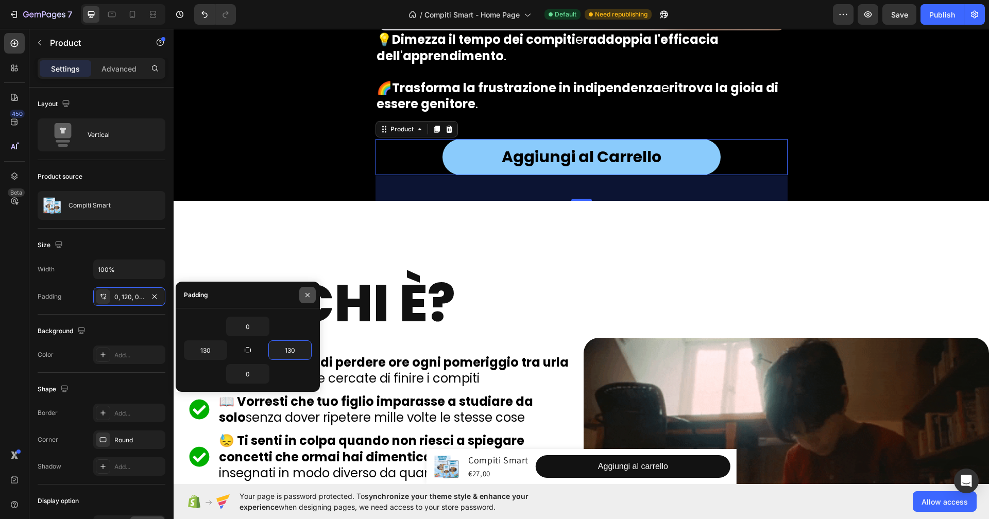
type input "130"
click at [303, 293] on icon "button" at bounding box center [307, 295] width 8 height 8
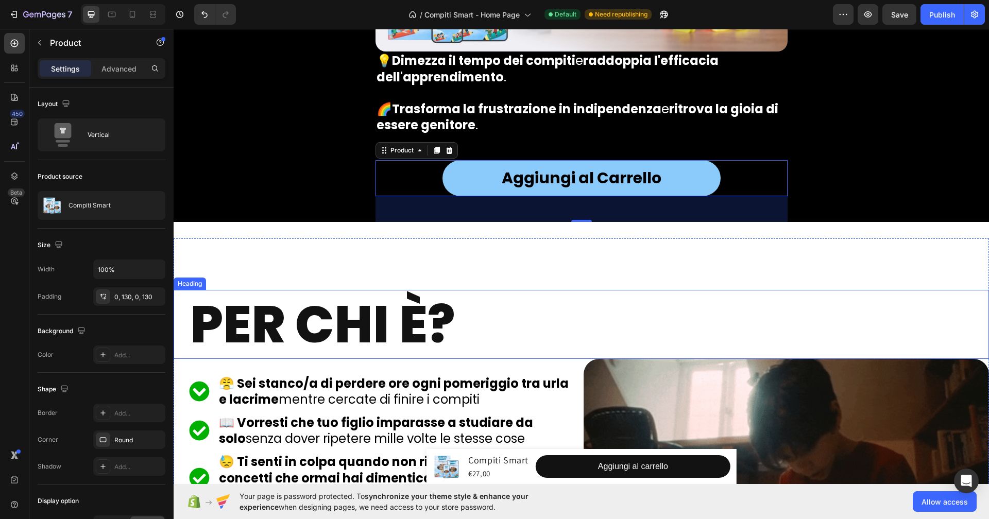
scroll to position [5389, 0]
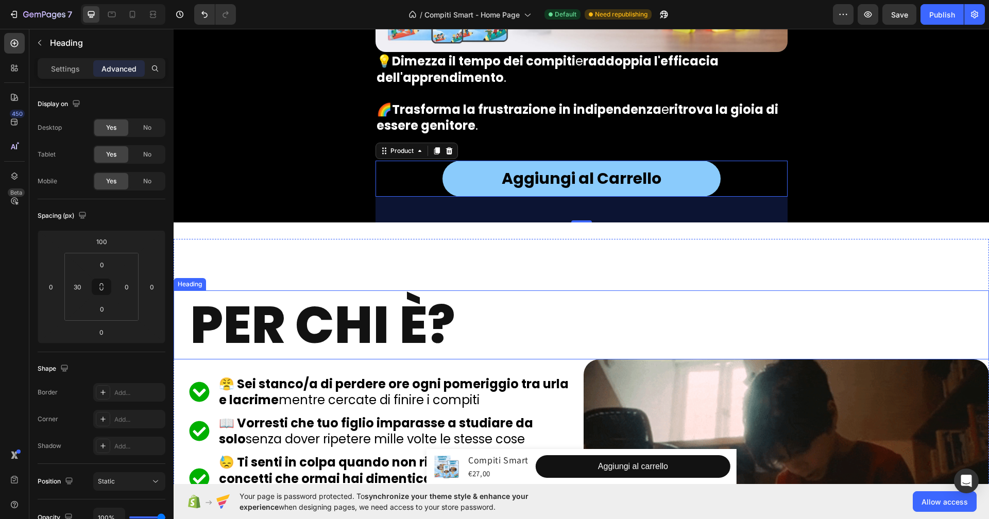
click at [802, 326] on h2 "Per chi è?" at bounding box center [589, 325] width 800 height 69
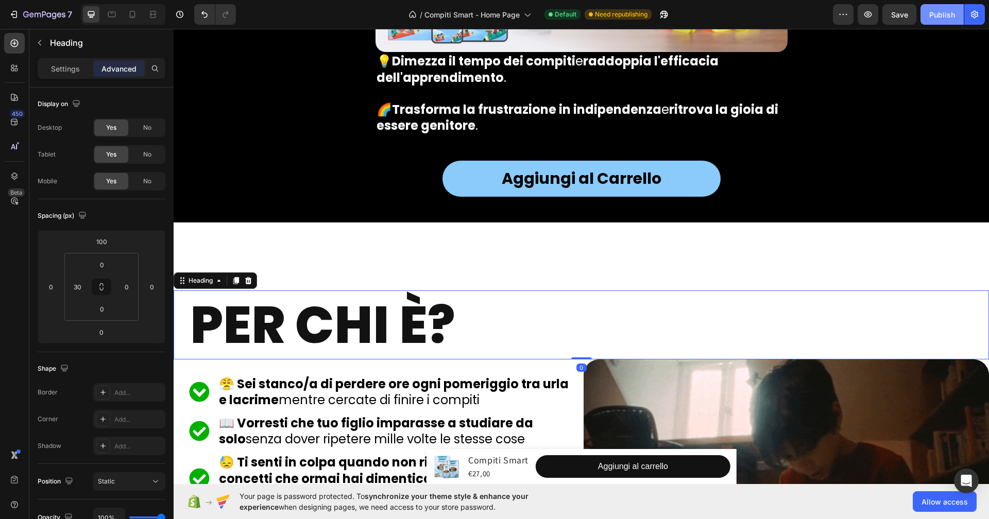
click at [941, 16] on div "Publish" at bounding box center [942, 14] width 26 height 11
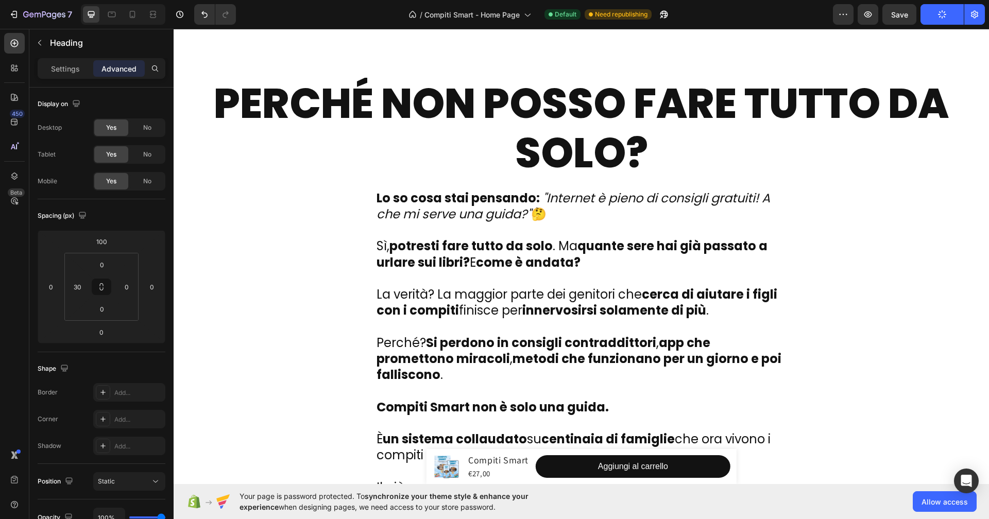
scroll to position [8532, 0]
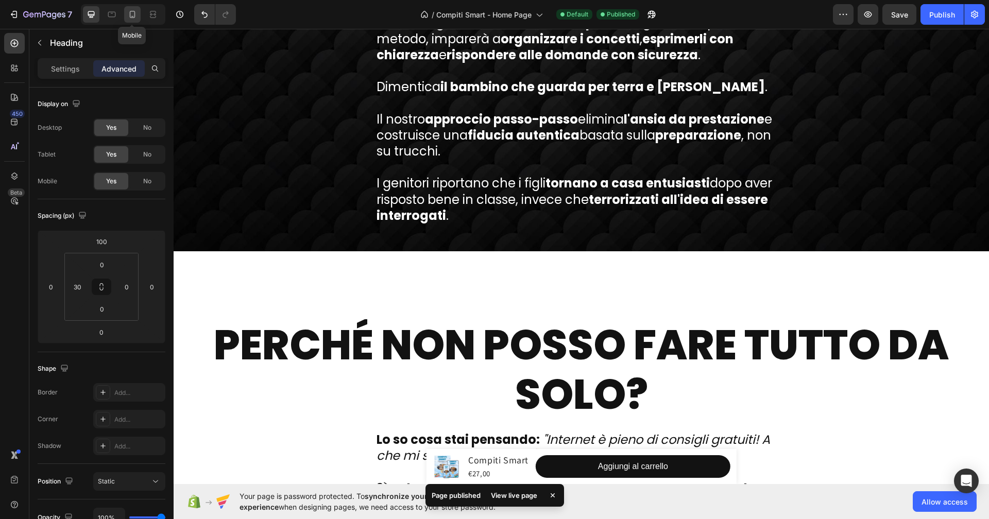
click at [134, 15] on icon at bounding box center [133, 14] width 6 height 7
type input "20"
type input "30"
type input "25"
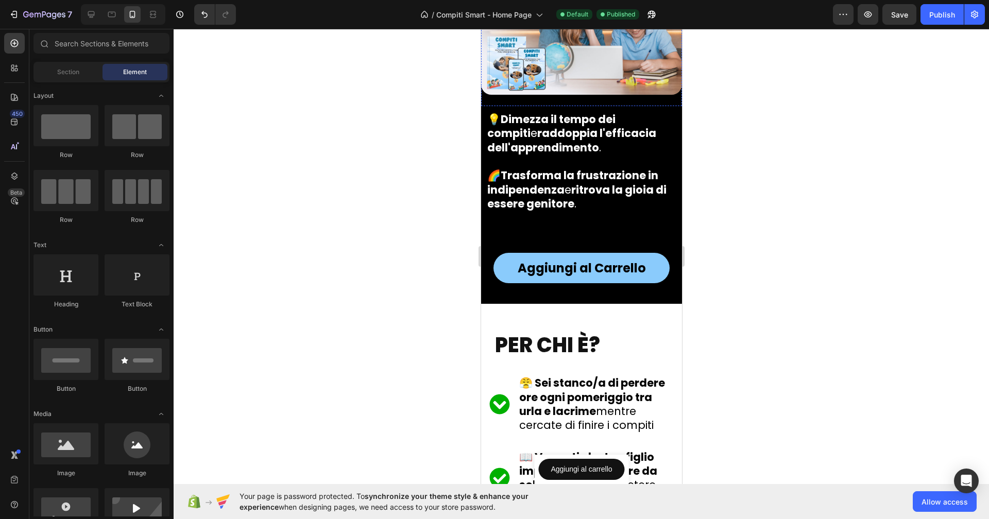
scroll to position [6144, 0]
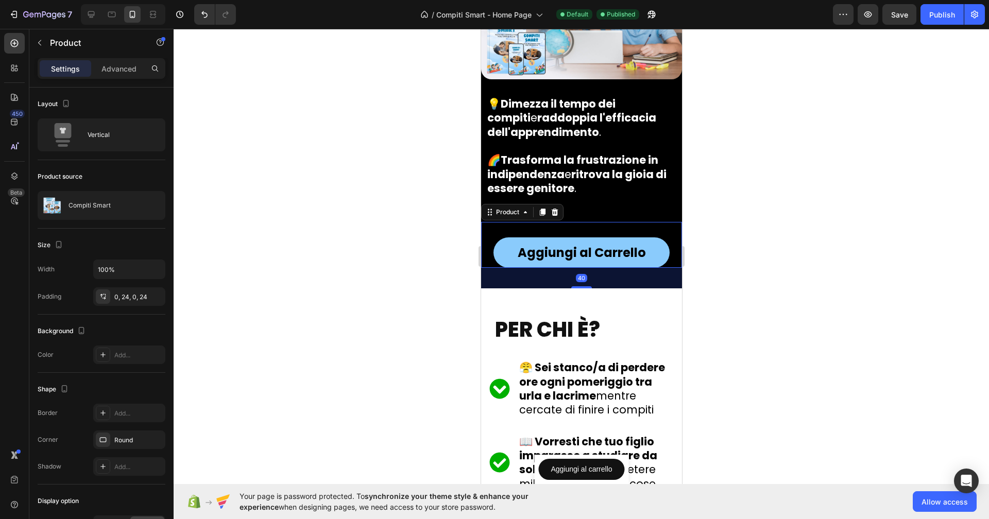
click at [565, 222] on div "Aggiungi al Carrello Add to Cart" at bounding box center [581, 245] width 176 height 46
click at [114, 63] on p "Advanced" at bounding box center [118, 68] width 35 height 11
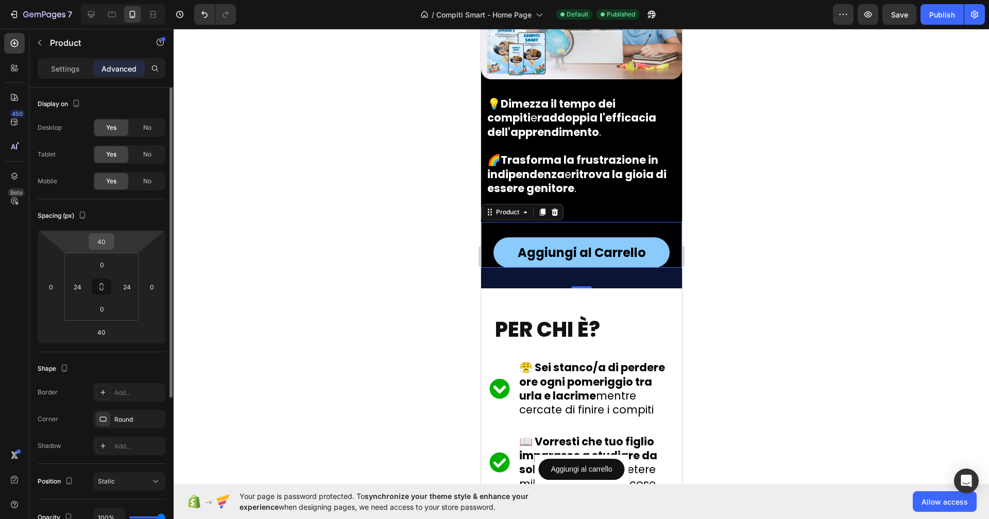
click at [108, 238] on input "40" at bounding box center [101, 241] width 21 height 15
type input "0"
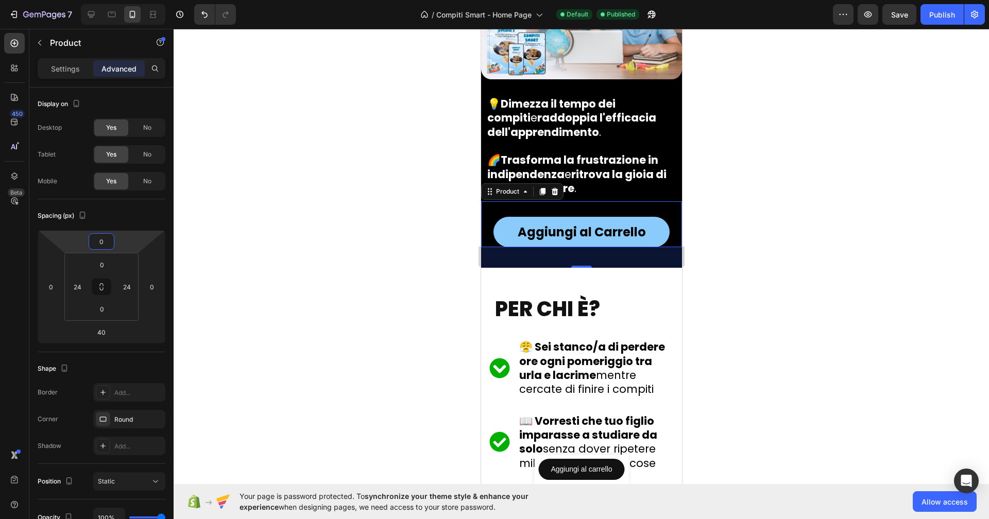
click at [211, 251] on div at bounding box center [582, 274] width 816 height 490
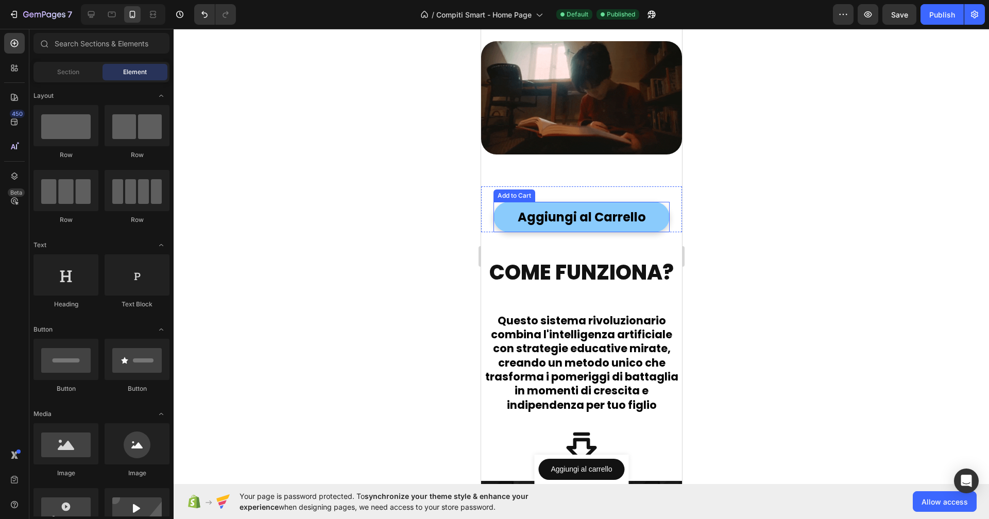
scroll to position [6659, 0]
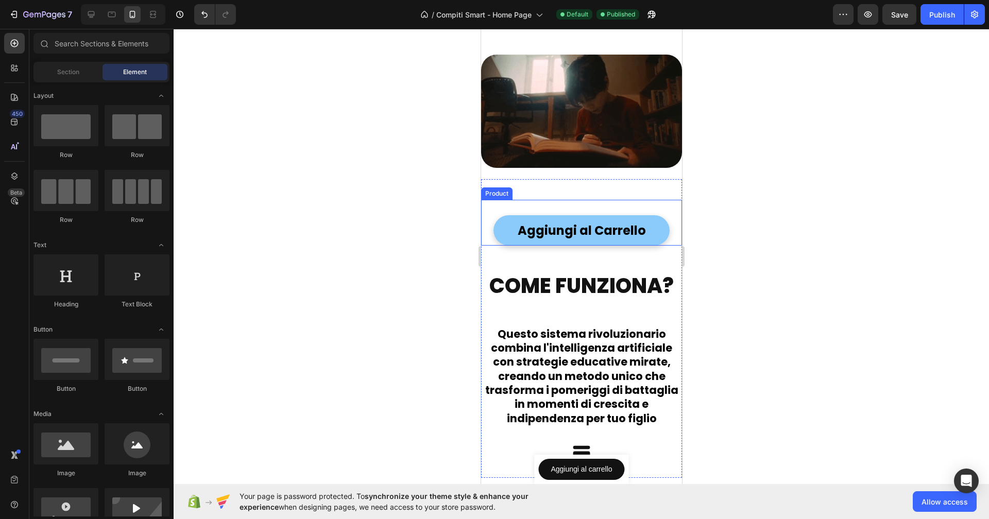
click at [596, 204] on div "Aggiungi al Carrello Add to Cart" at bounding box center [581, 223] width 176 height 46
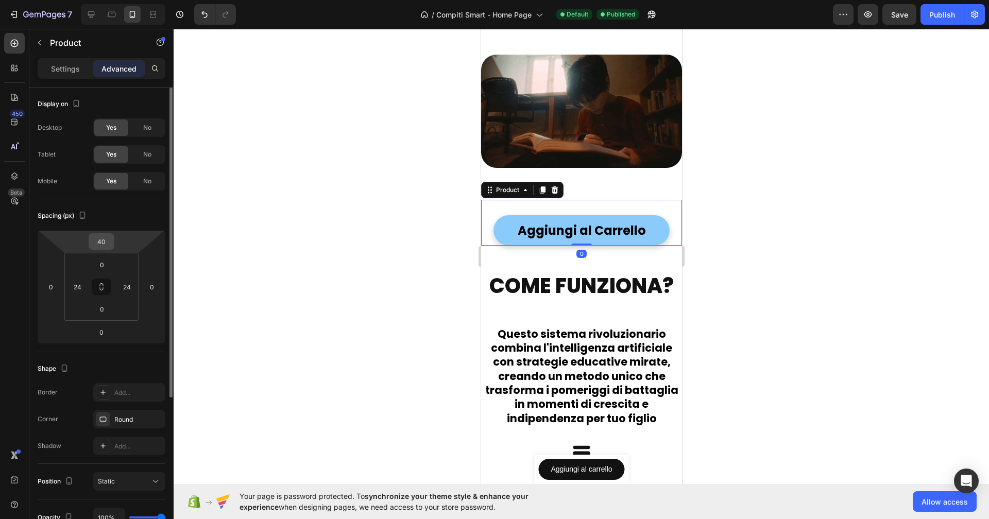
click at [100, 241] on input "40" at bounding box center [101, 241] width 21 height 15
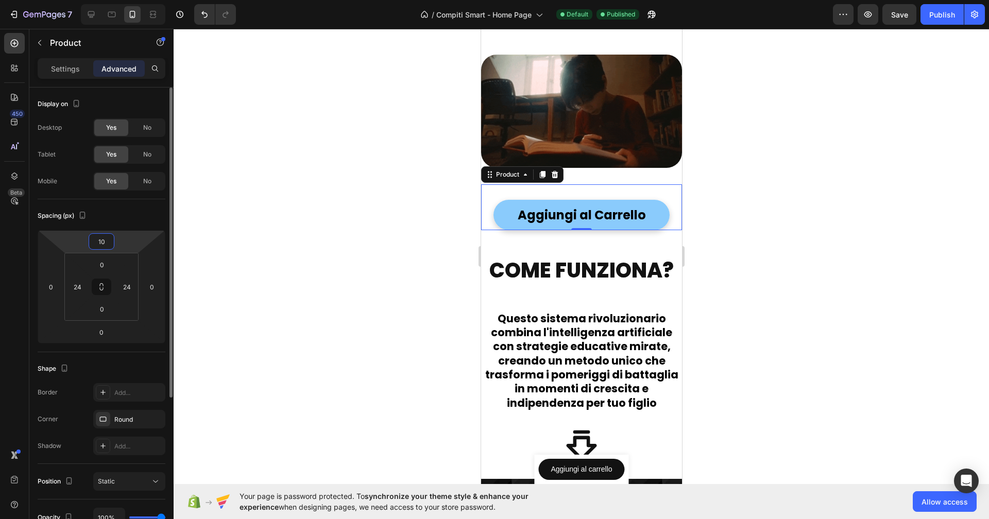
type input "1"
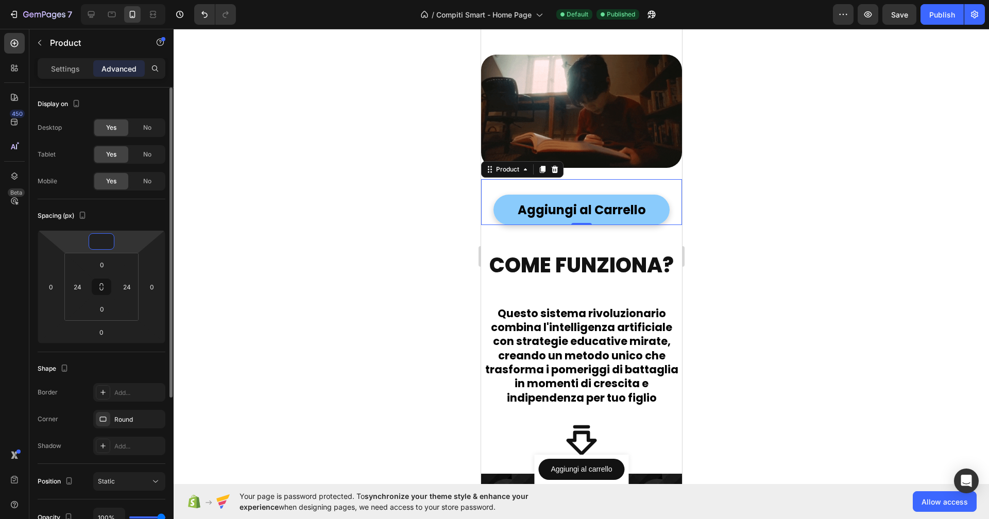
type input "0"
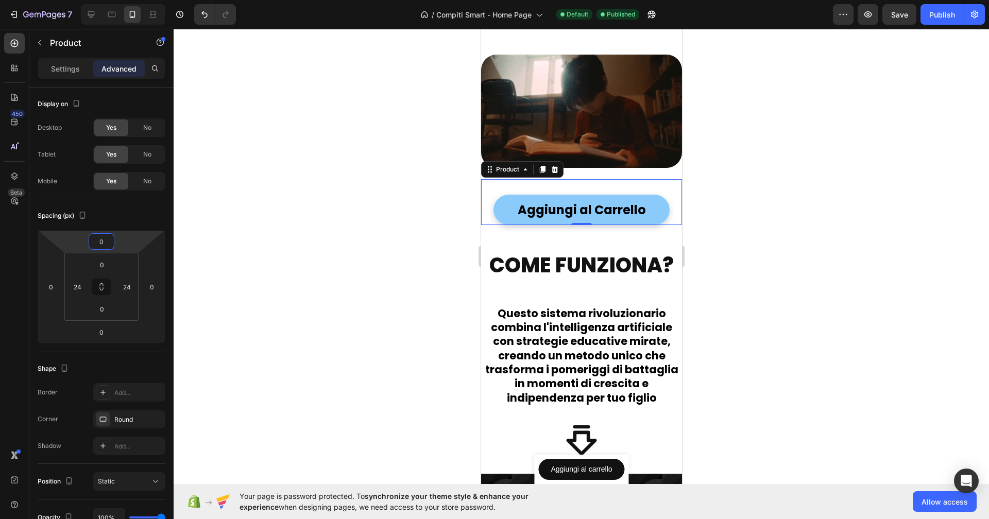
click at [299, 290] on div at bounding box center [582, 274] width 816 height 490
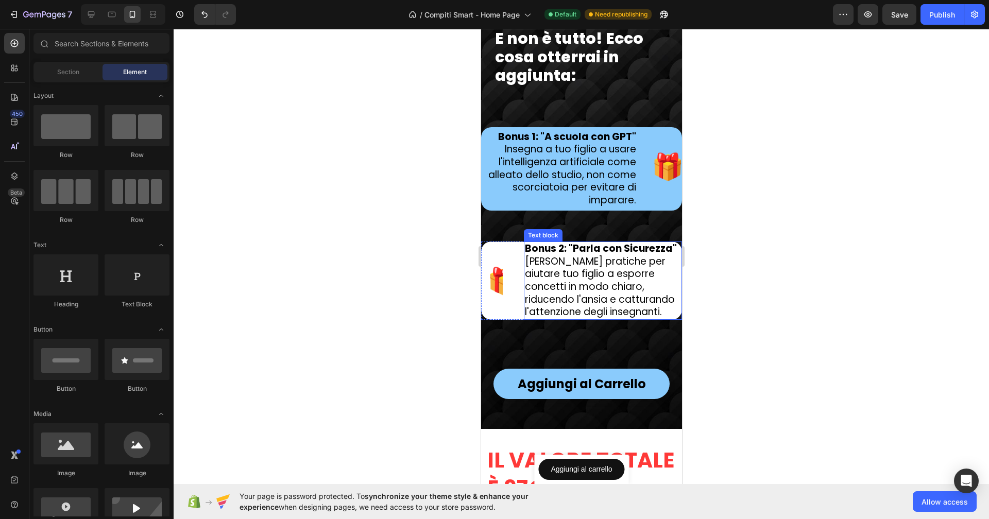
scroll to position [15930, 0]
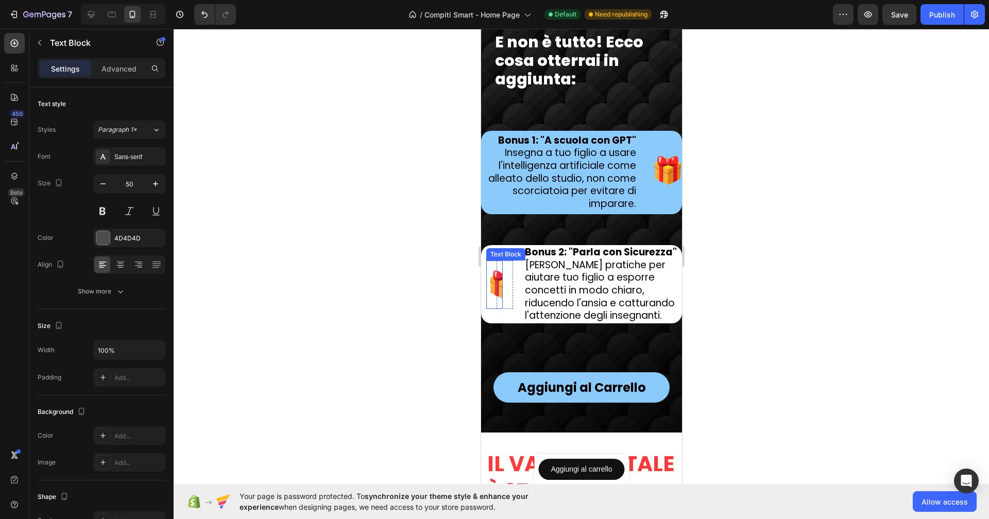
click at [493, 293] on p "🎁" at bounding box center [494, 285] width 14 height 46
click at [495, 286] on p "🎁" at bounding box center [494, 285] width 14 height 46
click at [499, 285] on p "🎁" at bounding box center [494, 285] width 14 height 46
click at [508, 286] on div "🎁 Text Block" at bounding box center [504, 285] width 16 height 48
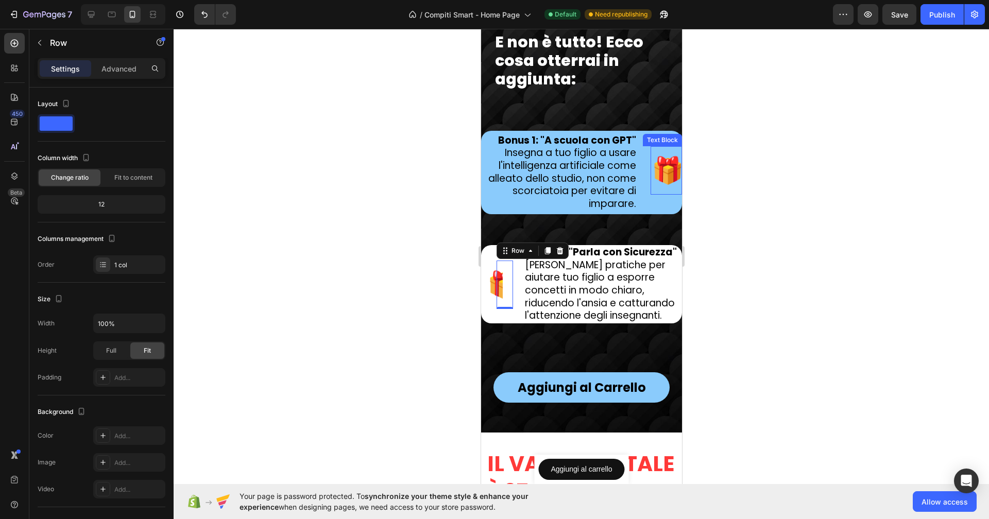
click at [655, 165] on p "🎁" at bounding box center [666, 170] width 30 height 46
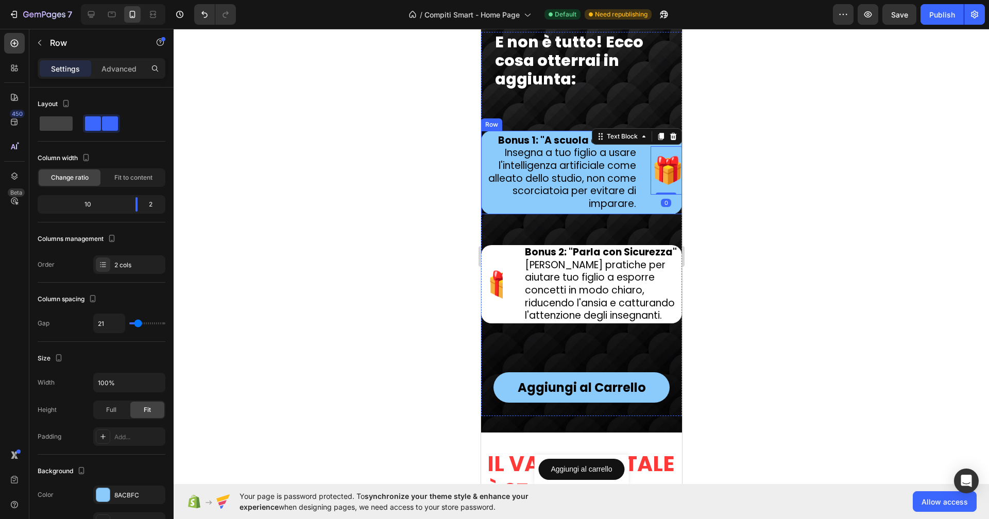
click at [640, 172] on div "Bonus 1: "A scuola con GPT" Insegna a tuo figlio a usare l'intelligenza artific…" at bounding box center [581, 172] width 201 height 83
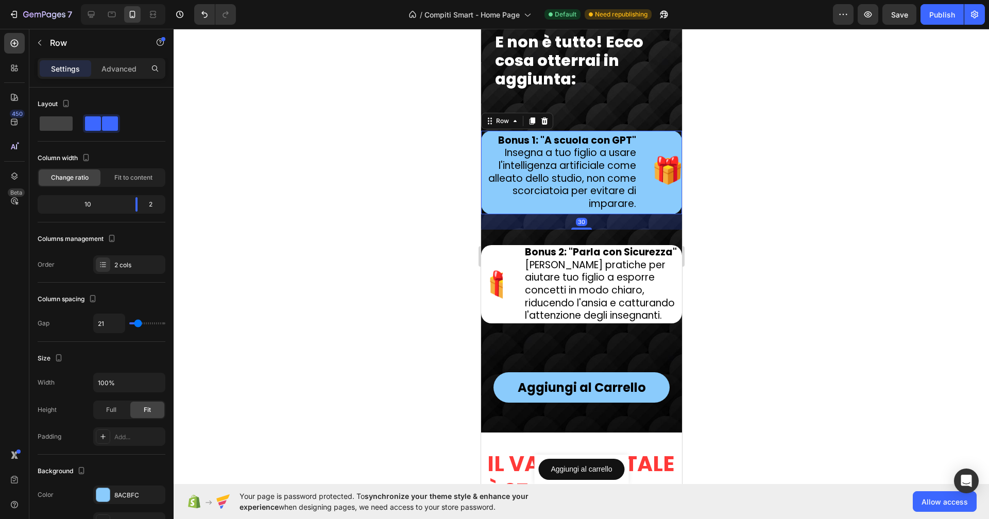
click at [632, 171] on div "Bonus 1: "A scuola con GPT" Insegna a tuo figlio a usare l'intelligenza artific…" at bounding box center [581, 172] width 201 height 83
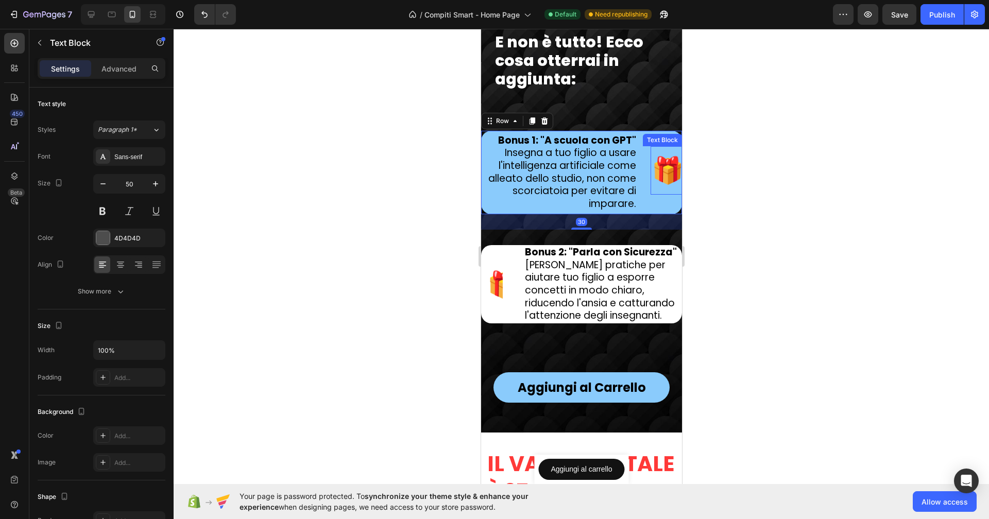
click at [651, 172] on p "🎁" at bounding box center [666, 170] width 30 height 46
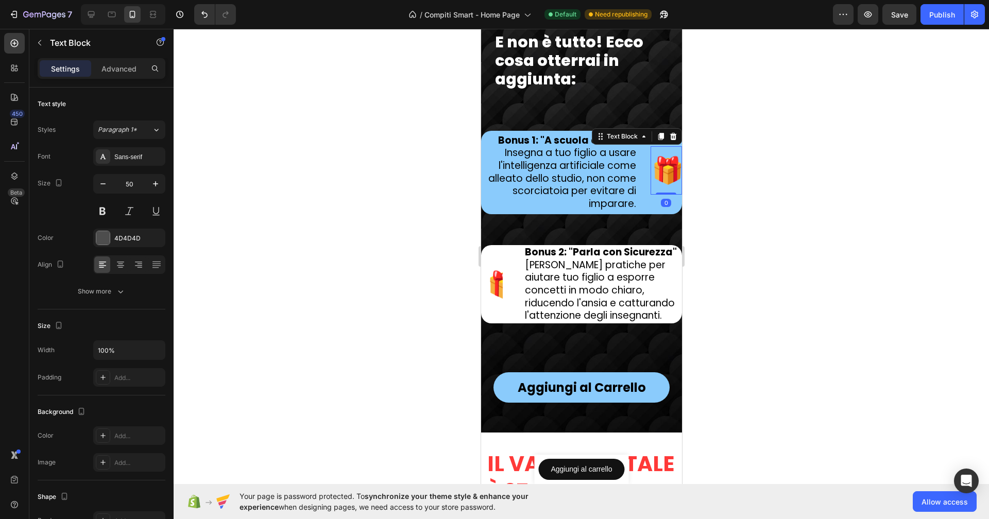
click at [655, 167] on p "🎁" at bounding box center [666, 170] width 30 height 46
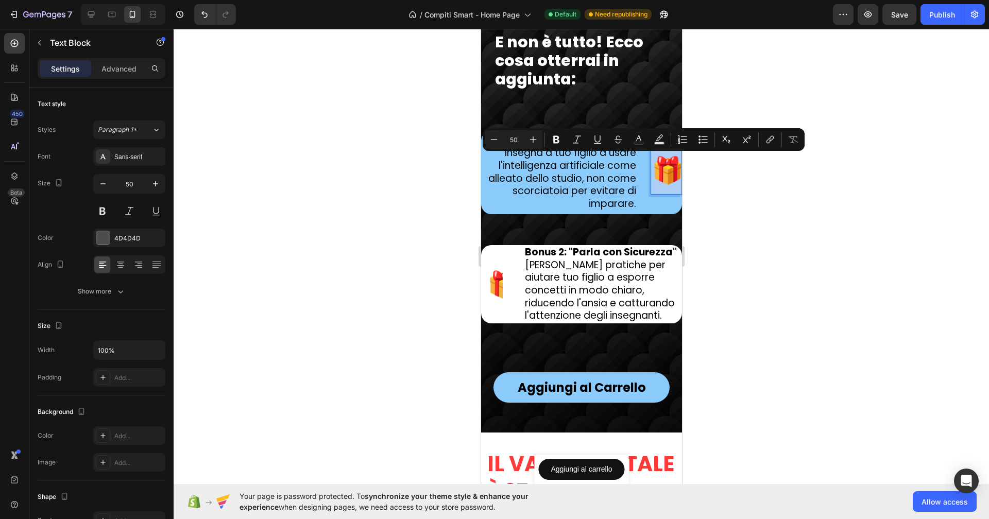
click at [753, 216] on div at bounding box center [582, 274] width 816 height 490
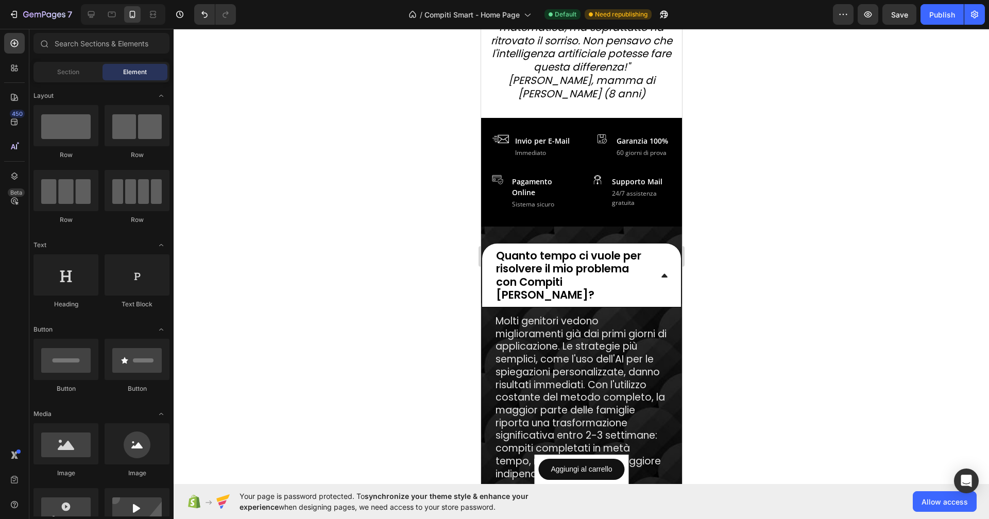
scroll to position [17345, 0]
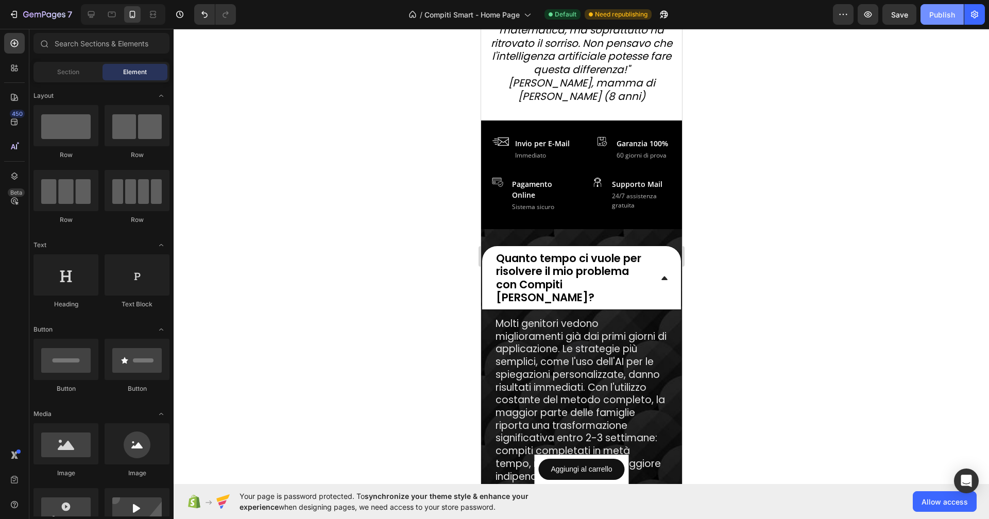
click at [935, 20] on button "Publish" at bounding box center [942, 14] width 43 height 21
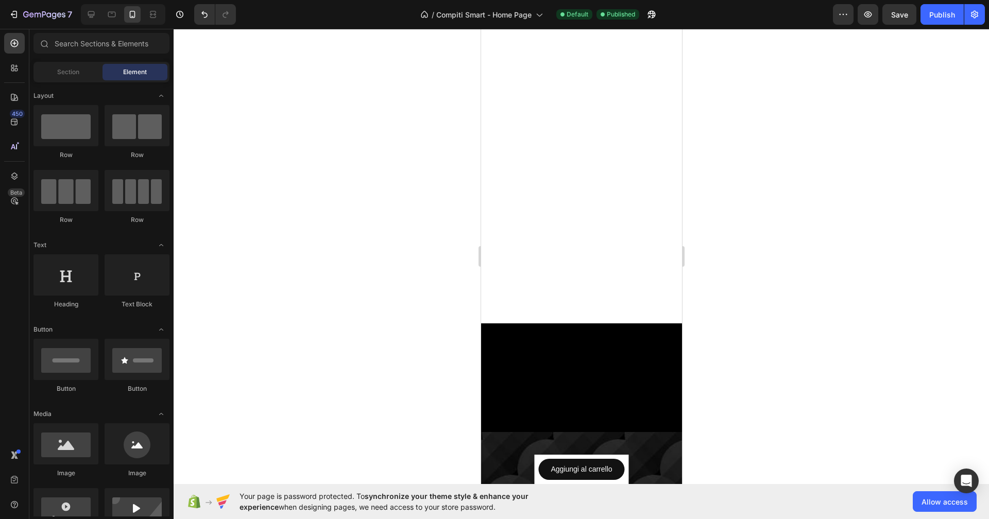
scroll to position [0, 0]
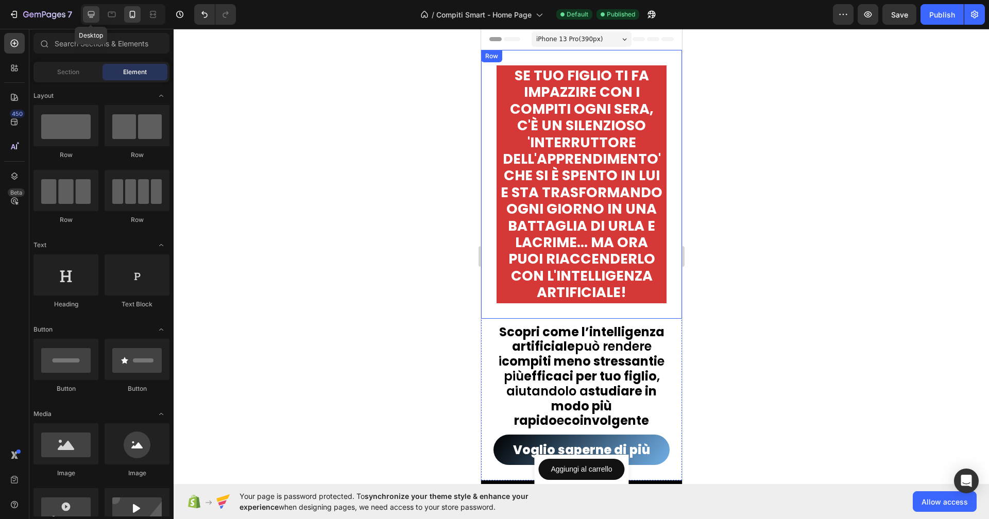
click at [93, 11] on icon at bounding box center [91, 14] width 10 height 10
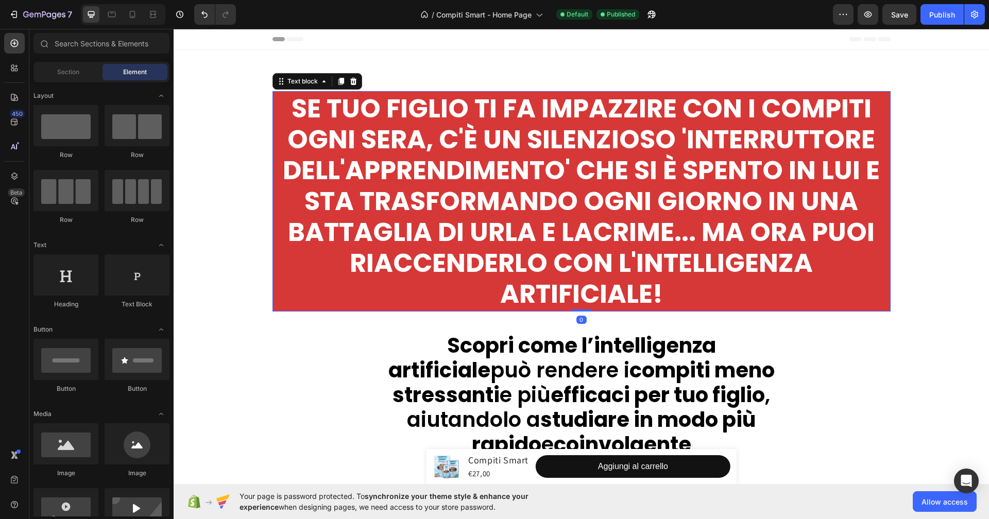
click at [716, 210] on strong "Se tuo figlio ti fa impazzire con i compiti ogni sera, c'è un silenzioso 'inter…" at bounding box center [581, 201] width 597 height 222
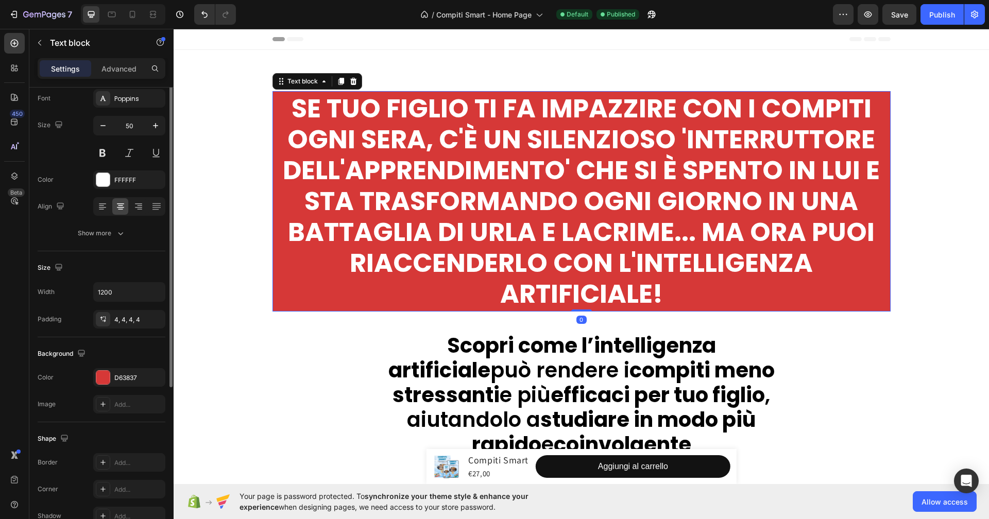
scroll to position [147, 0]
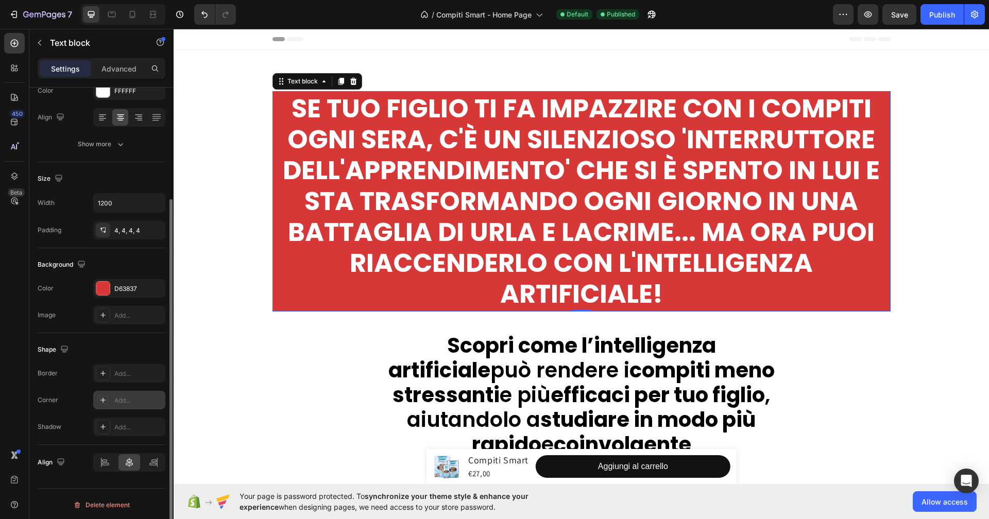
click at [96, 399] on div at bounding box center [103, 400] width 14 height 14
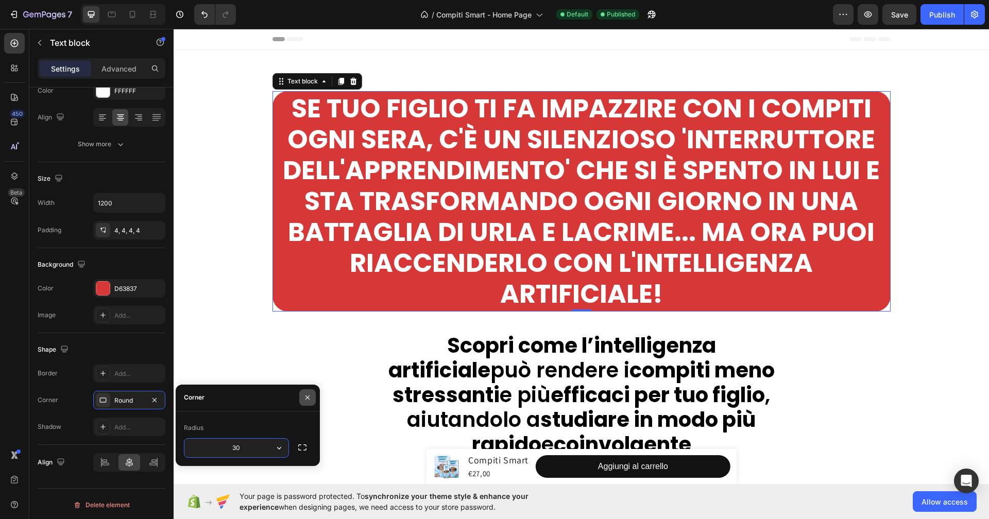
type input "30"
click at [312, 398] on button "button" at bounding box center [307, 397] width 16 height 16
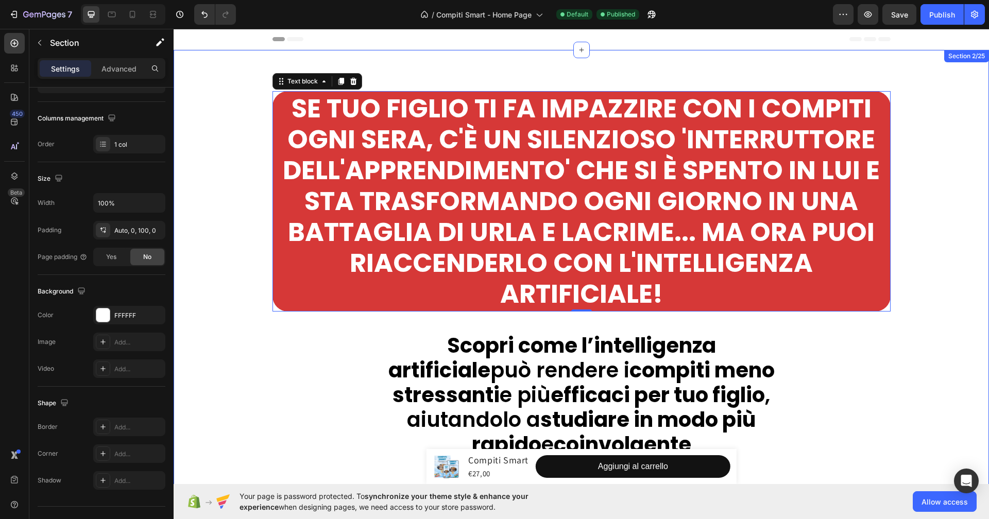
click at [280, 370] on div "Se tuo figlio ti fa impazzire con i compiti ogni sera, c'è un silenzioso 'inter…" at bounding box center [582, 282] width 816 height 465
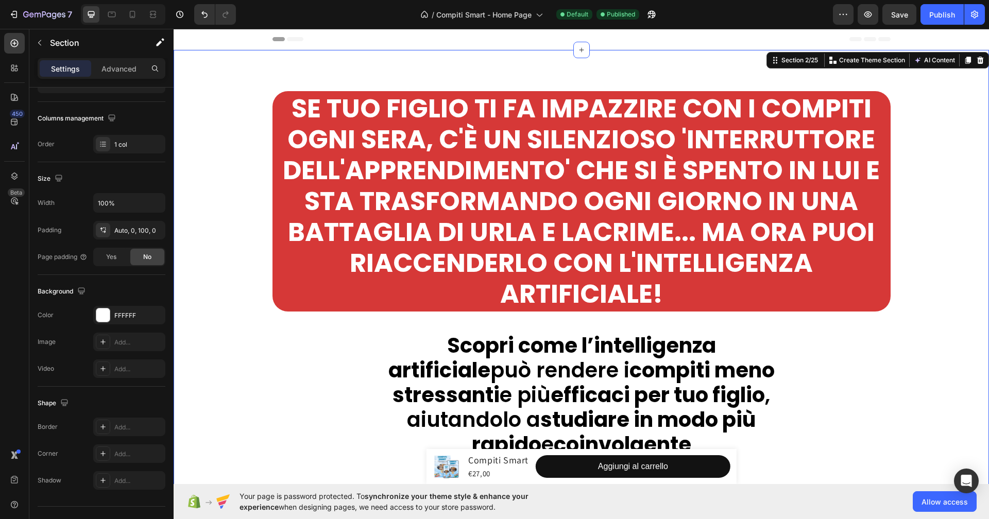
scroll to position [0, 0]
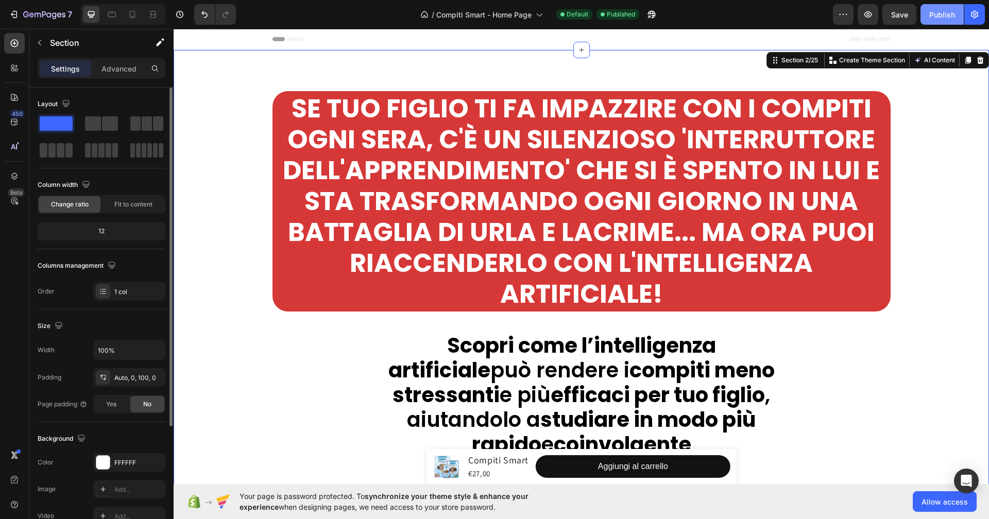
click at [942, 6] on button "Publish" at bounding box center [942, 14] width 43 height 21
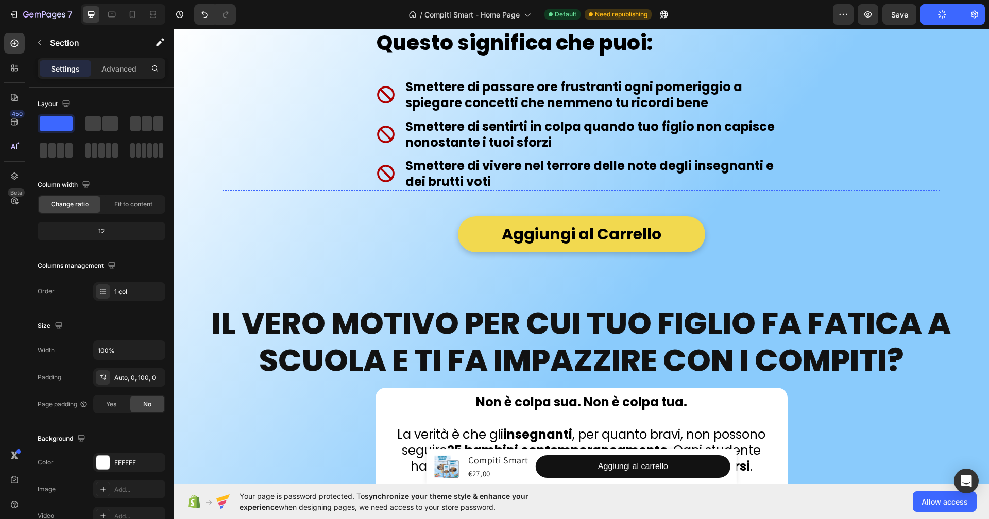
scroll to position [2779, 0]
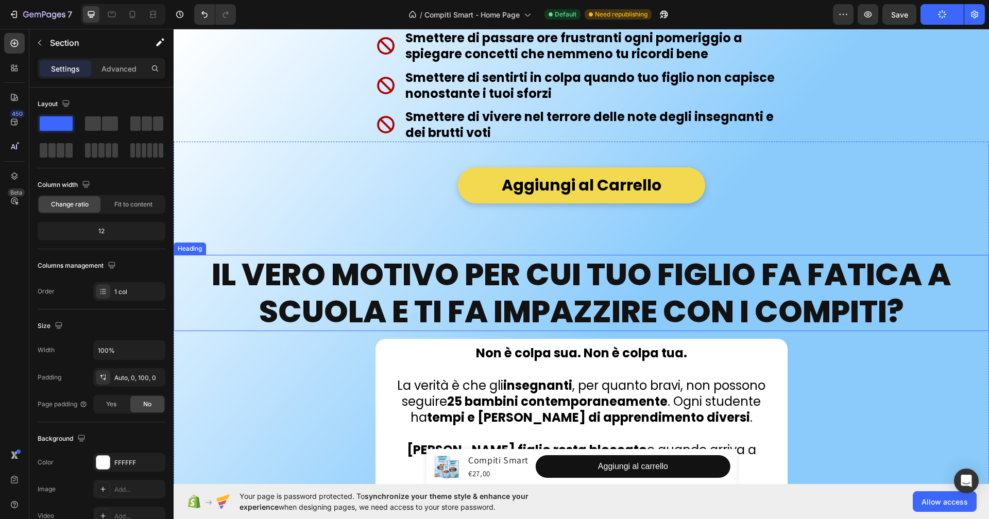
click at [831, 304] on h2 "Il vero motivo per cui tuo figlio fa fatica a scuola e ti fa impazzire con i co…" at bounding box center [581, 293] width 795 height 76
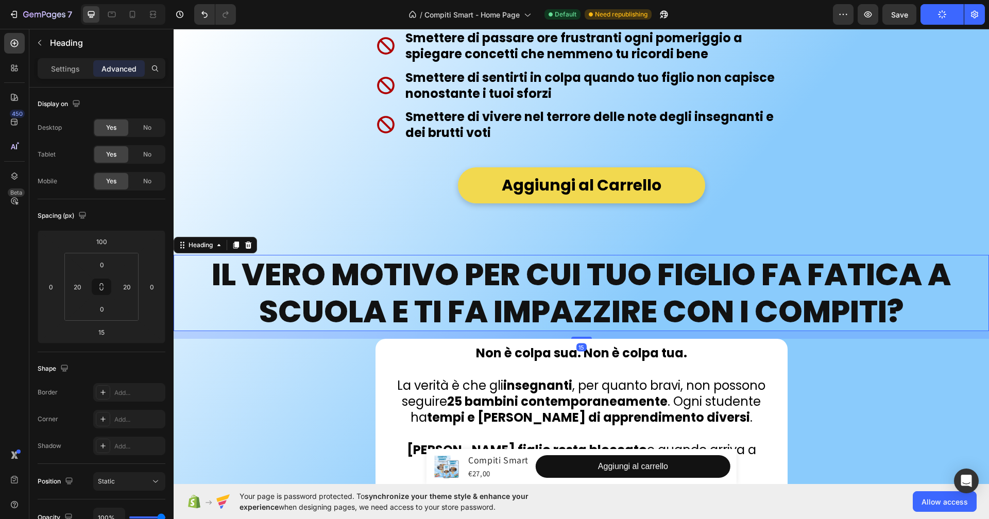
click at [910, 310] on h2 "Il vero motivo per cui tuo figlio fa fatica a scuola e ti fa impazzire con i co…" at bounding box center [581, 293] width 795 height 76
click at [910, 310] on p "Il vero motivo per cui tuo figlio fa fatica a scuola e ti fa impazzire con i co…" at bounding box center [581, 293] width 793 height 74
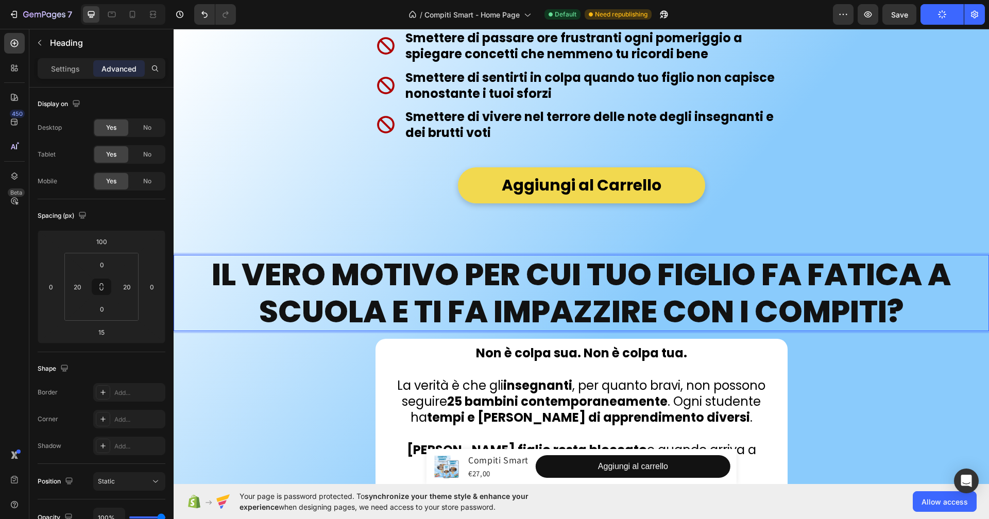
scroll to position [2, 0]
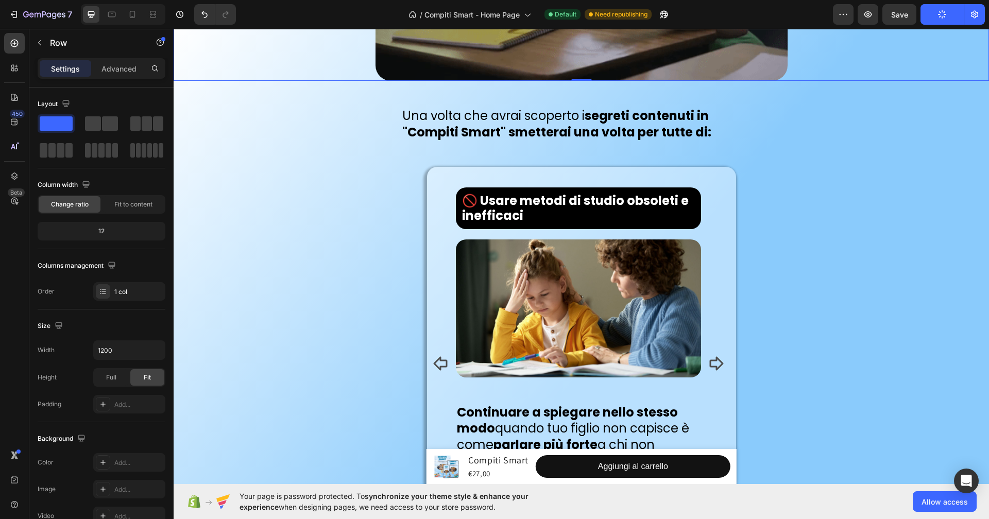
scroll to position [3903, 0]
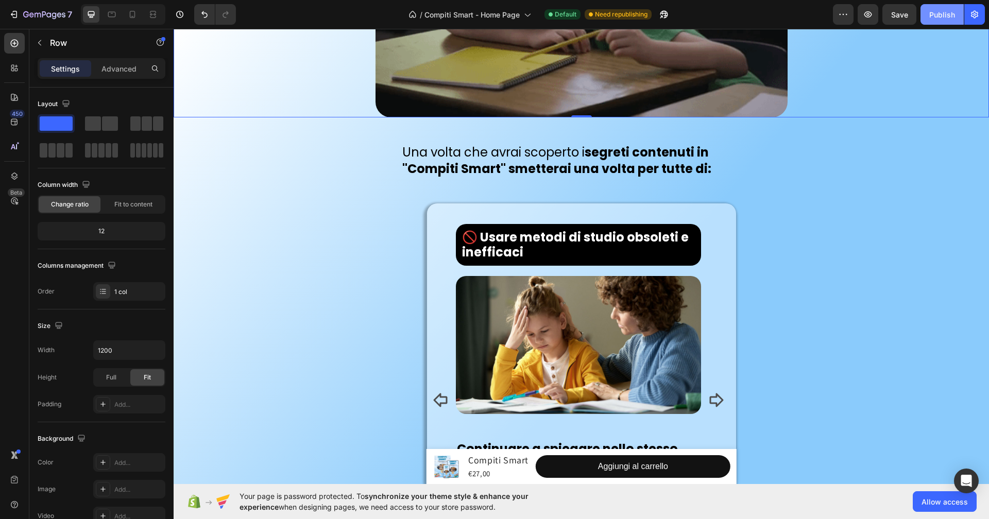
click at [939, 19] on div "Publish" at bounding box center [942, 14] width 26 height 11
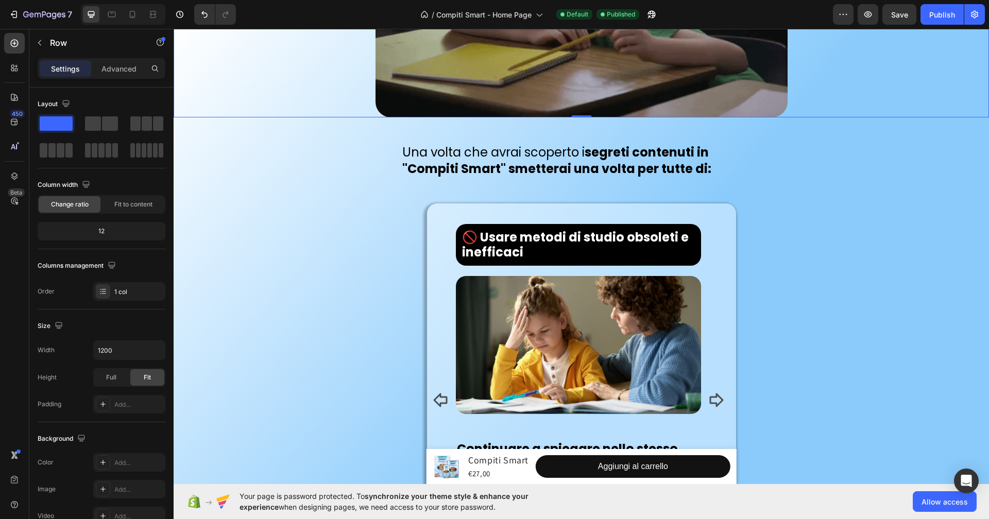
click at [140, 19] on div at bounding box center [123, 14] width 84 height 21
click at [135, 18] on icon at bounding box center [132, 14] width 10 height 10
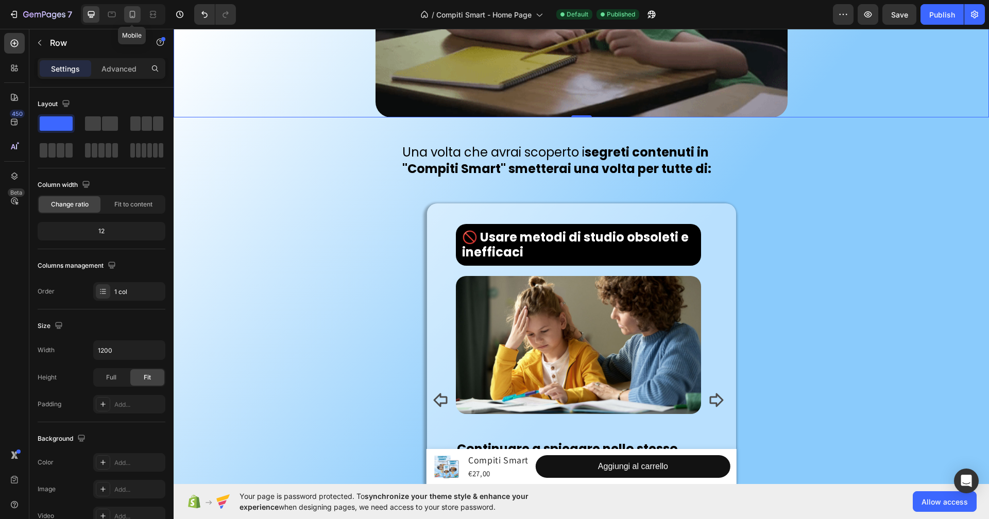
type input "100%"
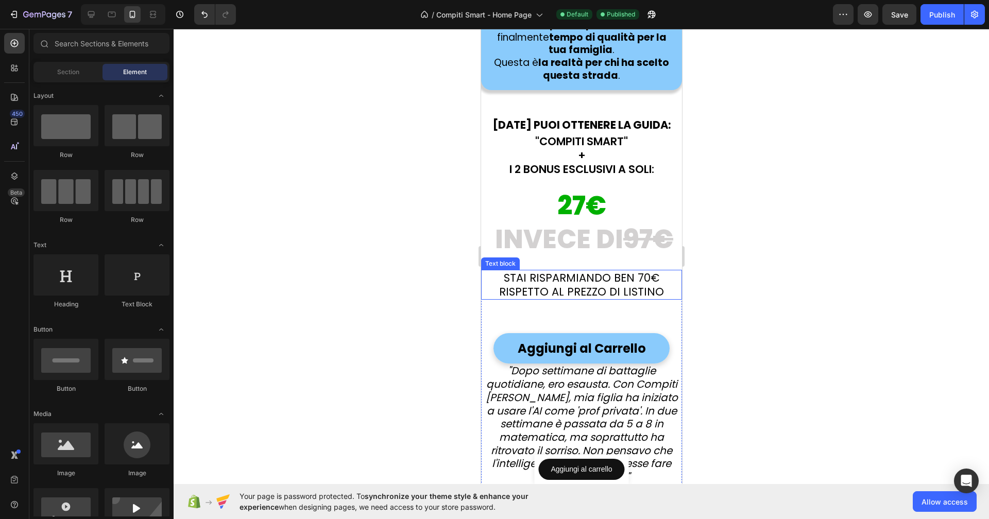
scroll to position [16444, 0]
click at [600, 411] on icon ""Dopo settimane di battaglie quotidiane, ero esausta. Con Compiti [PERSON_NAME]…" at bounding box center [581, 423] width 192 height 121
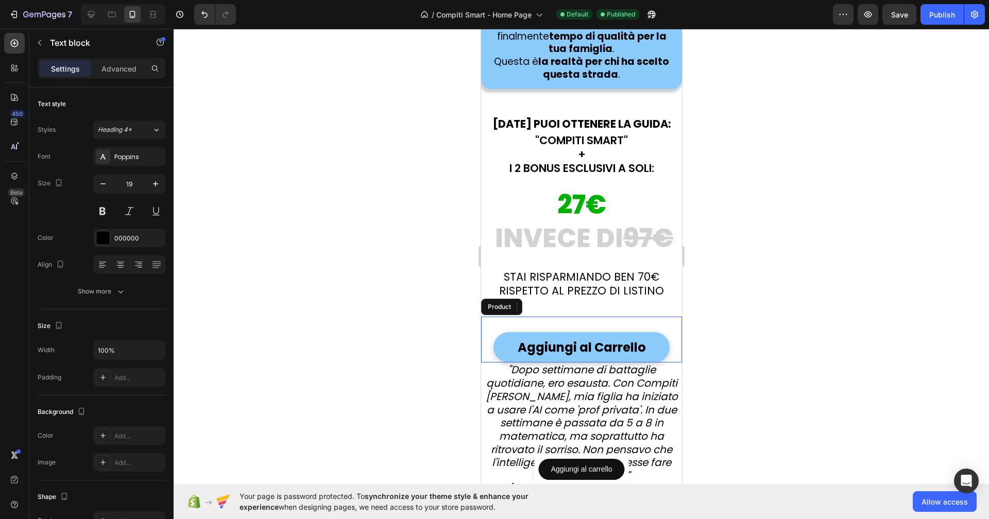
click at [663, 349] on div "Aggiungi al Carrello Add to Cart Product" at bounding box center [581, 340] width 201 height 46
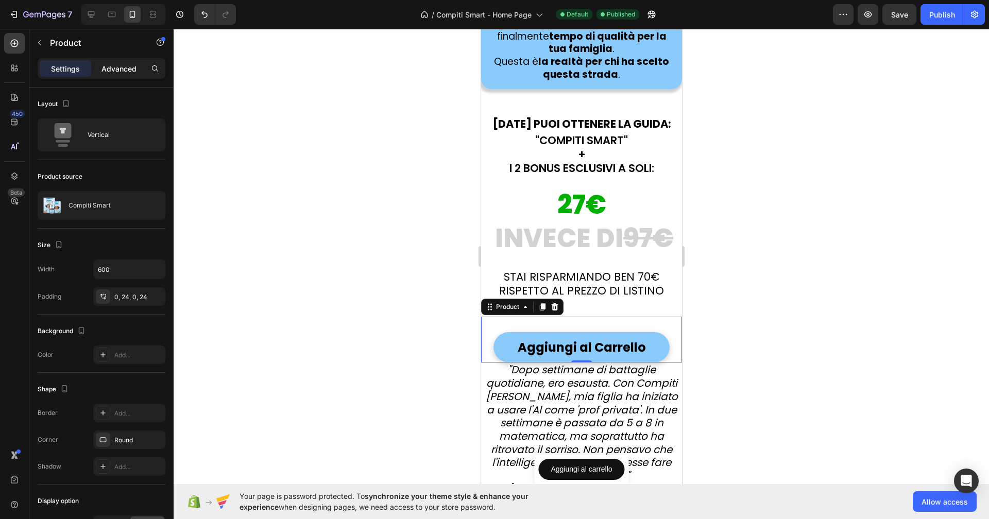
click at [113, 74] on div "Advanced" at bounding box center [119, 68] width 52 height 16
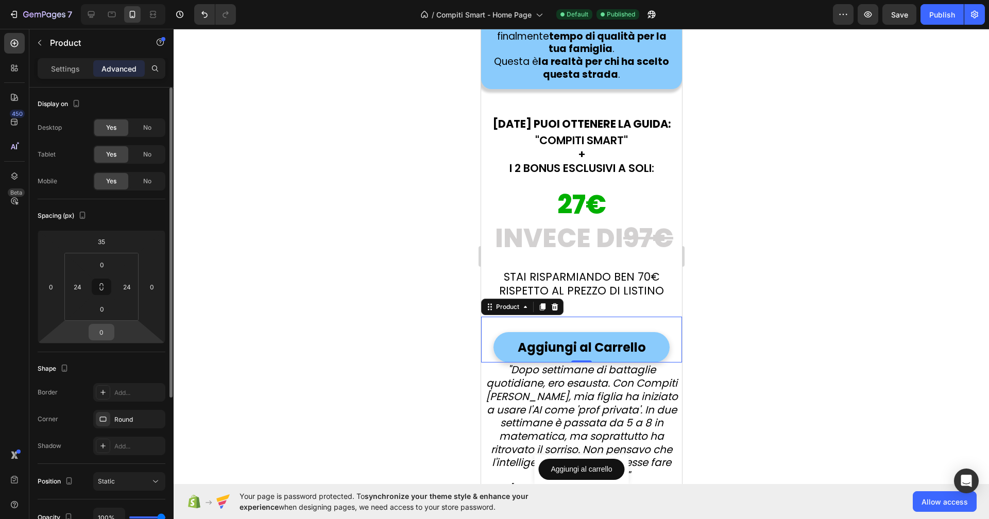
click at [104, 337] on input "0" at bounding box center [101, 332] width 21 height 15
type input "40"
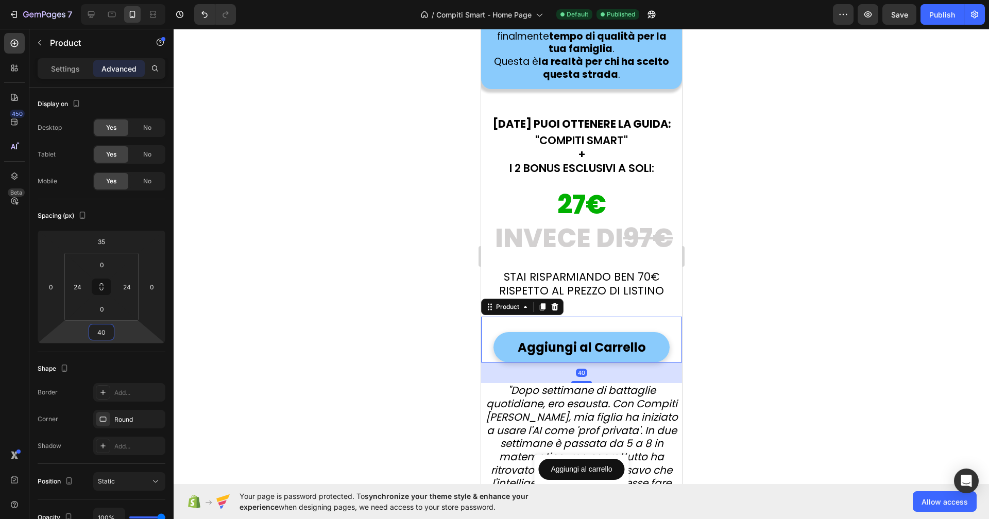
click at [289, 289] on div at bounding box center [582, 274] width 816 height 490
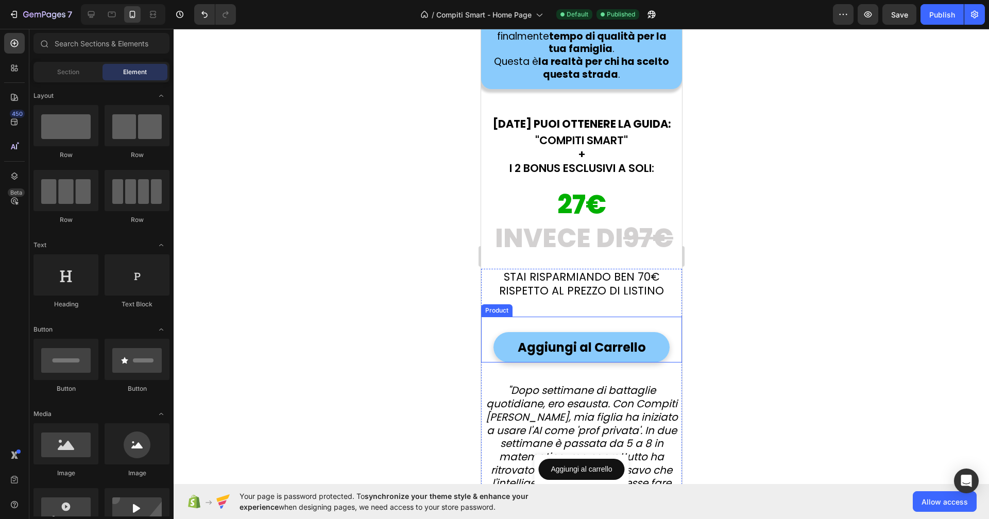
click at [634, 319] on div "Aggiungi al Carrello Add to Cart" at bounding box center [581, 340] width 176 height 46
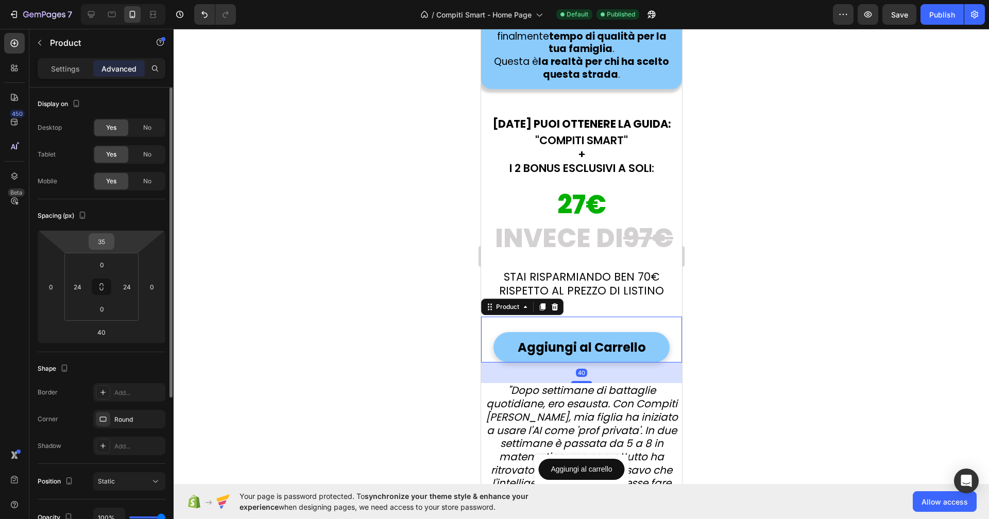
click at [108, 237] on input "35" at bounding box center [101, 241] width 21 height 15
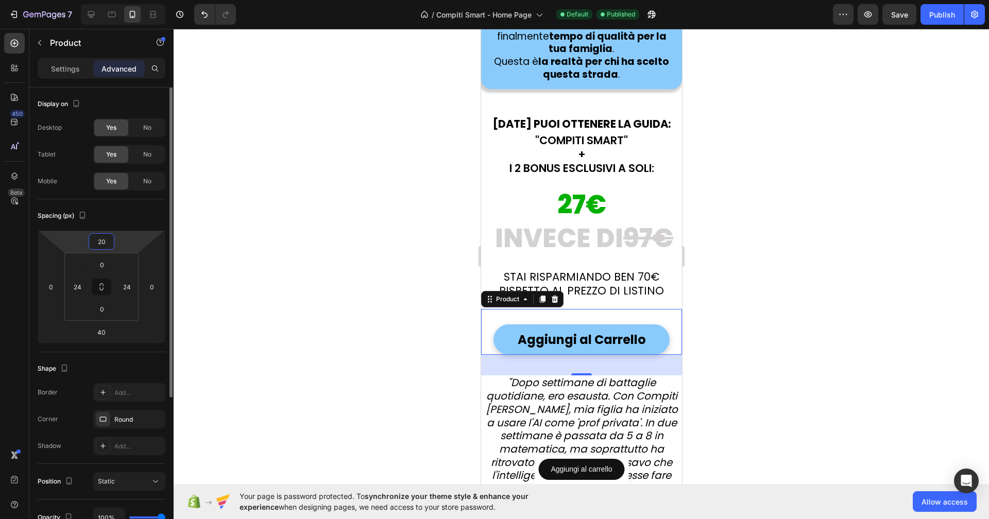
type input "2"
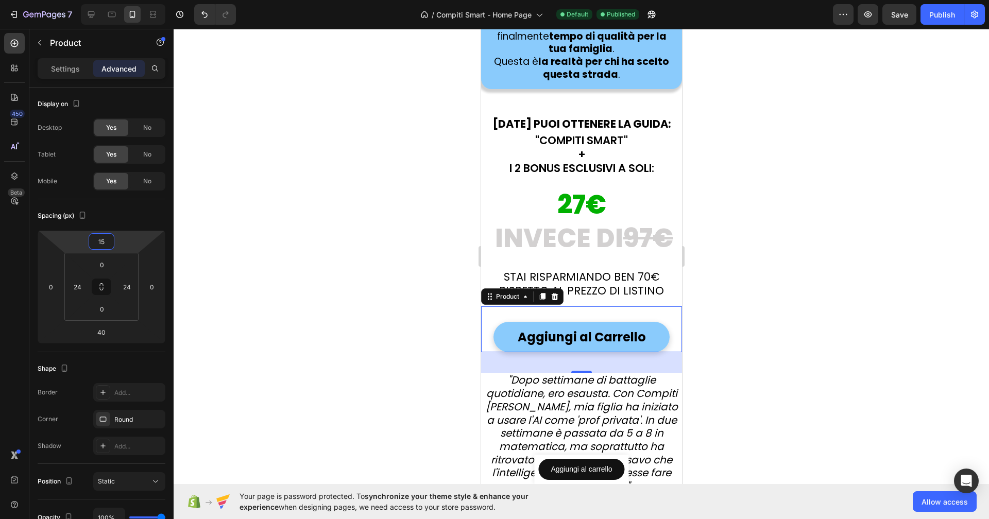
type input "1"
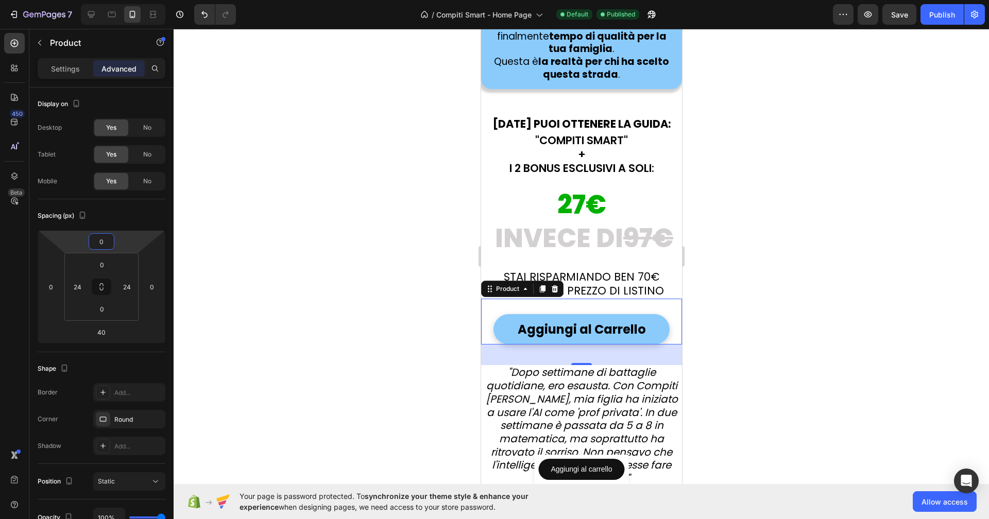
type input "0"
click at [344, 283] on div at bounding box center [582, 274] width 816 height 490
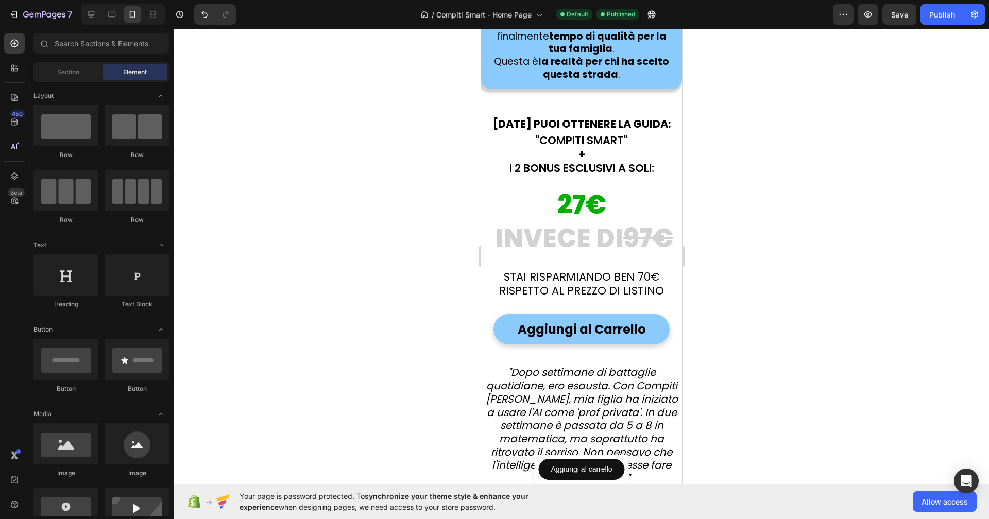
click at [880, 279] on div at bounding box center [582, 274] width 816 height 490
click at [941, 23] on button "Publish" at bounding box center [942, 14] width 43 height 21
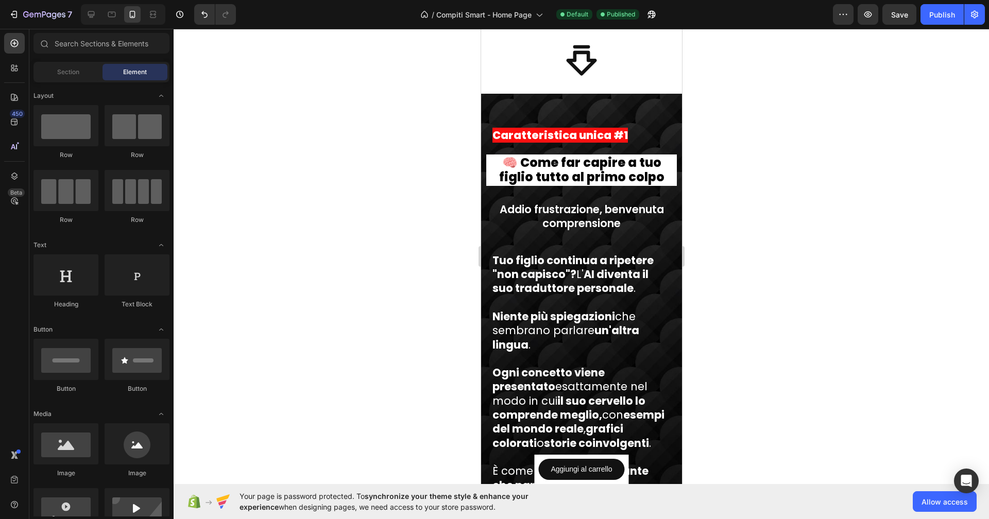
scroll to position [7046, 0]
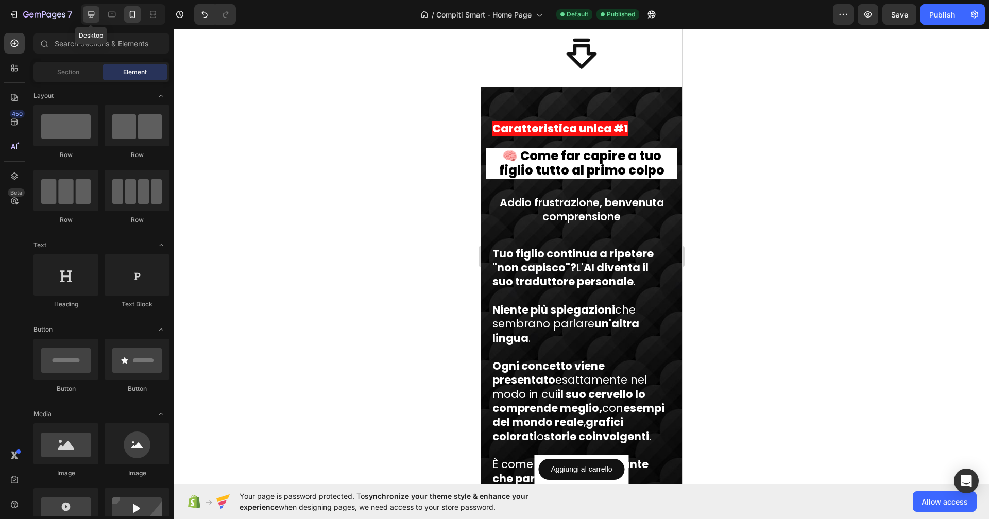
click at [94, 10] on icon at bounding box center [91, 14] width 10 height 10
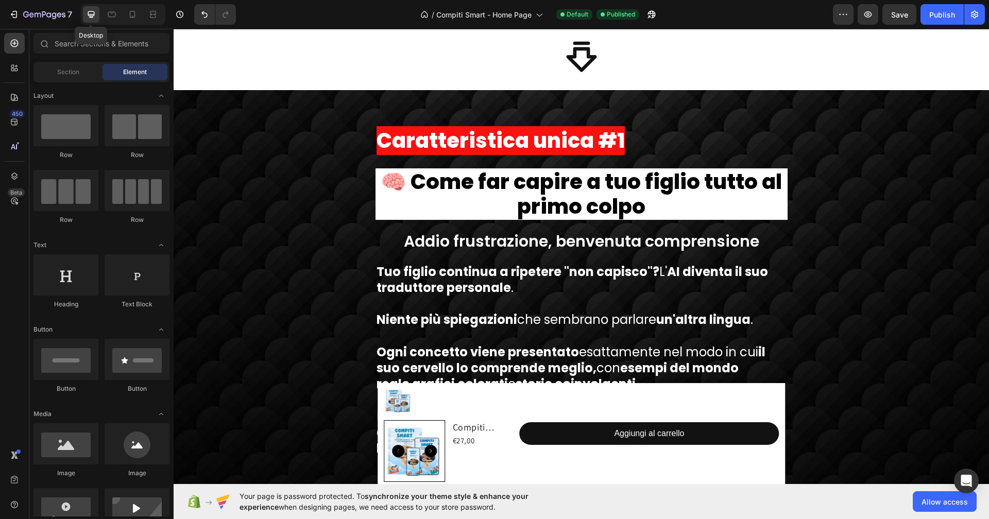
scroll to position [7025, 0]
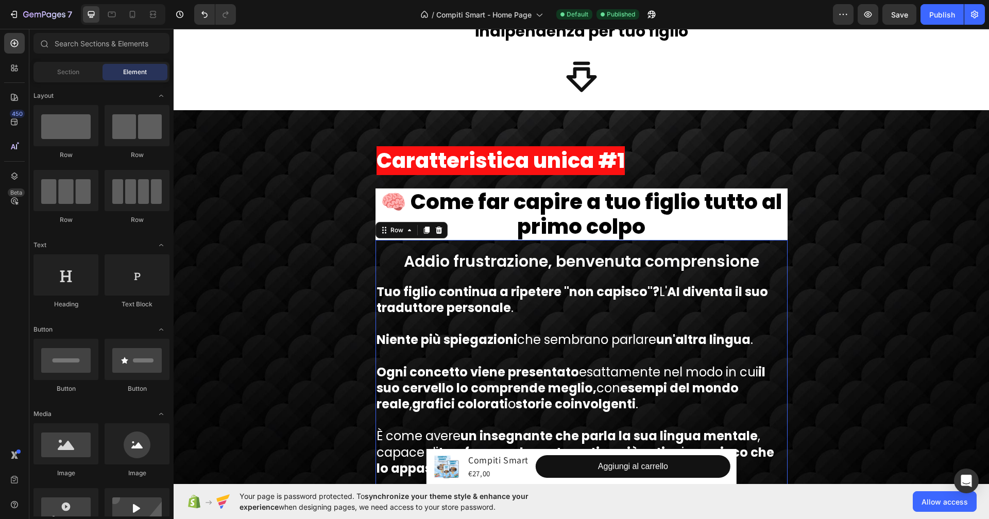
click at [733, 240] on div "Addio frustrazione, benvenuta comprensione Text Block Tuo figlio continua a rip…" at bounding box center [582, 364] width 412 height 248
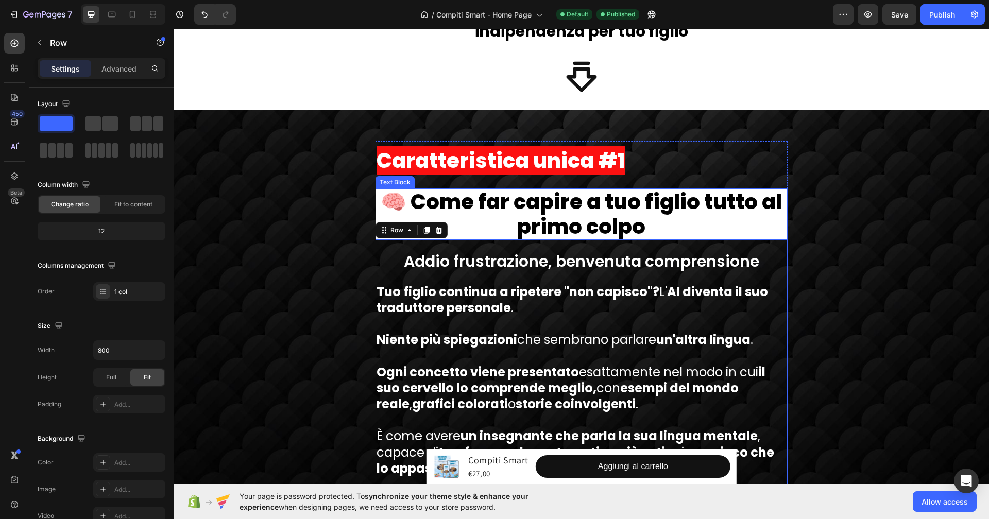
click at [722, 209] on span "🧠 Come far capire a tuo figlio tutto al primo colpo" at bounding box center [581, 215] width 401 height 54
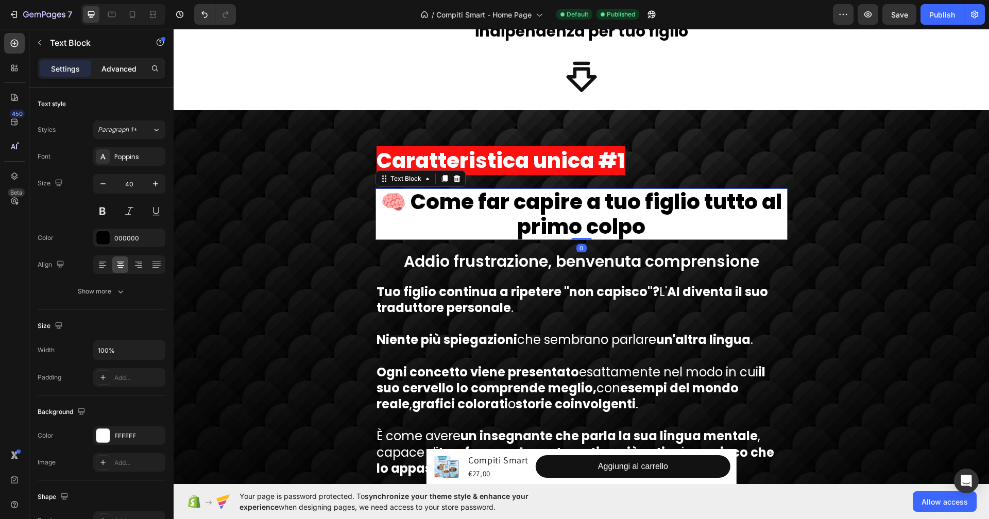
click at [121, 69] on p "Advanced" at bounding box center [118, 68] width 35 height 11
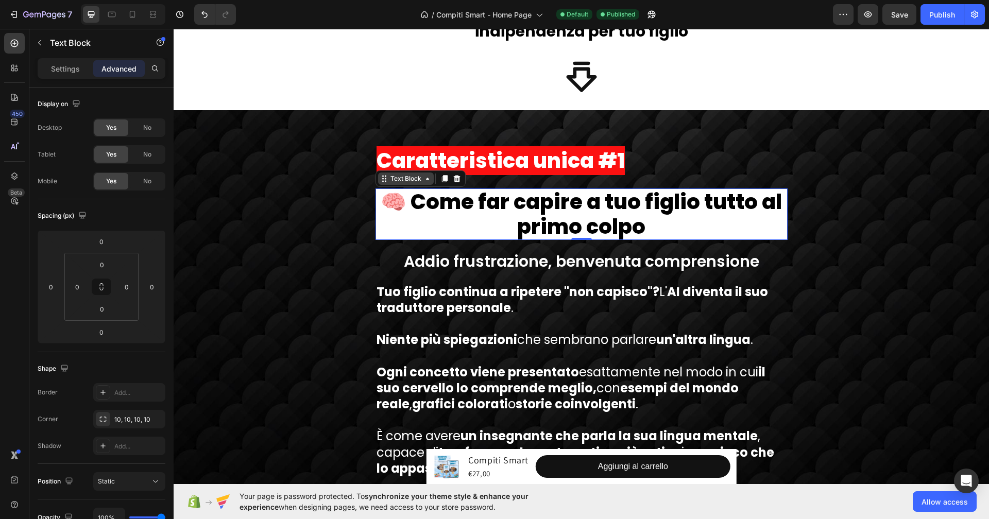
click at [388, 175] on div "Text Block" at bounding box center [405, 178] width 35 height 9
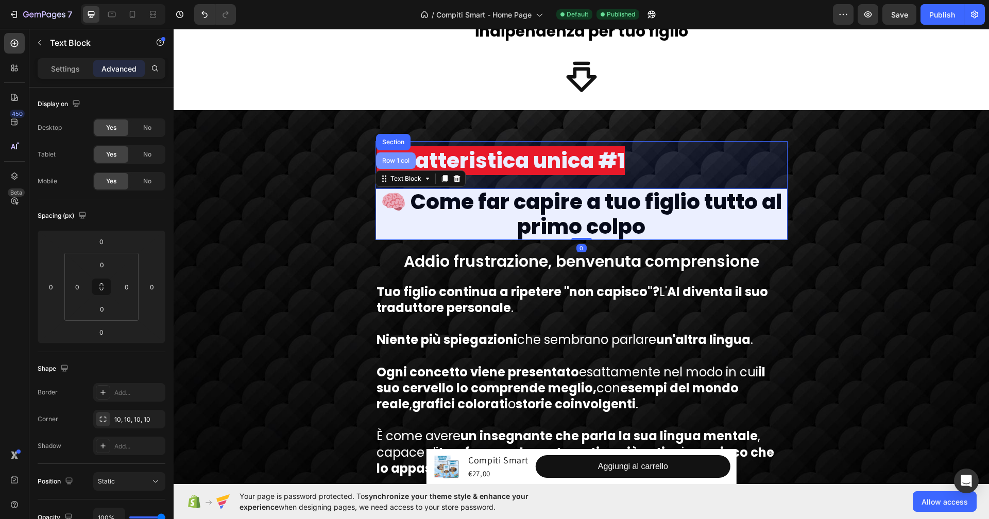
click at [389, 160] on div "Row 1 col" at bounding box center [395, 161] width 31 height 6
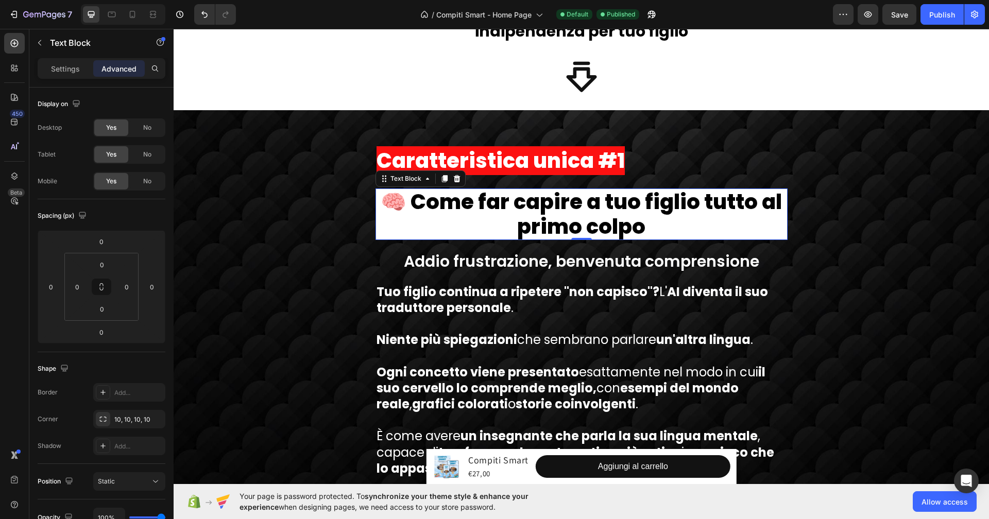
click at [389, 219] on p "🧠 Come far capire a tuo figlio tutto al primo colpo" at bounding box center [582, 214] width 410 height 49
click at [117, 417] on div "10, 10, 10, 10" at bounding box center [129, 419] width 30 height 9
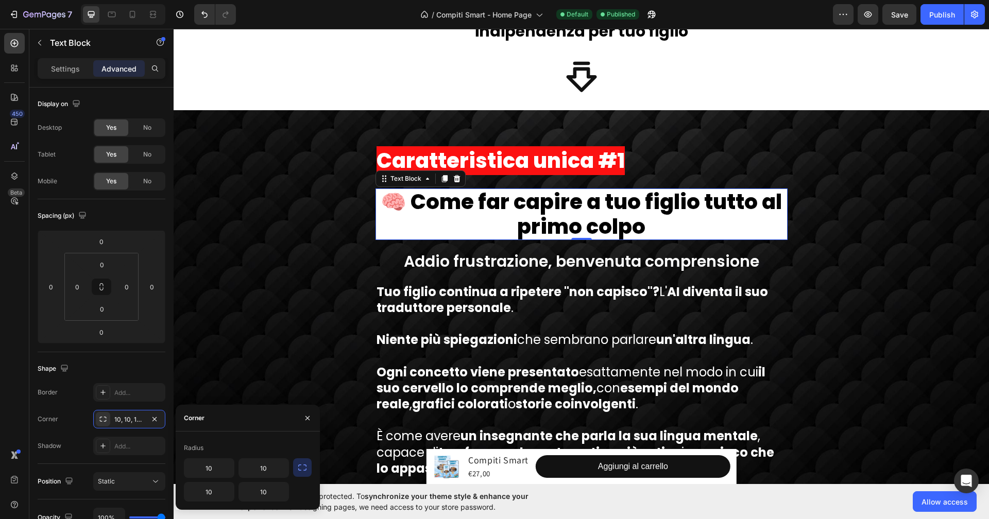
click at [301, 469] on icon "button" at bounding box center [302, 468] width 10 height 10
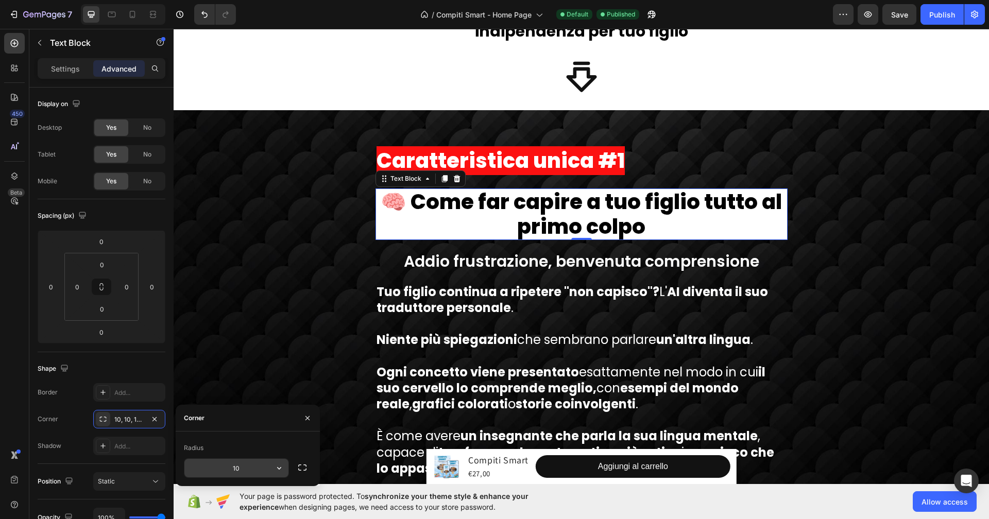
click at [276, 473] on button "button" at bounding box center [279, 468] width 19 height 19
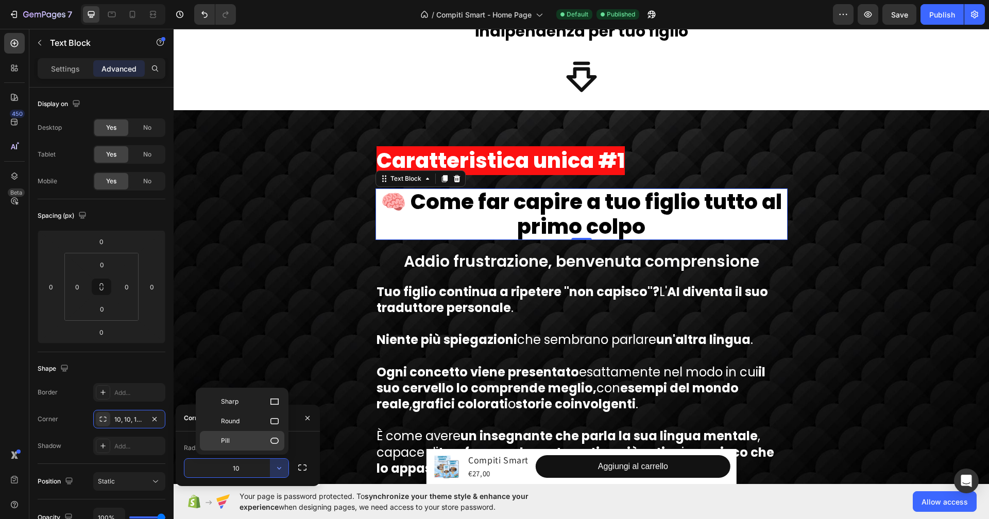
click at [257, 437] on p "Pill" at bounding box center [250, 441] width 59 height 10
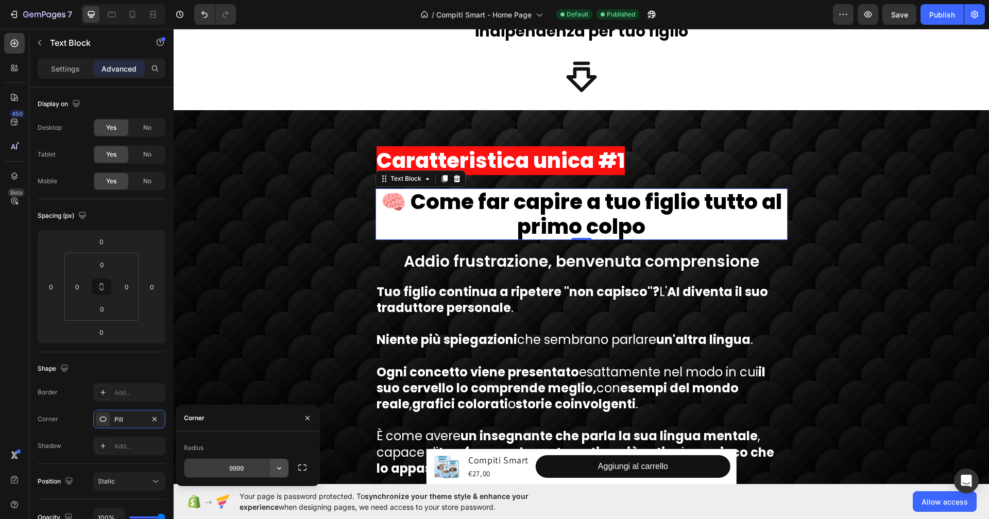
click at [280, 470] on icon "button" at bounding box center [279, 468] width 10 height 10
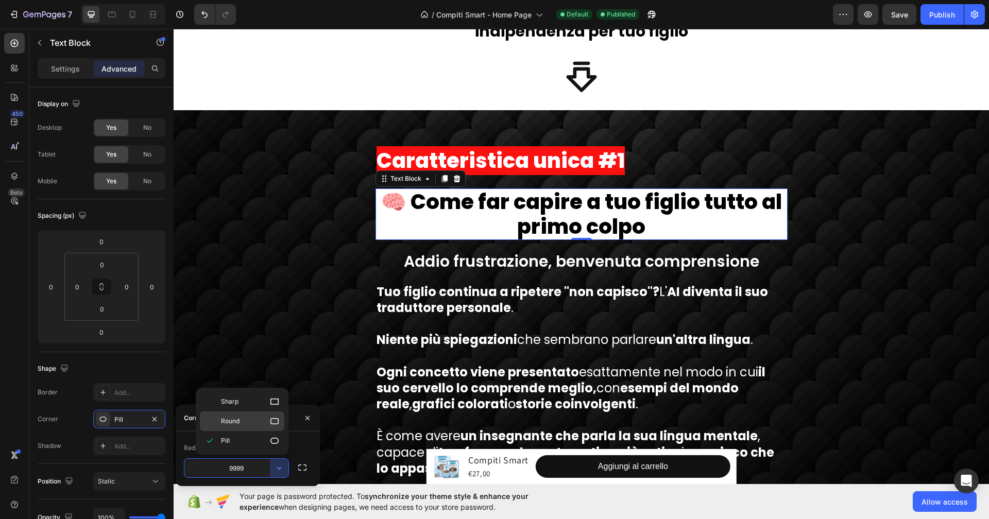
click at [249, 419] on p "Round" at bounding box center [250, 421] width 59 height 10
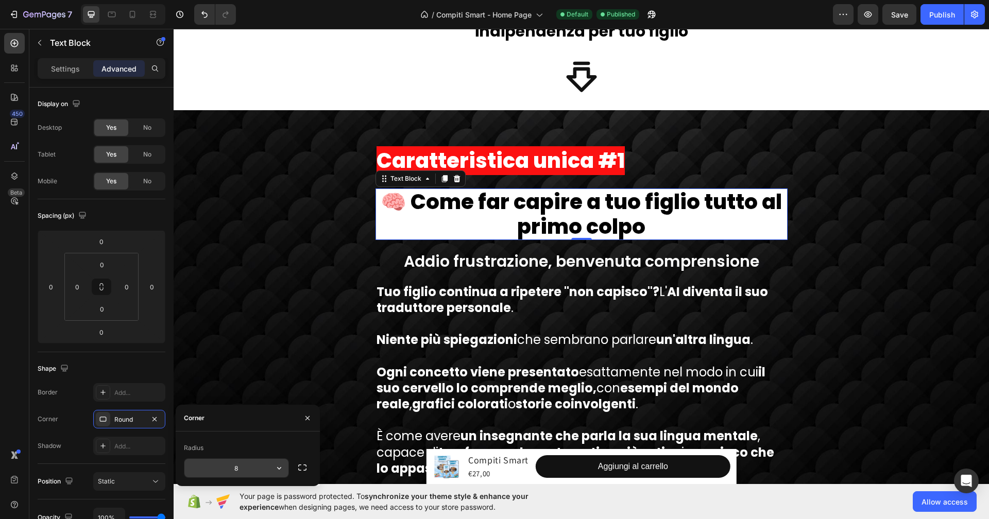
click at [283, 473] on button "button" at bounding box center [279, 468] width 19 height 19
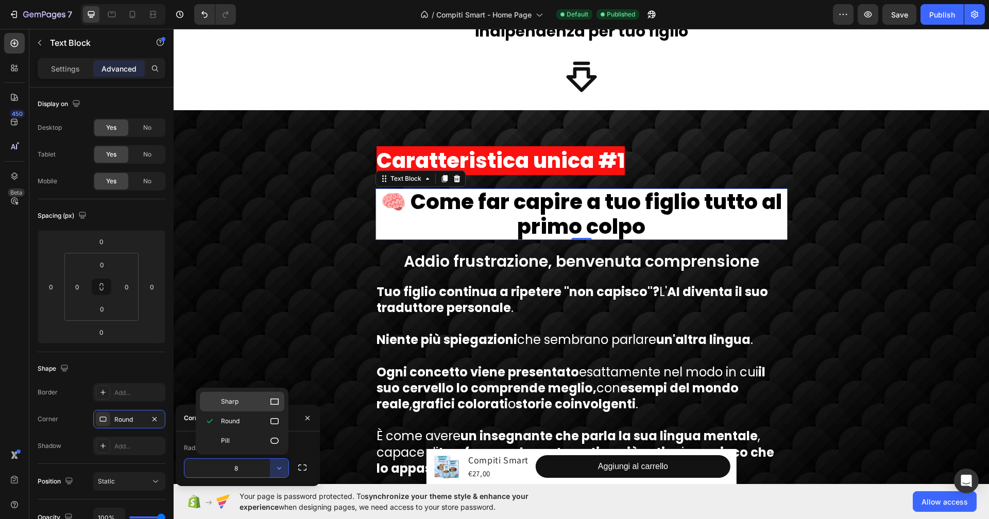
click at [249, 401] on p "Sharp" at bounding box center [250, 402] width 59 height 10
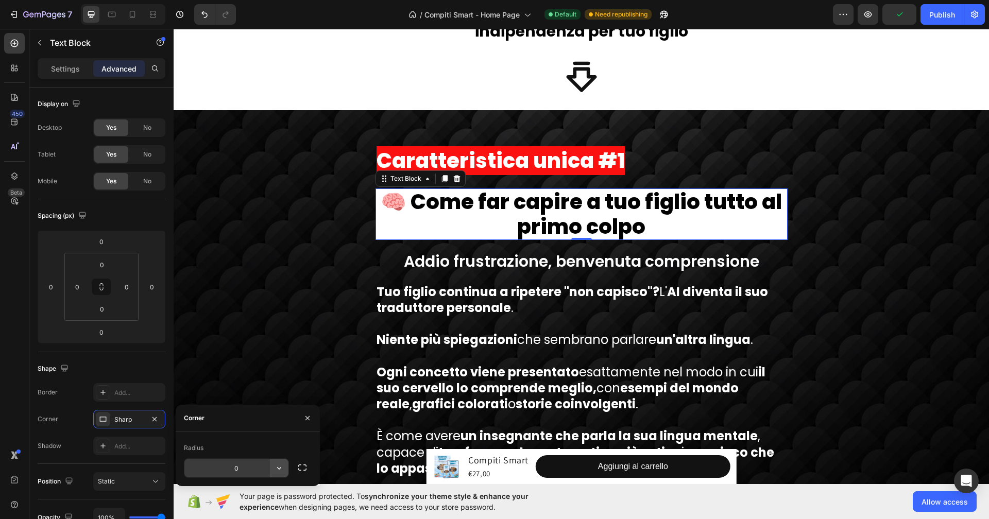
click at [274, 468] on button "button" at bounding box center [279, 468] width 19 height 19
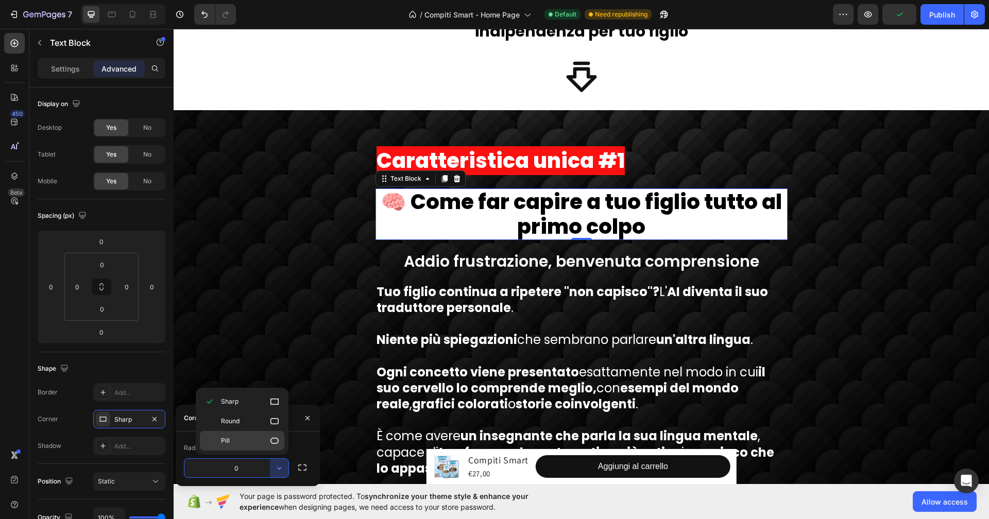
click at [257, 442] on p "Pill" at bounding box center [250, 441] width 59 height 10
type input "9999"
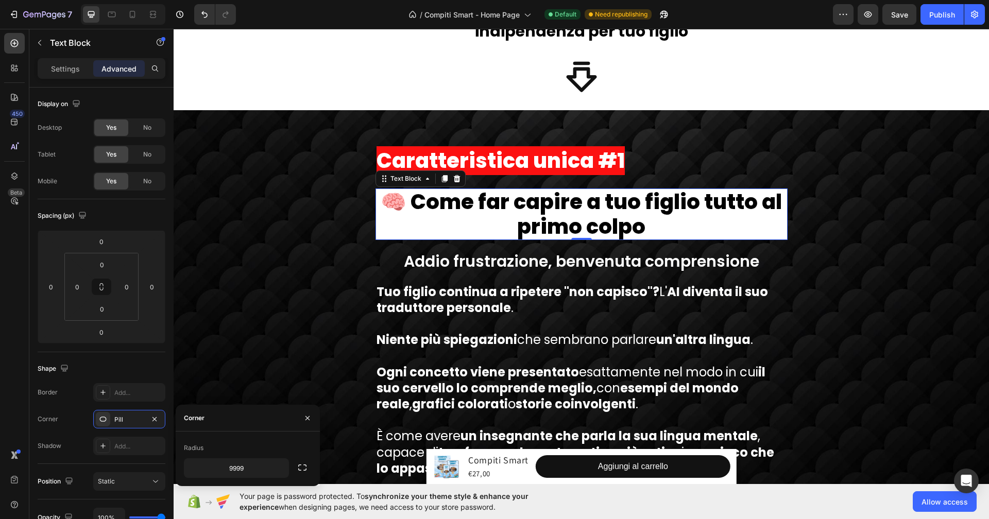
click at [536, 197] on span "🧠 Come far capire a tuo figlio tutto al primo colpo" at bounding box center [581, 215] width 401 height 54
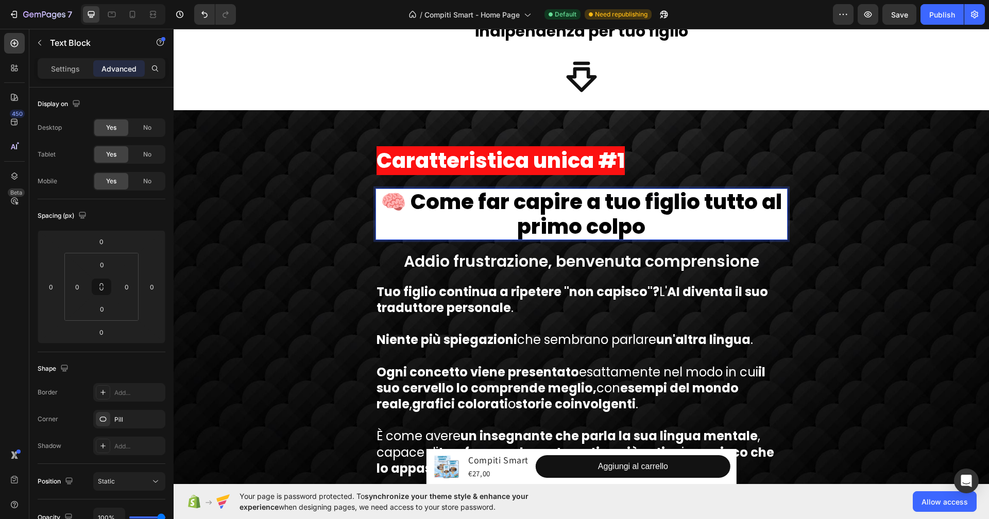
click at [422, 216] on p "🧠 Come far capire a tuo figlio tutto al primo colpo" at bounding box center [582, 214] width 410 height 49
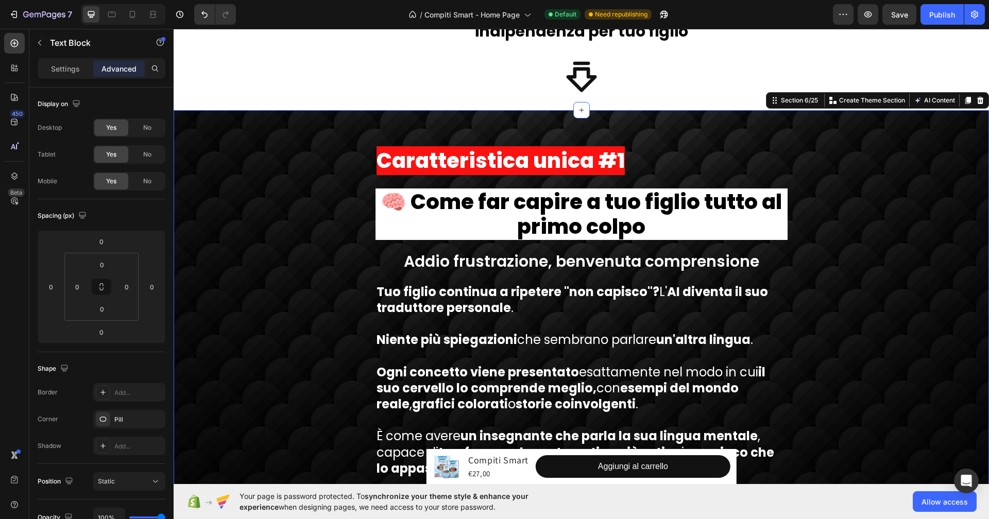
click at [302, 217] on div "Caratteristica unica #1 Text Block 🧠 Come far capire a tuo figlio tutto al prim…" at bounding box center [582, 314] width 816 height 347
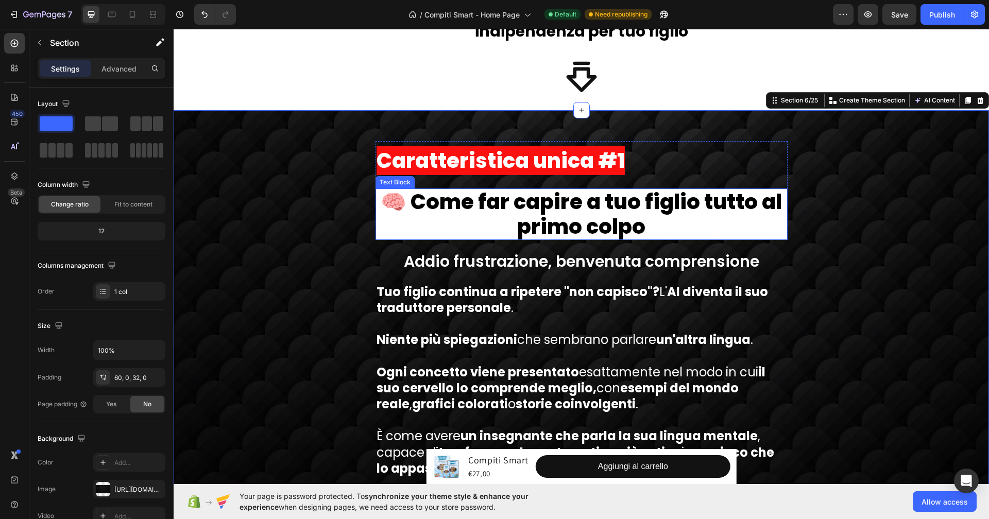
click at [377, 216] on p "🧠 Come far capire a tuo figlio tutto al primo colpo" at bounding box center [582, 214] width 410 height 49
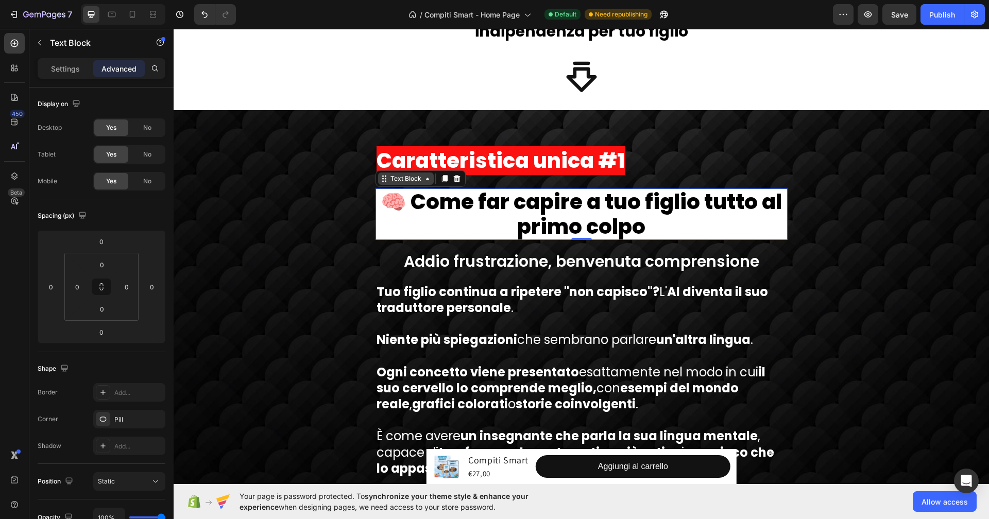
click at [393, 174] on div "Text Block" at bounding box center [405, 178] width 35 height 9
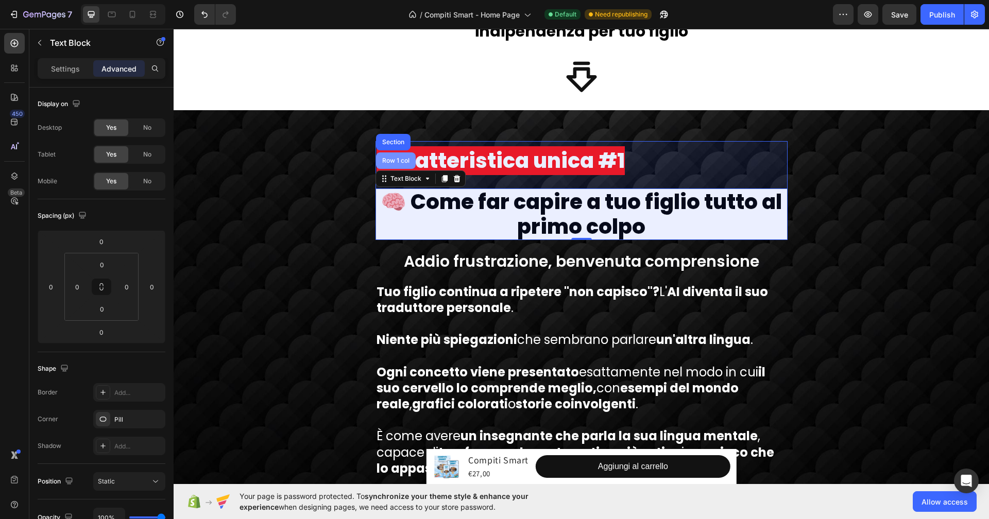
click at [391, 161] on div "Row 1 col" at bounding box center [396, 160] width 40 height 16
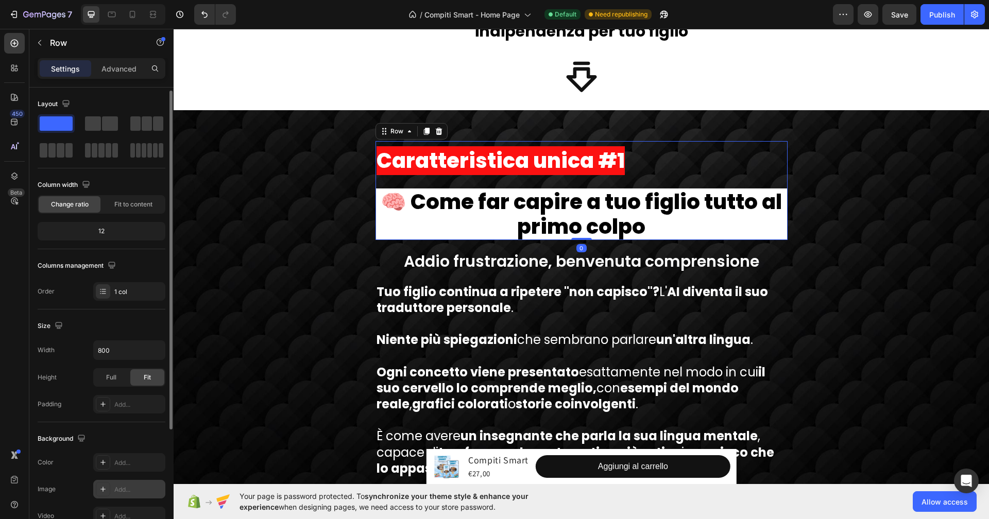
scroll to position [94, 0]
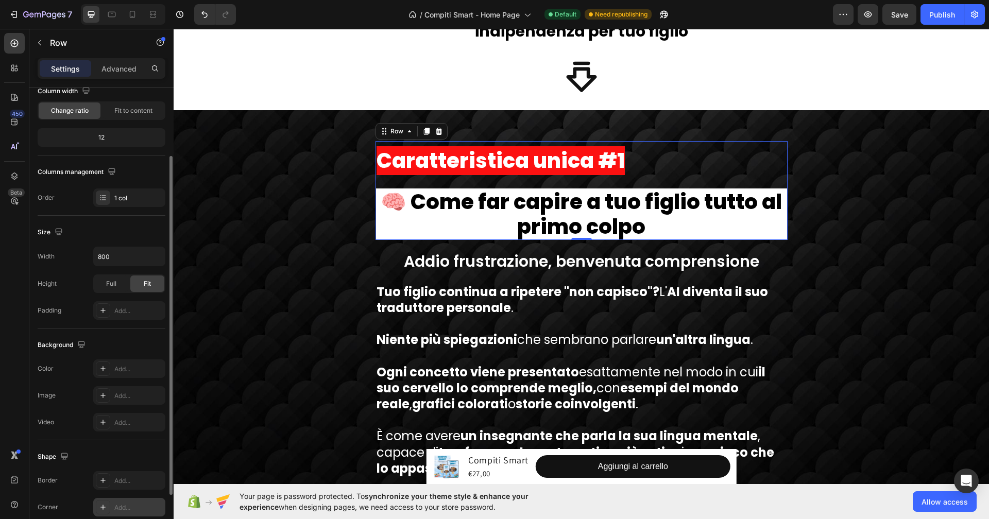
click at [101, 500] on div at bounding box center [103, 507] width 14 height 14
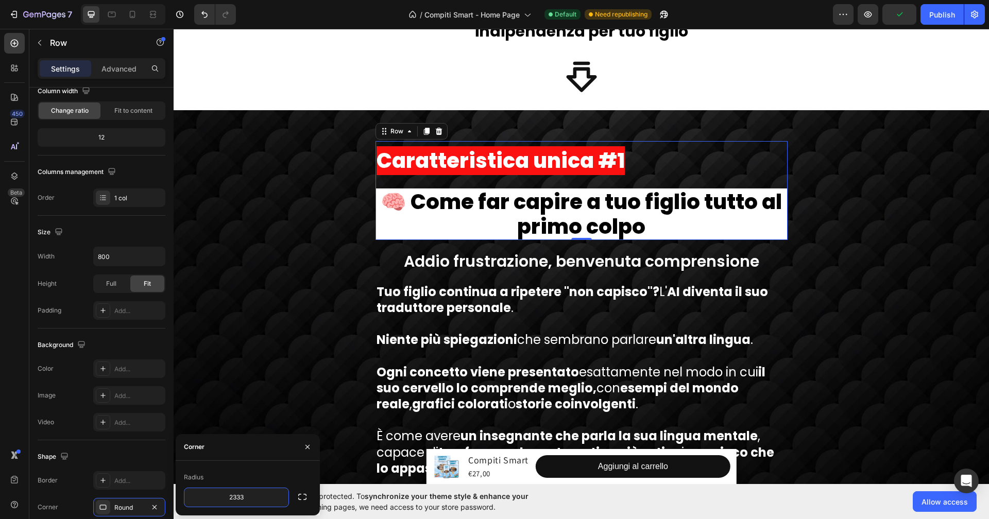
click at [290, 492] on div "2333" at bounding box center [248, 498] width 128 height 20
click at [280, 498] on icon "button" at bounding box center [279, 498] width 10 height 10
click at [258, 473] on p "Pill" at bounding box center [250, 470] width 59 height 10
type input "8"
click at [303, 445] on icon "button" at bounding box center [307, 447] width 8 height 8
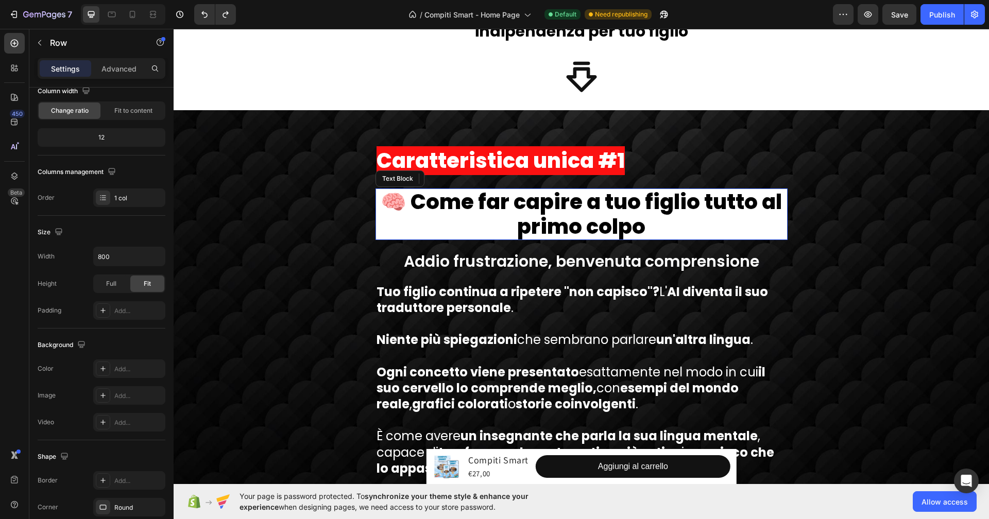
click at [377, 225] on p "🧠 Come far capire a tuo figlio tutto al primo colpo" at bounding box center [582, 214] width 410 height 49
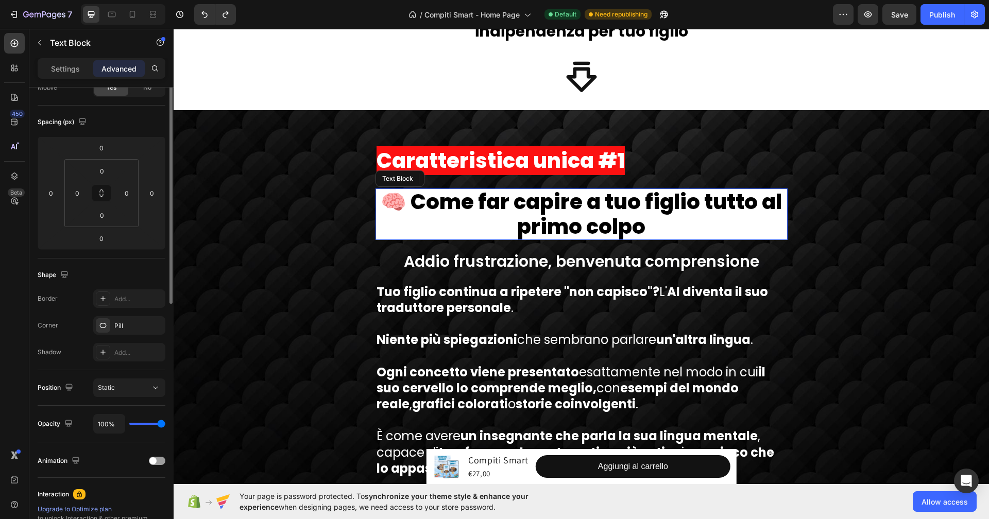
scroll to position [0, 0]
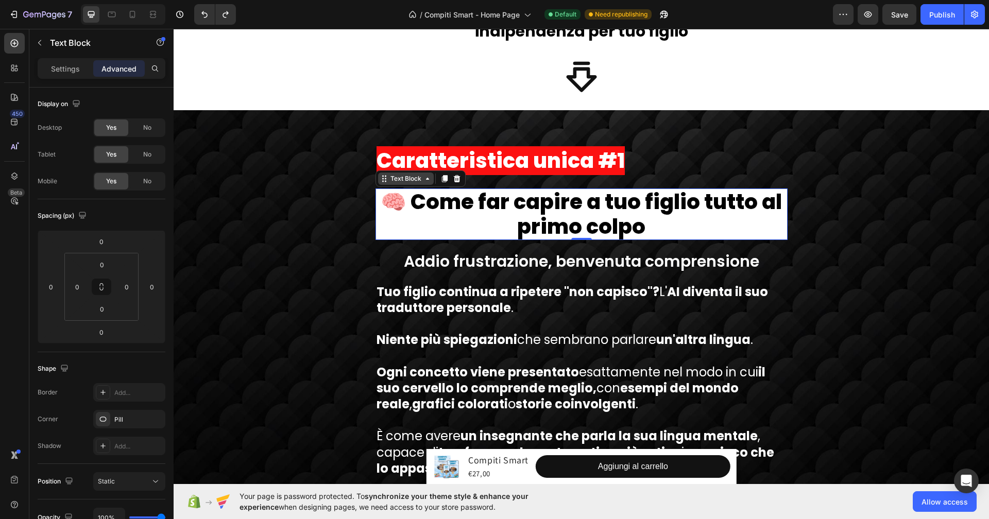
click at [401, 174] on div "Text Block" at bounding box center [405, 178] width 35 height 9
click at [78, 75] on div "Settings" at bounding box center [66, 68] width 52 height 16
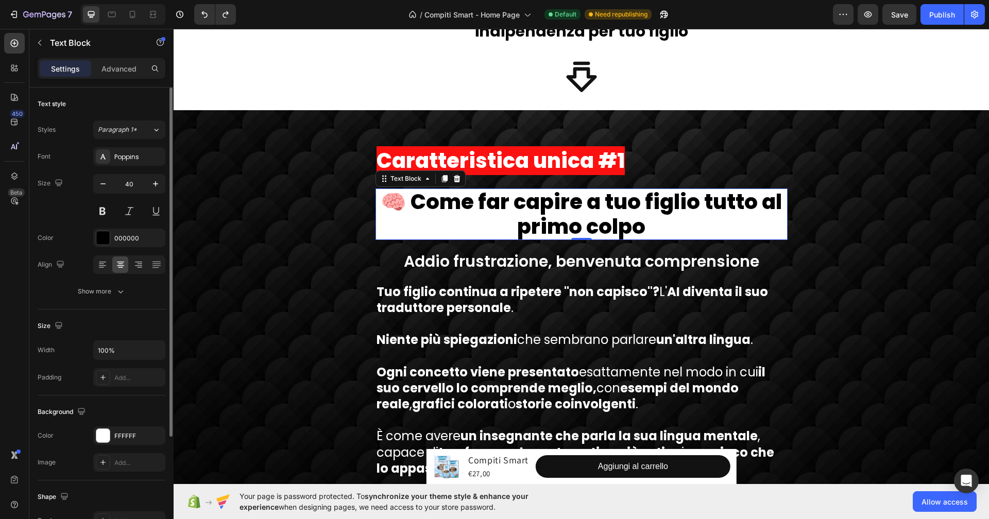
scroll to position [147, 0]
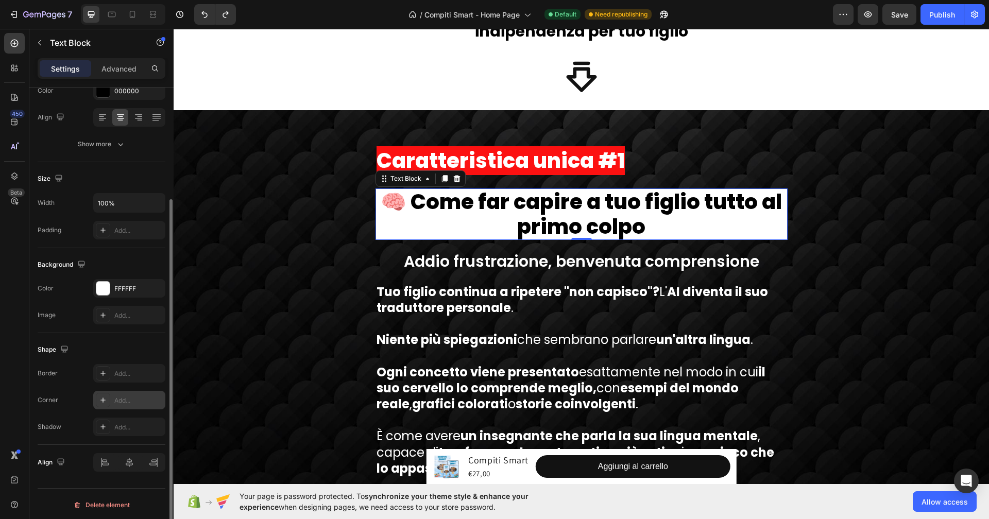
click at [106, 402] on icon at bounding box center [103, 400] width 8 height 8
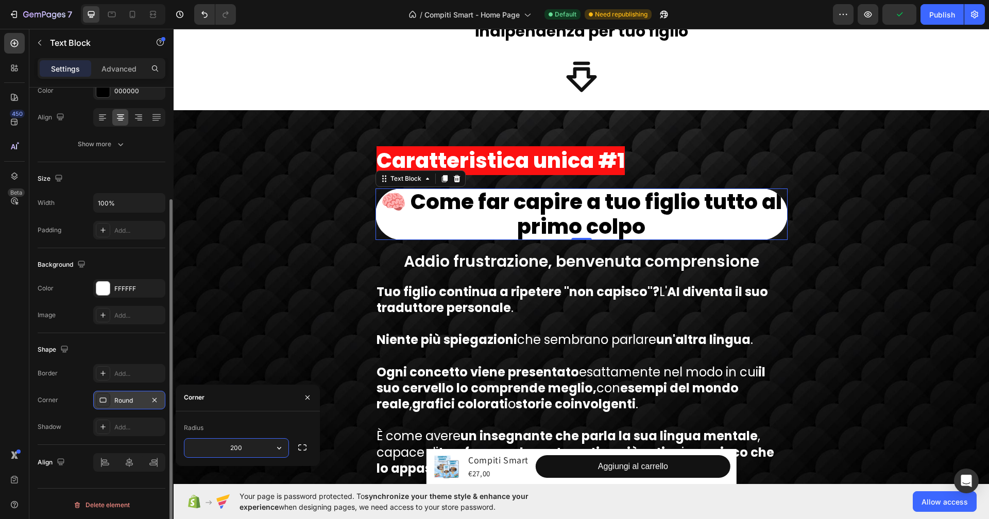
type input "20"
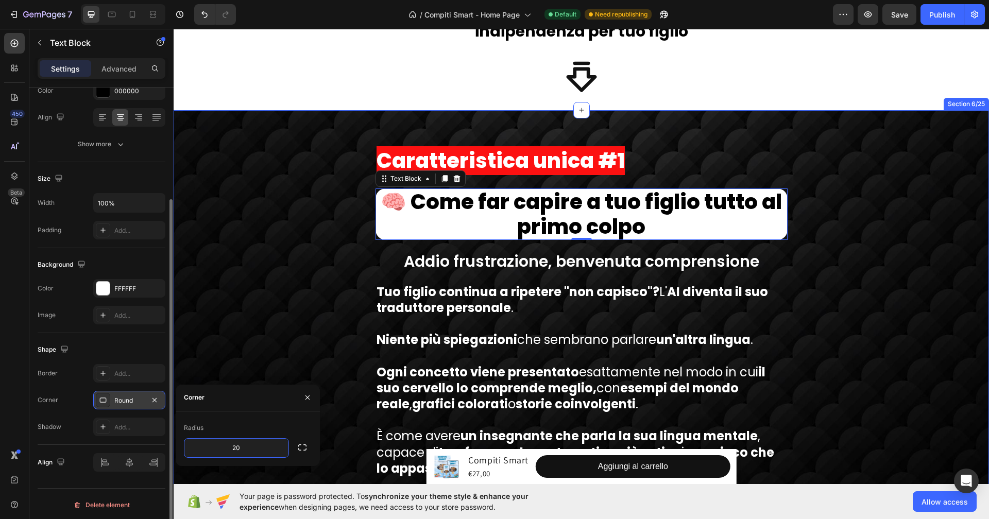
click at [227, 334] on div "Caratteristica unica #1 Text Block 🧠 Come far capire a tuo figlio tutto al prim…" at bounding box center [582, 314] width 816 height 347
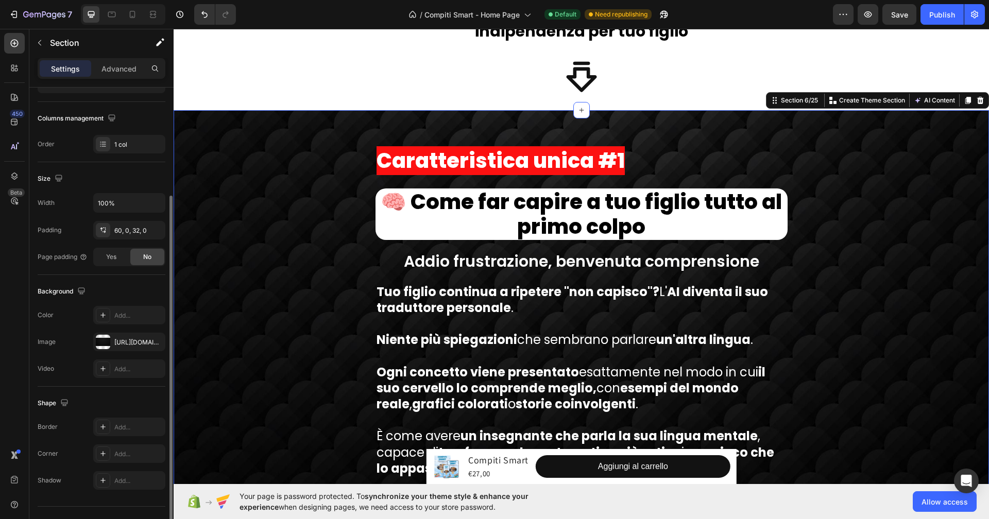
scroll to position [0, 0]
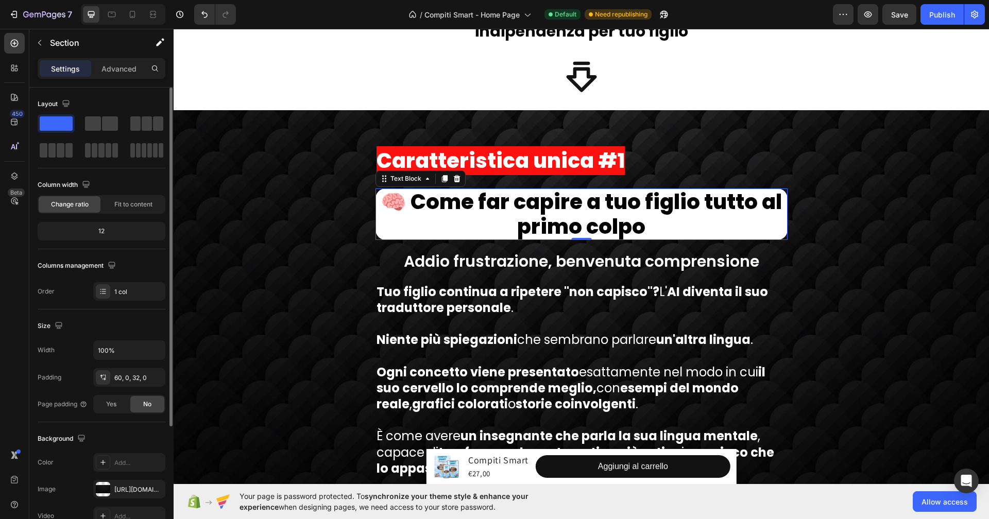
click at [461, 218] on p "🧠 Come far capire a tuo figlio tutto al primo colpo" at bounding box center [582, 214] width 410 height 49
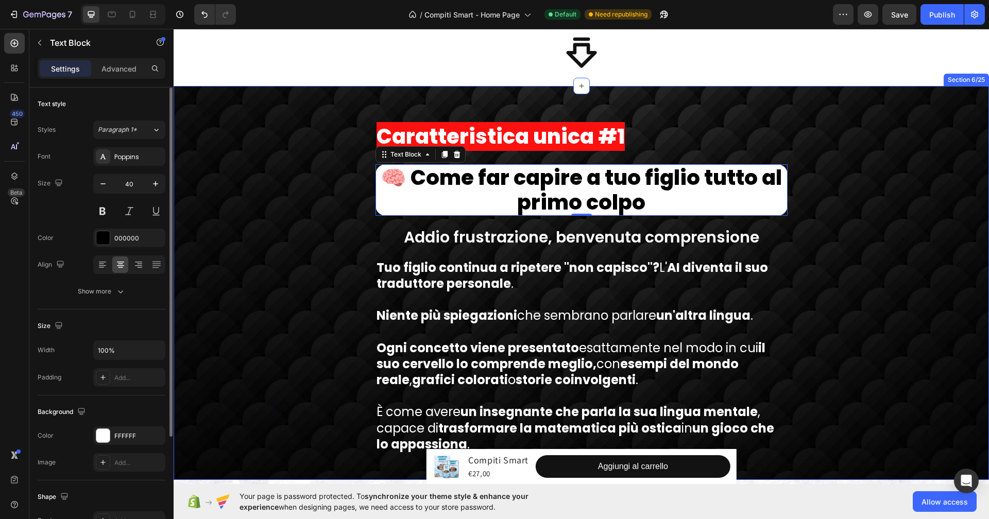
scroll to position [7051, 0]
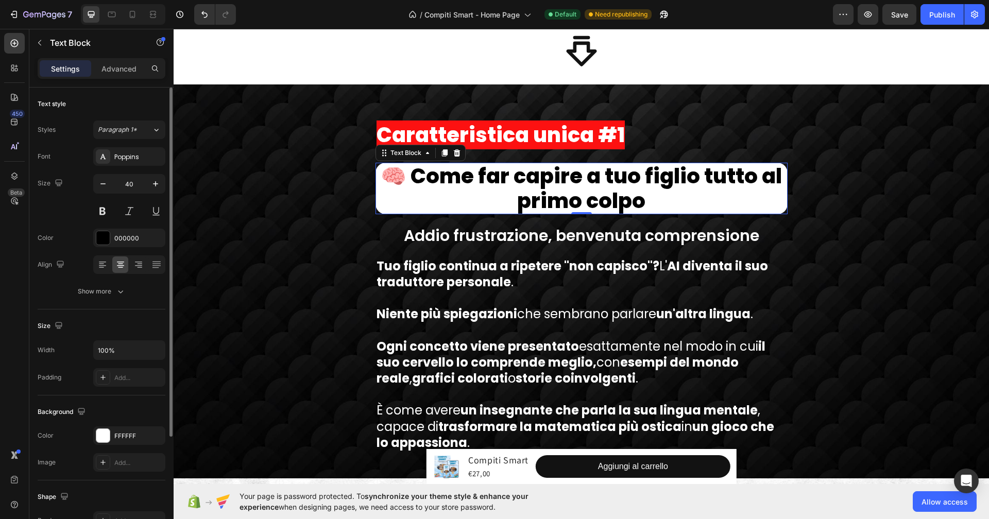
click at [116, 77] on div "Settings Advanced" at bounding box center [102, 68] width 128 height 21
click at [118, 56] on div "Text Block" at bounding box center [87, 43] width 117 height 29
click at [126, 71] on p "Advanced" at bounding box center [118, 68] width 35 height 11
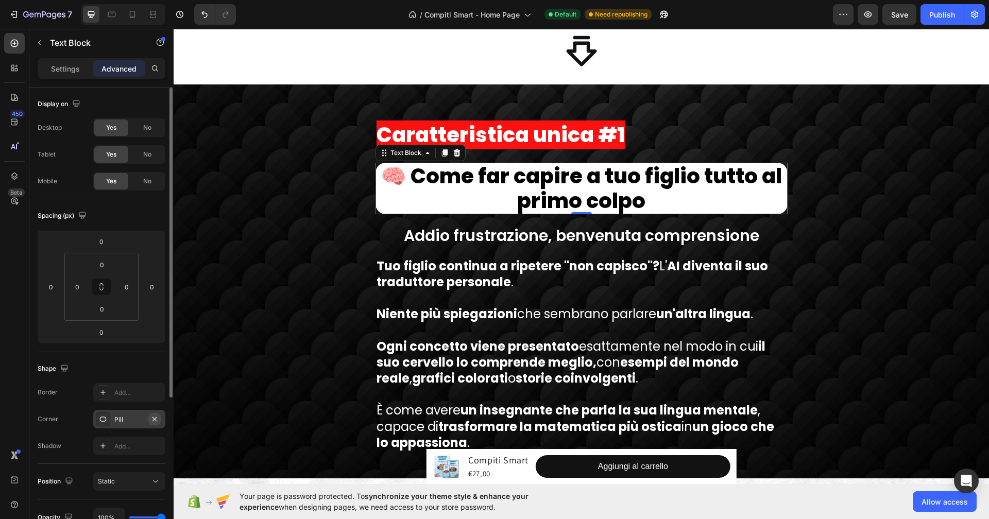
click at [158, 419] on icon "button" at bounding box center [154, 419] width 8 height 8
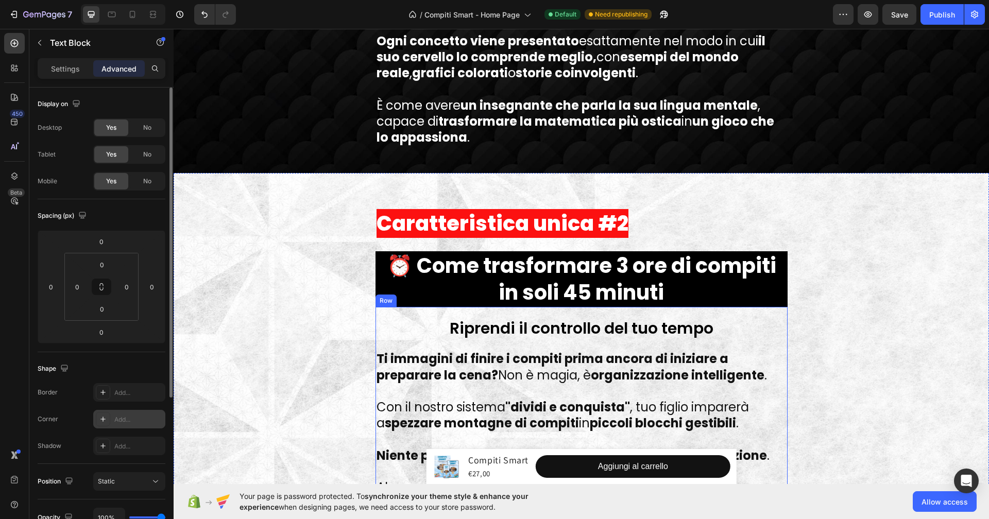
scroll to position [7348, 0]
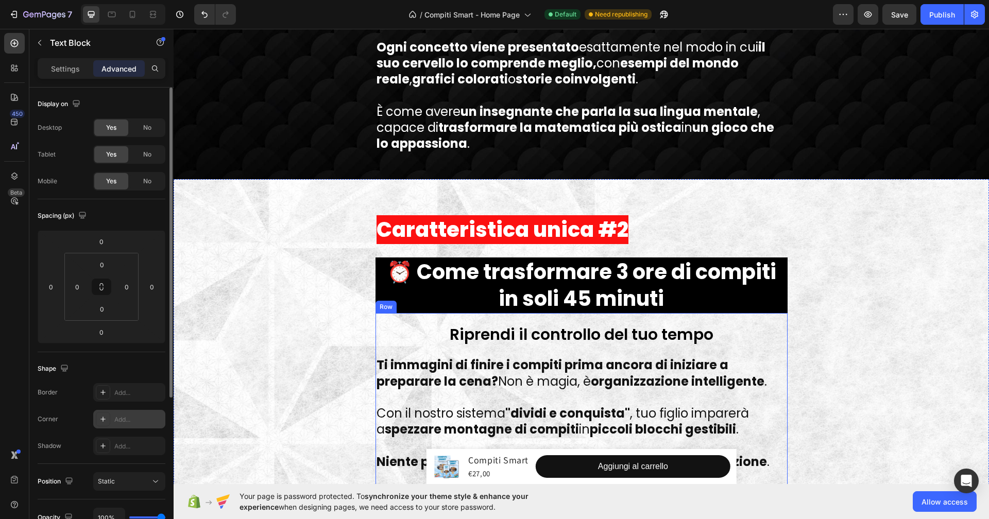
click at [406, 301] on p "⏰ Come trasformare 3 ore di compiti in soli 45 minuti" at bounding box center [582, 286] width 410 height 54
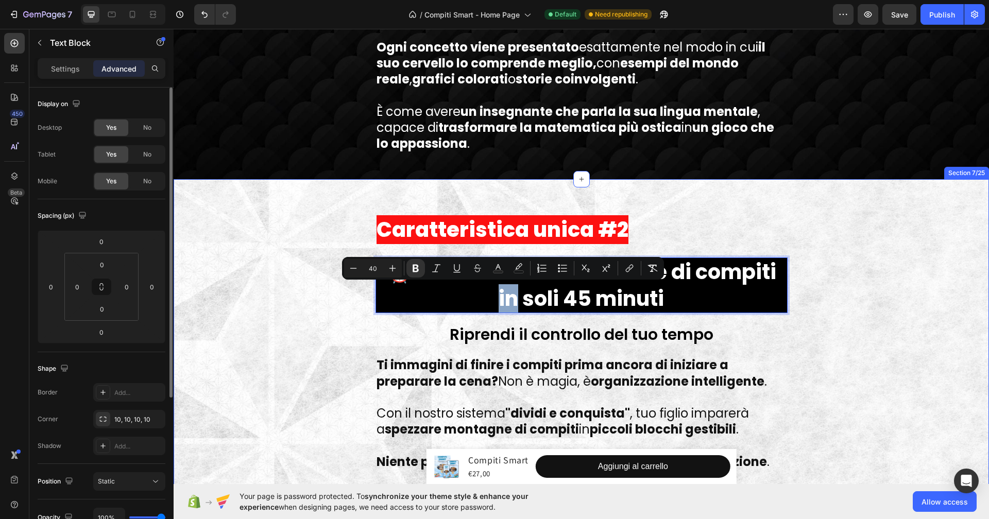
click at [255, 362] on div "Caratteristica unica #2 Text Block ⏰ Come trasformare 3 ore di compiti in soli …" at bounding box center [582, 385] width 816 height 351
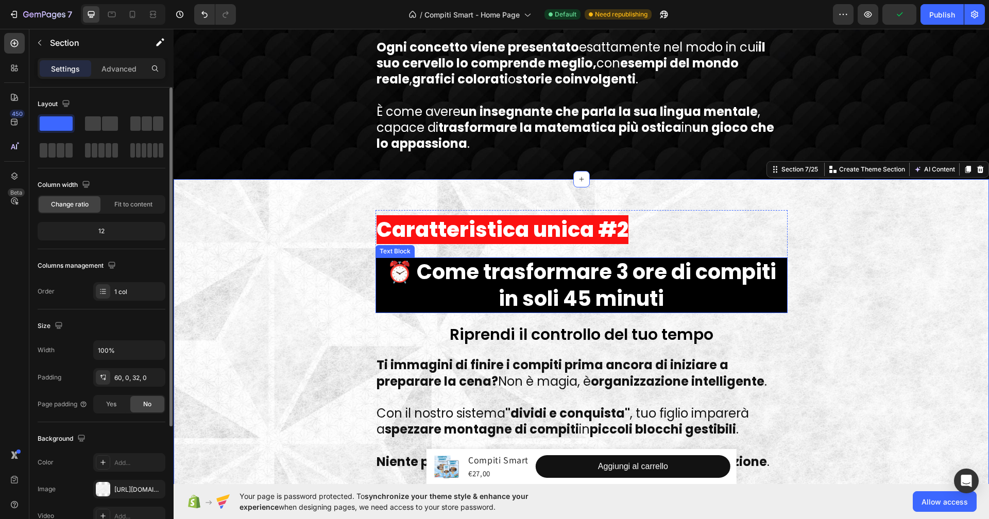
click at [406, 308] on p "⏰ Come trasformare 3 ore di compiti in soli 45 minuti" at bounding box center [582, 286] width 410 height 54
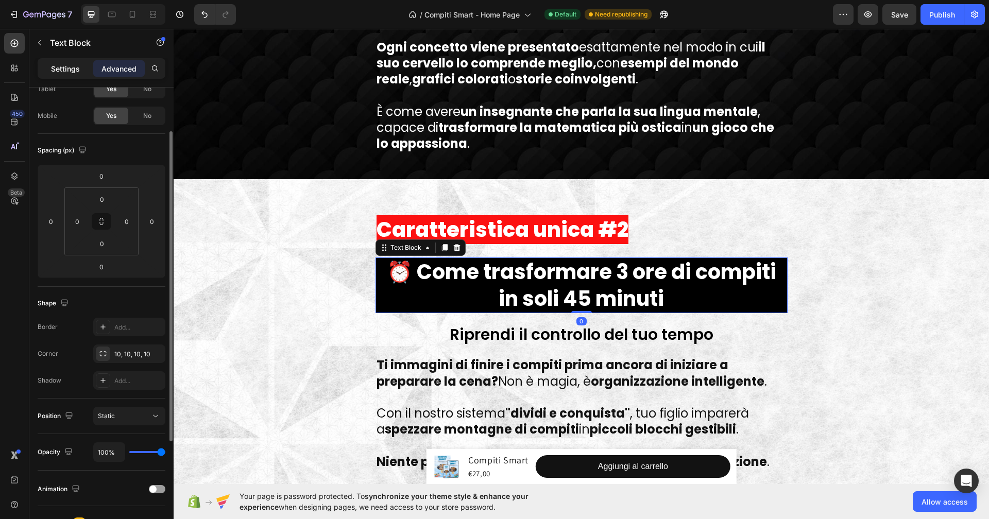
click at [62, 67] on p "Settings" at bounding box center [65, 68] width 29 height 11
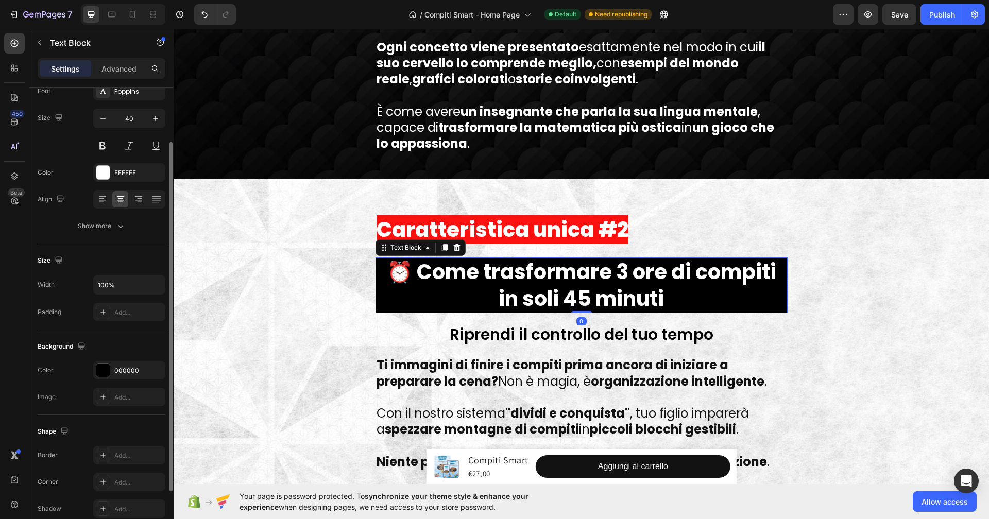
scroll to position [147, 0]
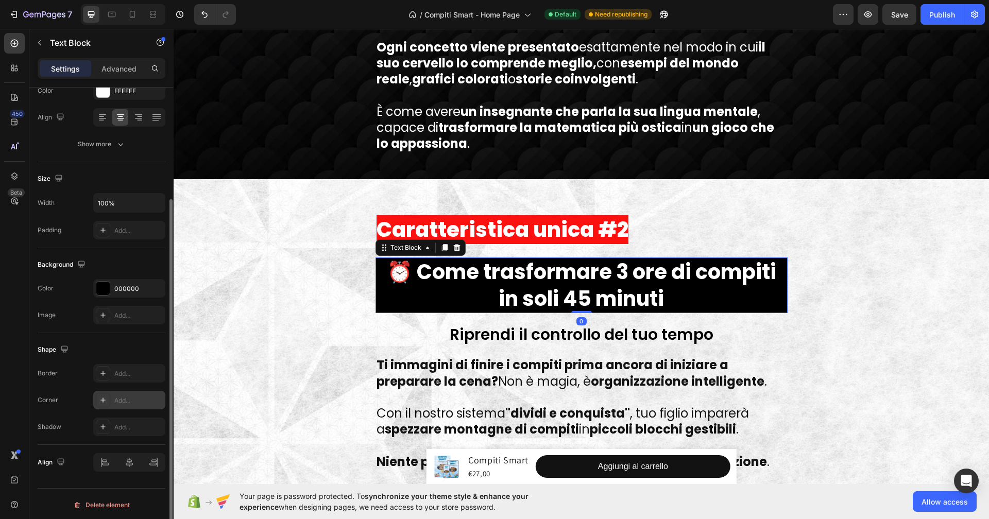
click at [101, 400] on icon at bounding box center [103, 400] width 8 height 8
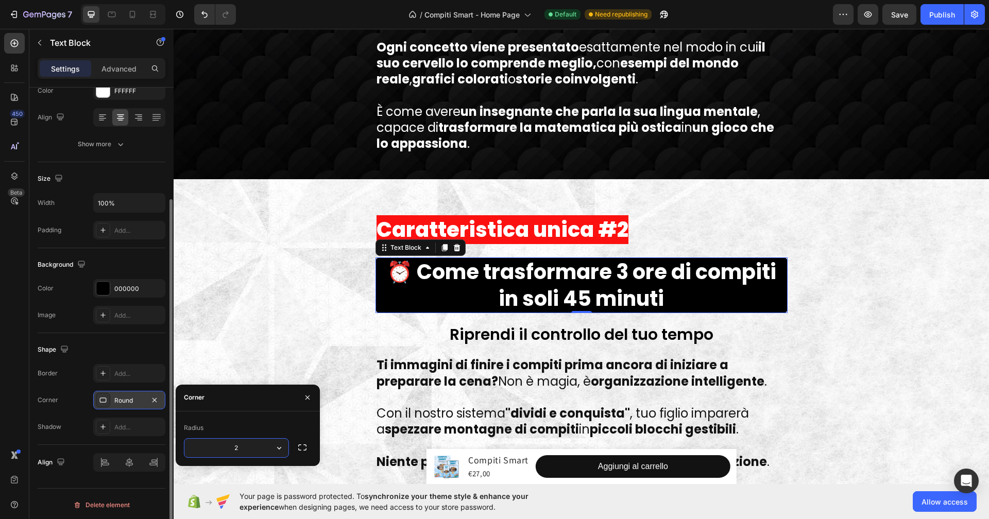
type input "20"
click at [329, 264] on div "Caratteristica unica #2 Text Block ⏰ Come trasformare 3 ore di compiti in soli …" at bounding box center [582, 385] width 816 height 351
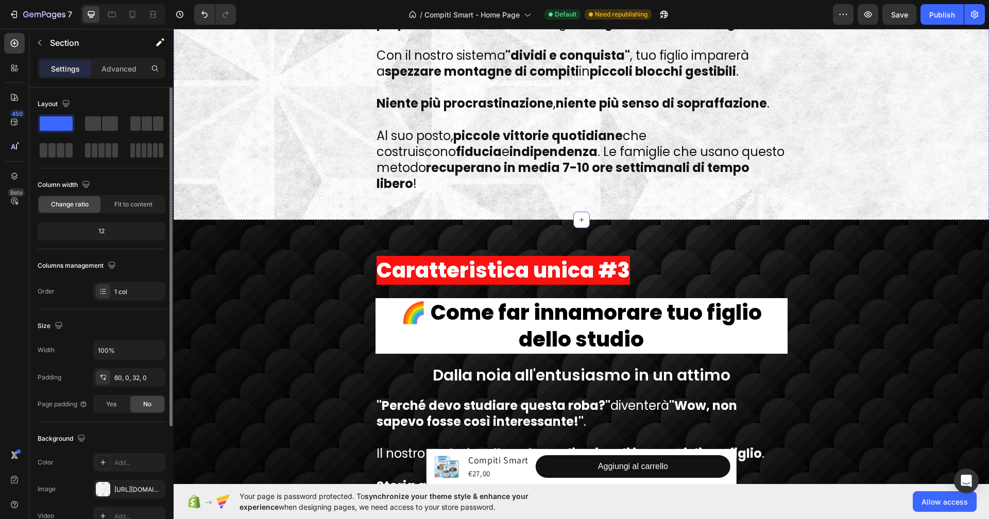
scroll to position [7716, 0]
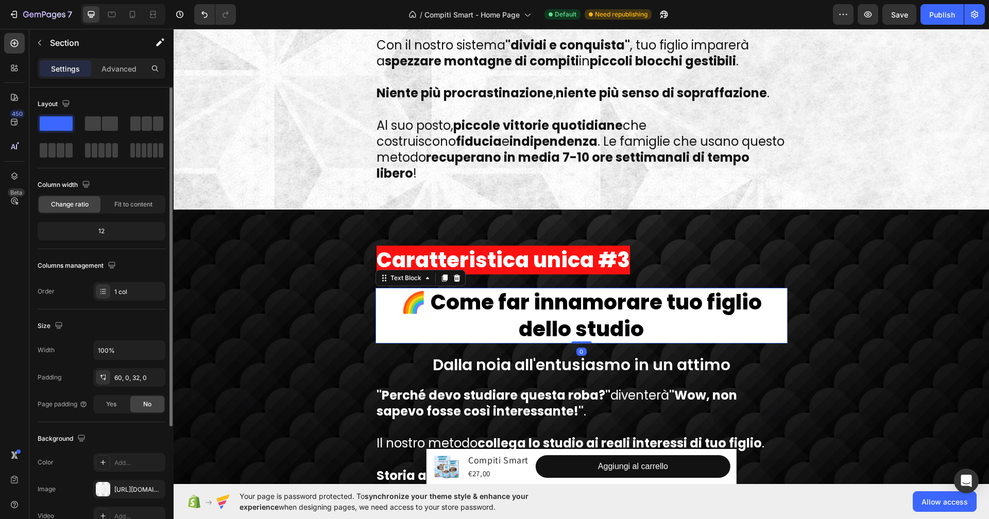
click at [401, 299] on span "🌈 Come far innamorare tuo figlio dello studio" at bounding box center [581, 316] width 361 height 56
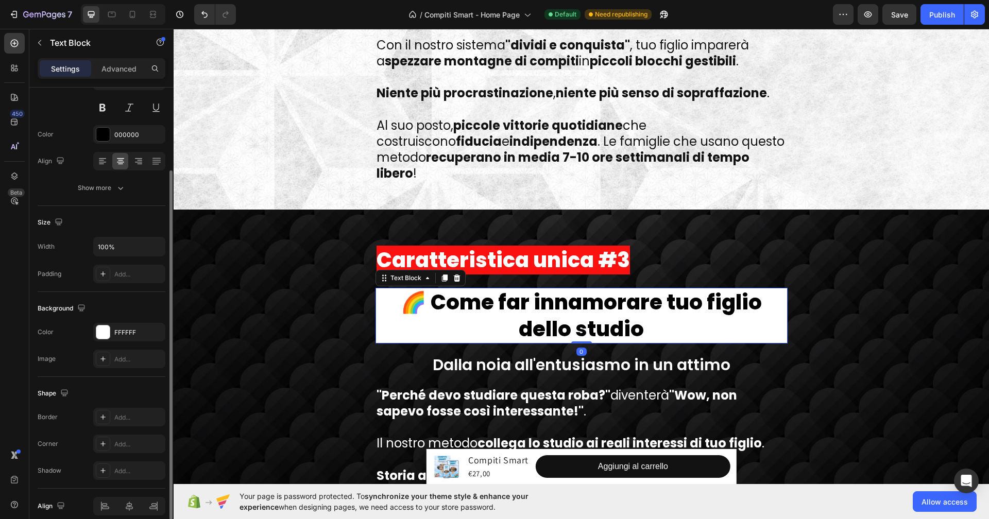
scroll to position [108, 0]
click at [103, 442] on div at bounding box center [103, 439] width 14 height 14
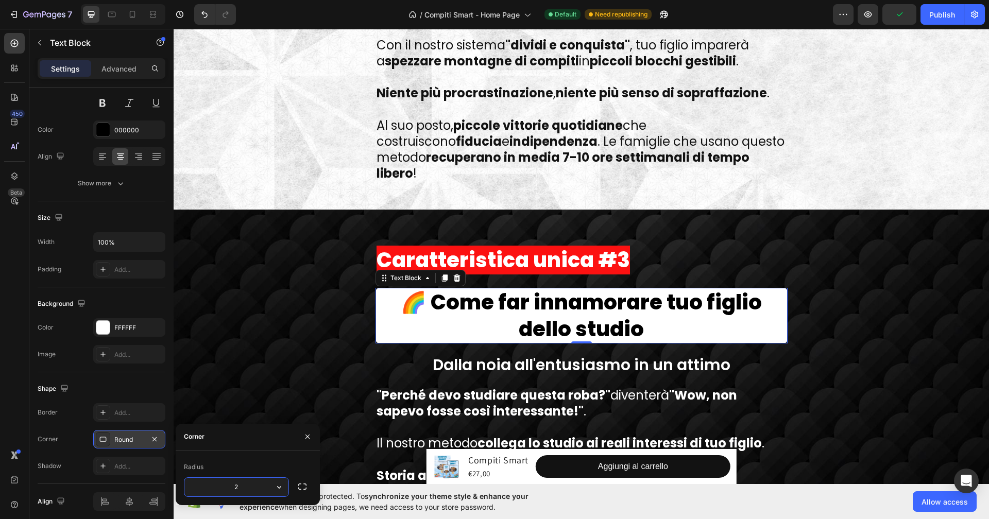
type input "20"
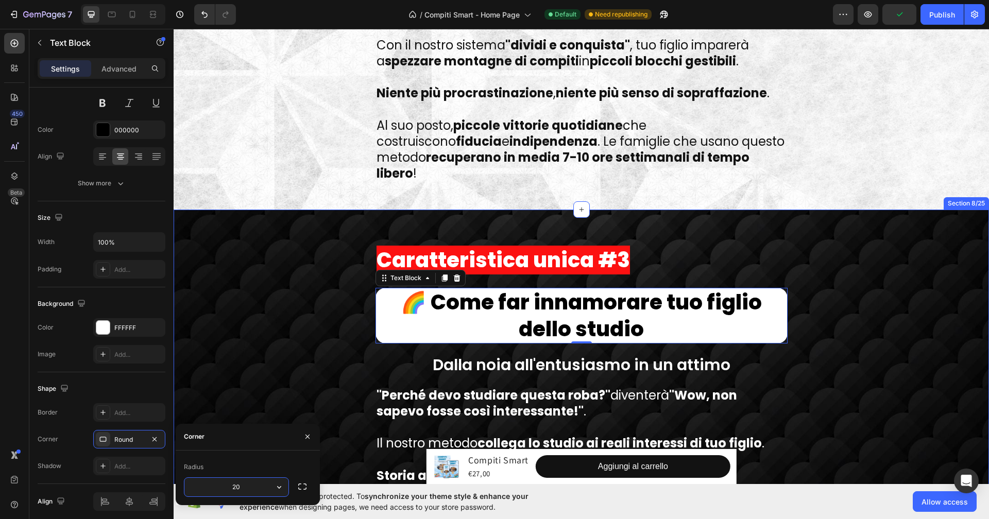
click at [307, 295] on div "Caratteristica unica #3 Text Block 🌈 Come far innamorare tuo figlio dello studi…" at bounding box center [582, 465] width 816 height 448
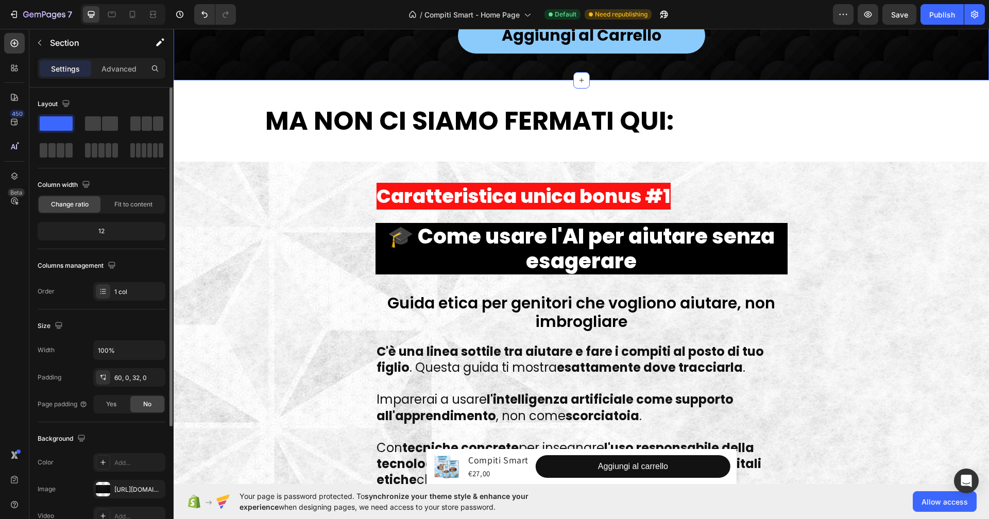
scroll to position [8303, 0]
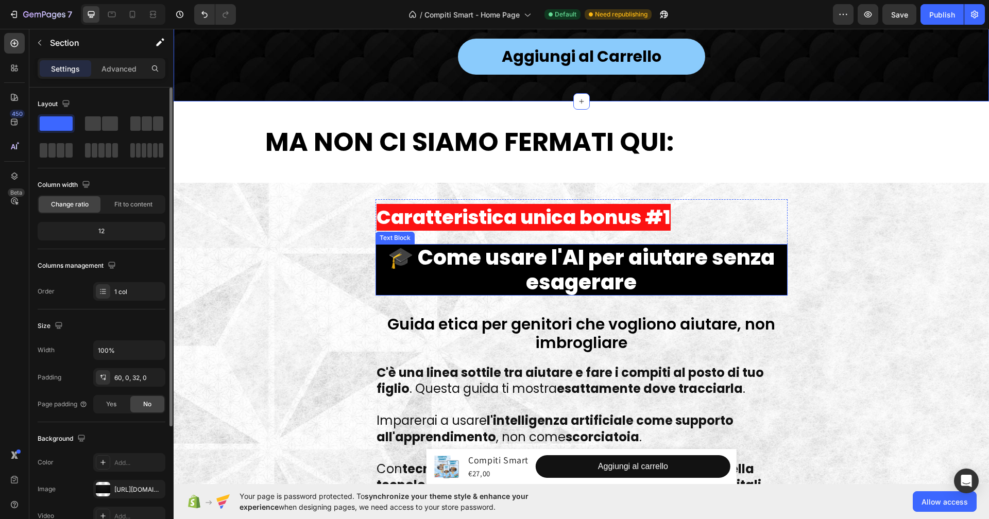
click at [415, 284] on p "🎓 Come usare l'AI per aiutare senza esagerare" at bounding box center [582, 269] width 410 height 49
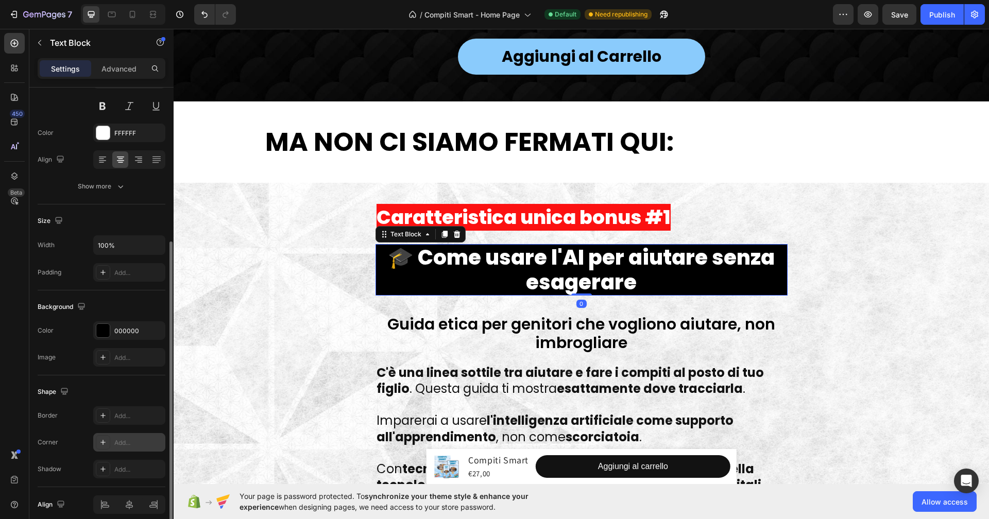
scroll to position [147, 0]
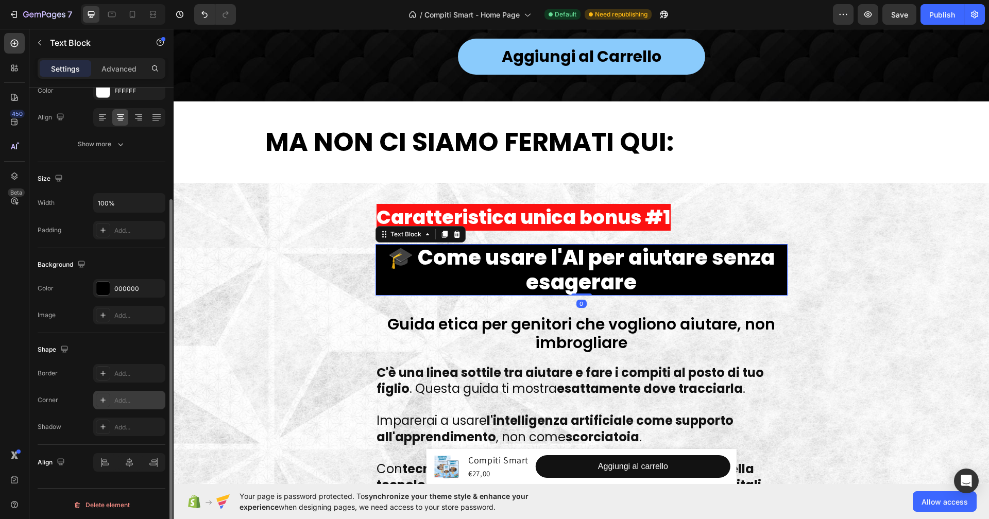
click at [107, 401] on div at bounding box center [103, 400] width 14 height 14
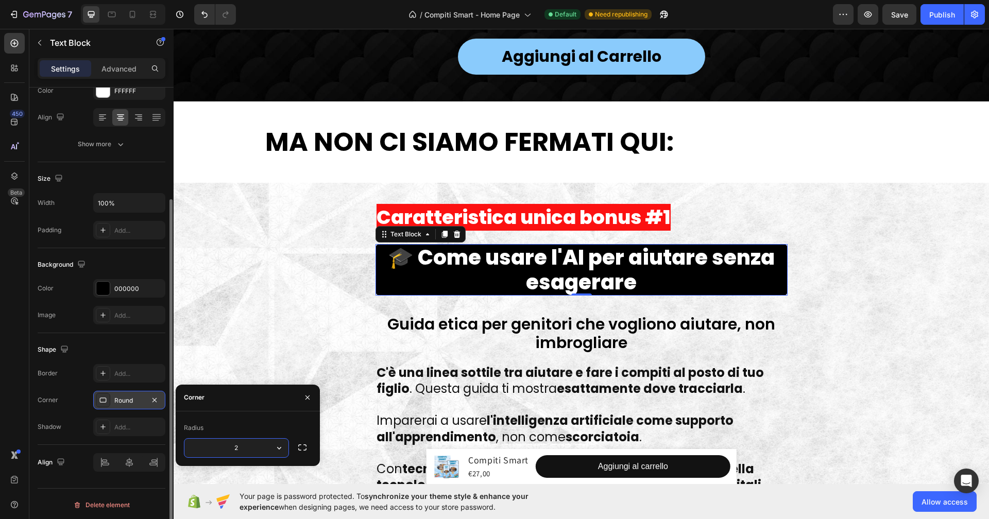
type input "20"
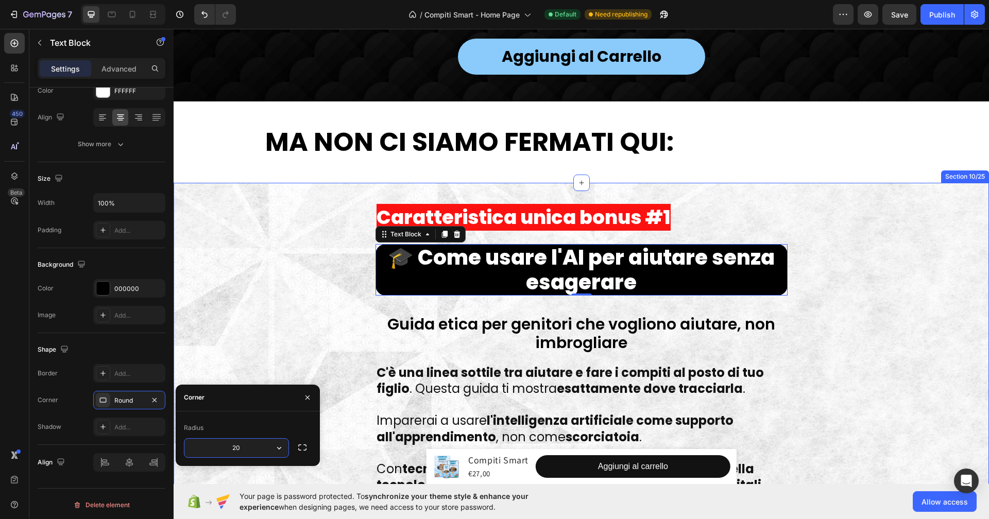
click at [183, 239] on div "Caratteristica unica bonus #1 Text Block 🎓 Come usare l'AI per aiutare senza es…" at bounding box center [582, 383] width 816 height 369
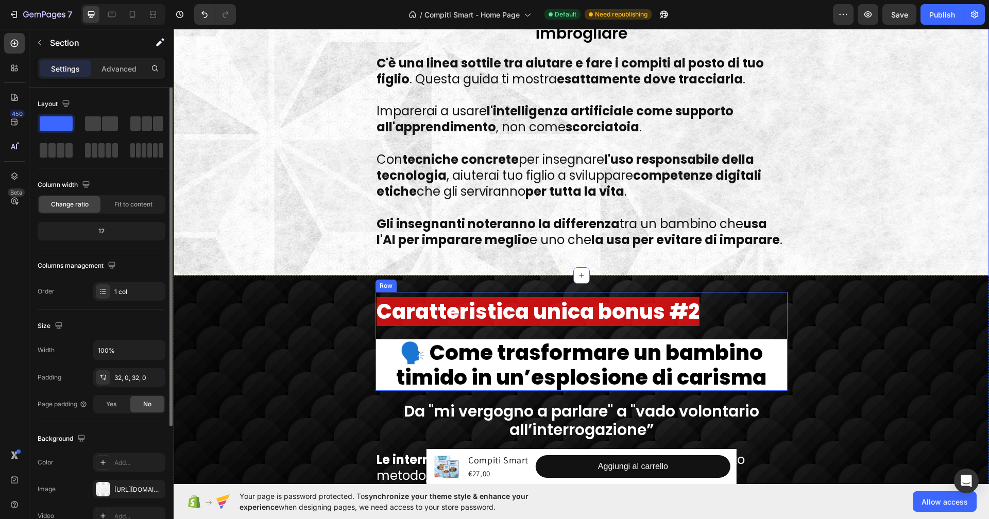
scroll to position [8614, 0]
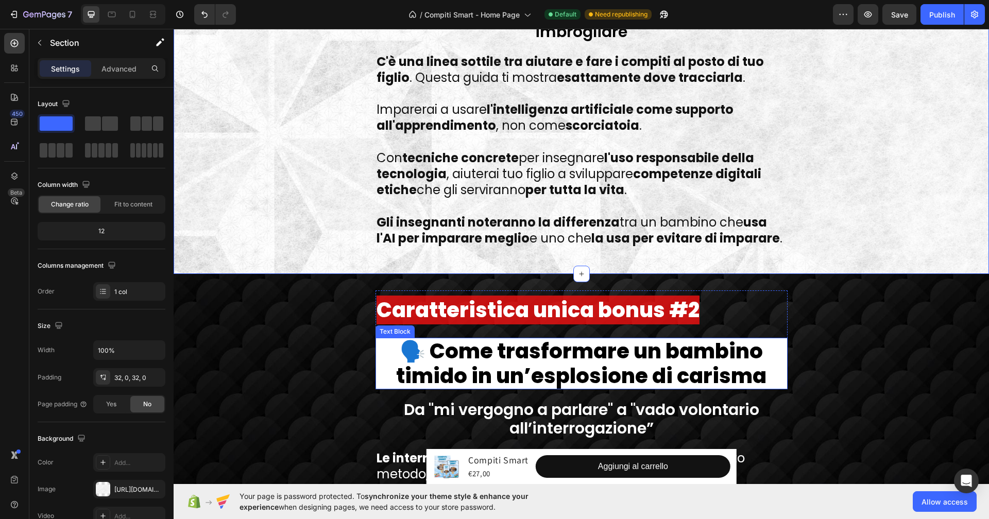
click at [378, 382] on p "🗣️ Come trasformare un bambino timido in un’esplosione di carisma" at bounding box center [582, 363] width 410 height 49
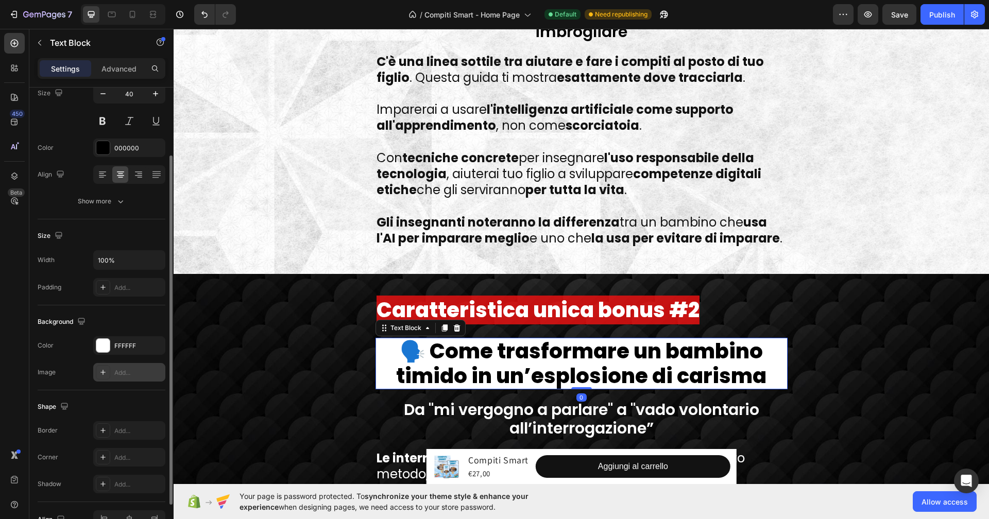
scroll to position [95, 0]
click at [103, 450] on icon at bounding box center [103, 453] width 8 height 8
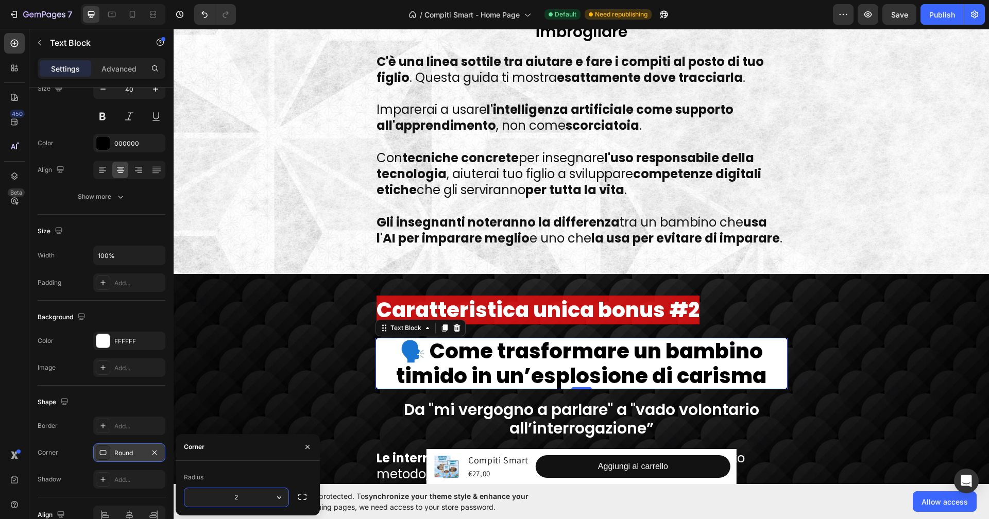
type input "20"
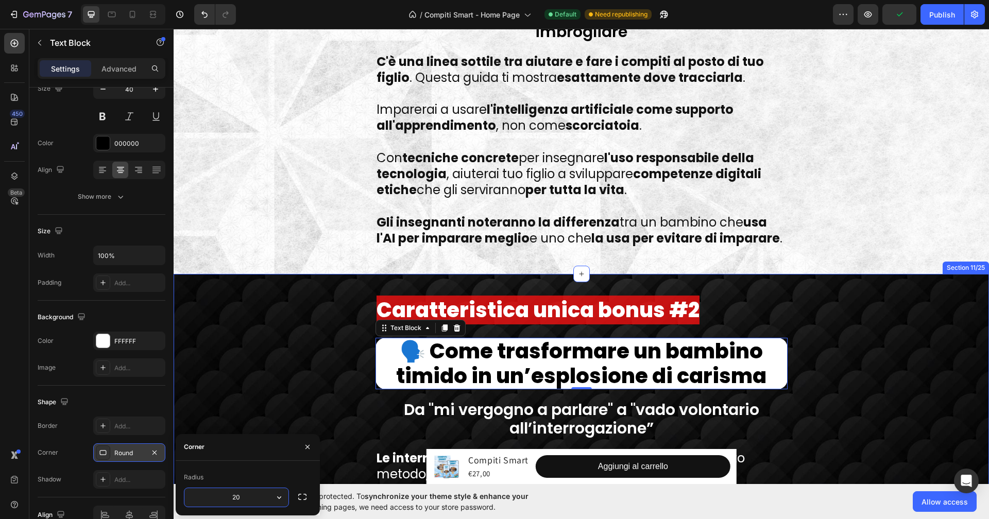
click at [244, 330] on div "Caratteristica unica bonus #2 Text Block 🗣️ Come trasformare un bambino timido …" at bounding box center [582, 481] width 816 height 380
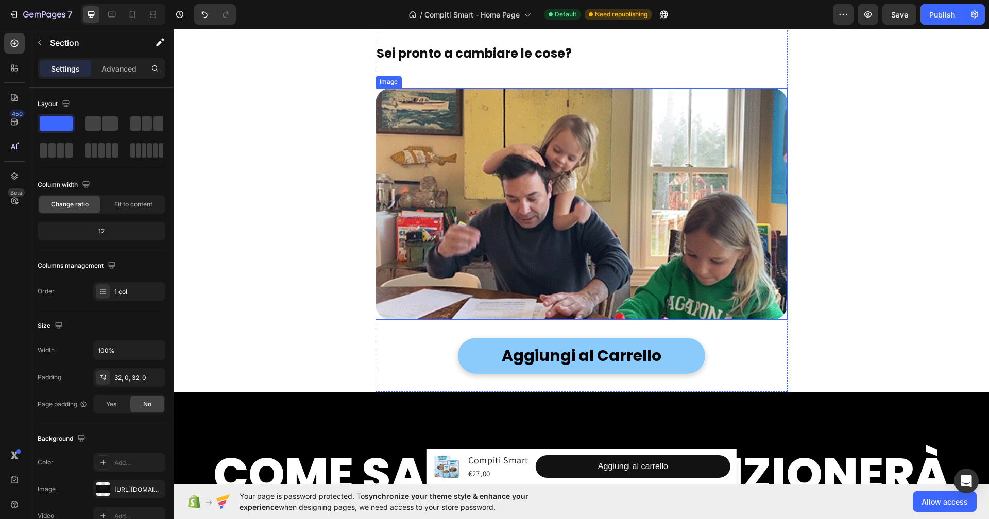
scroll to position [9942, 0]
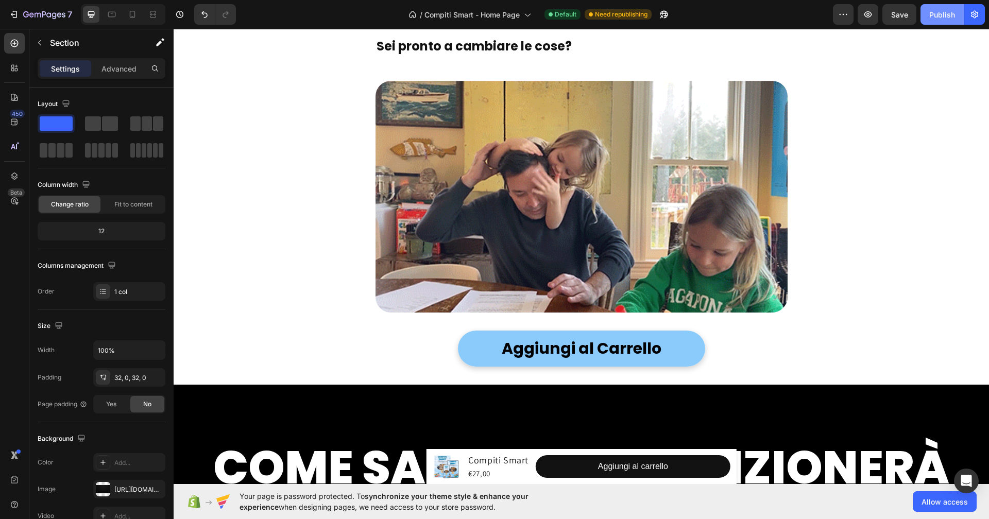
click at [933, 20] on button "Publish" at bounding box center [942, 14] width 43 height 21
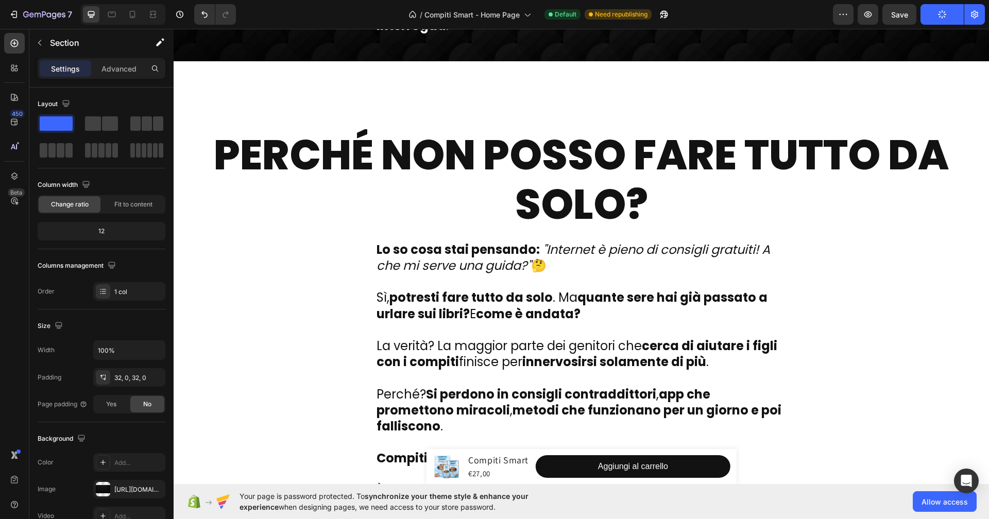
scroll to position [9215, 0]
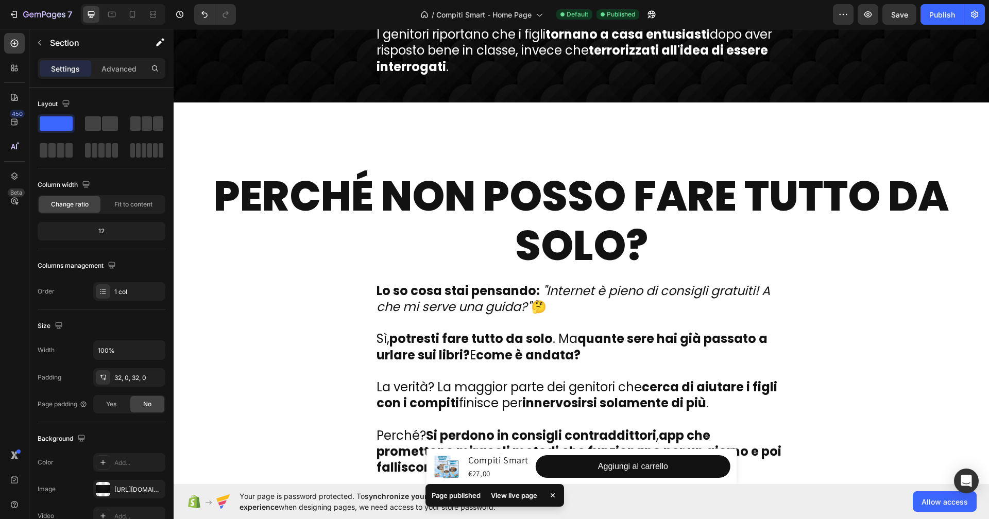
click at [129, 5] on div at bounding box center [123, 14] width 84 height 21
click at [133, 11] on icon at bounding box center [133, 14] width 6 height 7
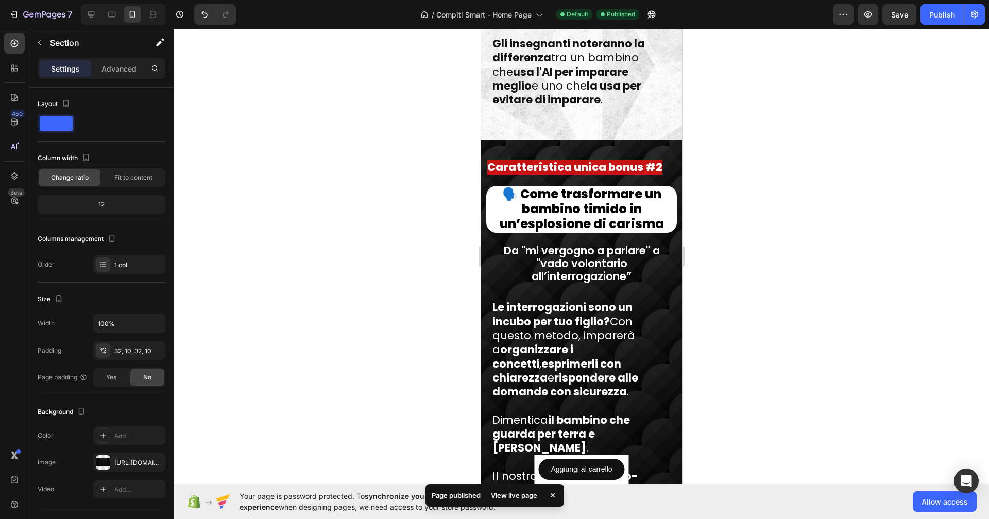
click at [404, 245] on div at bounding box center [582, 274] width 816 height 490
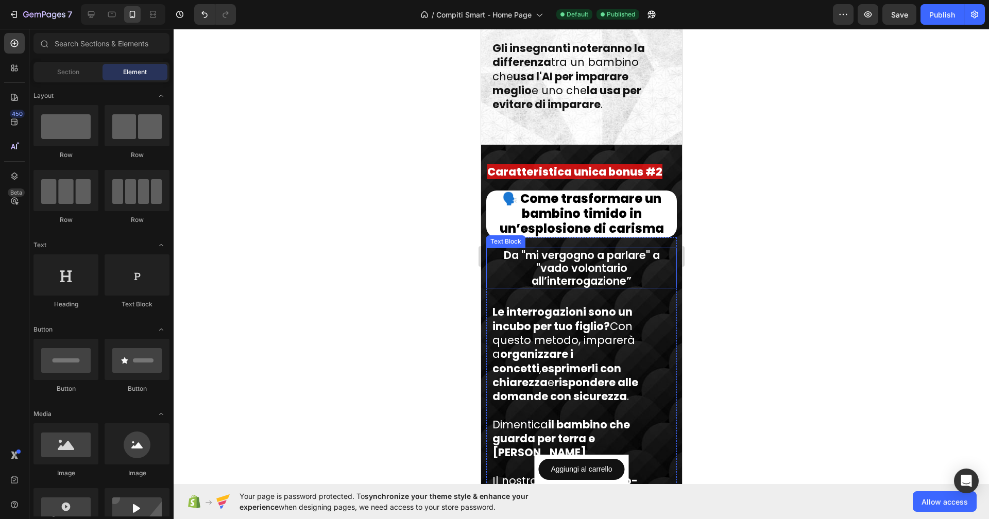
scroll to position [8624, 0]
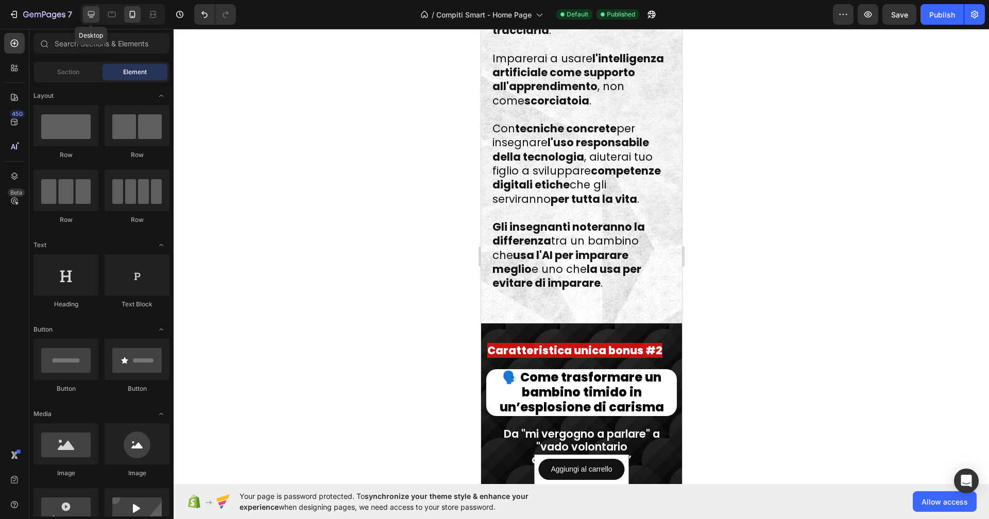
click at [94, 13] on icon at bounding box center [91, 14] width 10 height 10
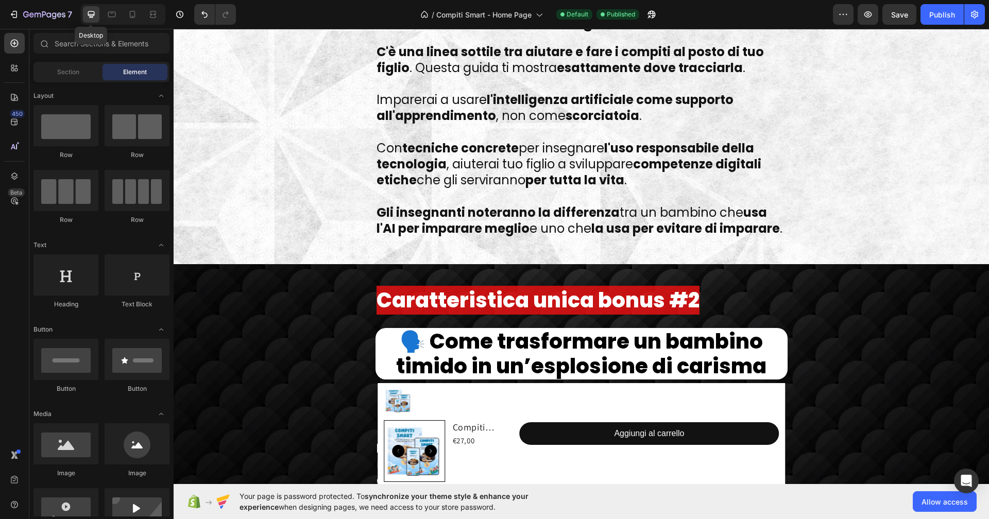
scroll to position [8597, 0]
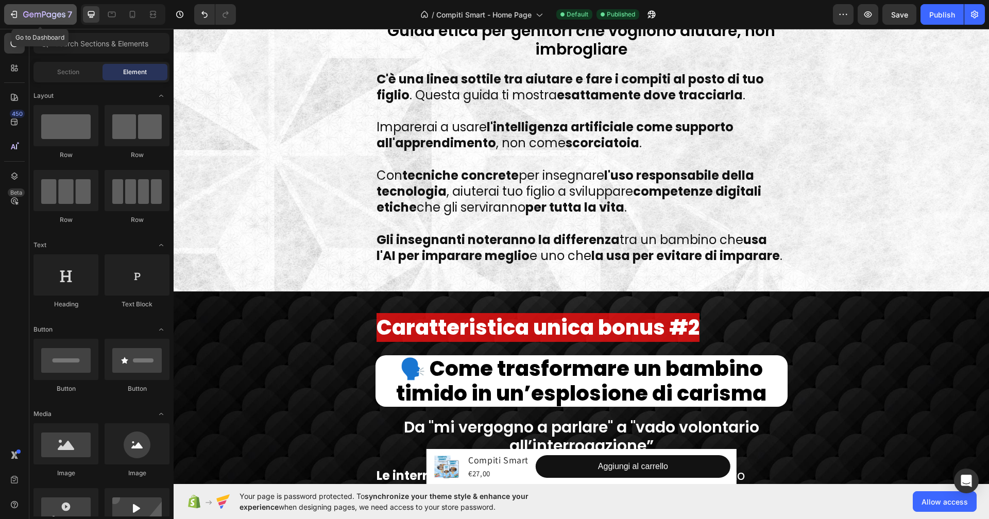
click at [23, 23] on button "7" at bounding box center [40, 14] width 73 height 21
